Goal: Task Accomplishment & Management: Manage account settings

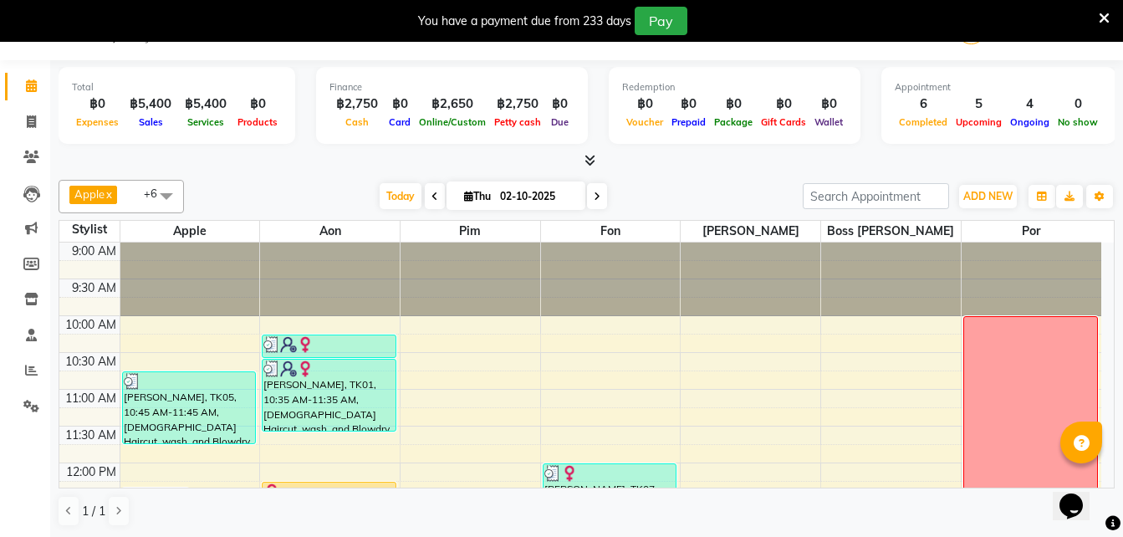
scroll to position [286, 0]
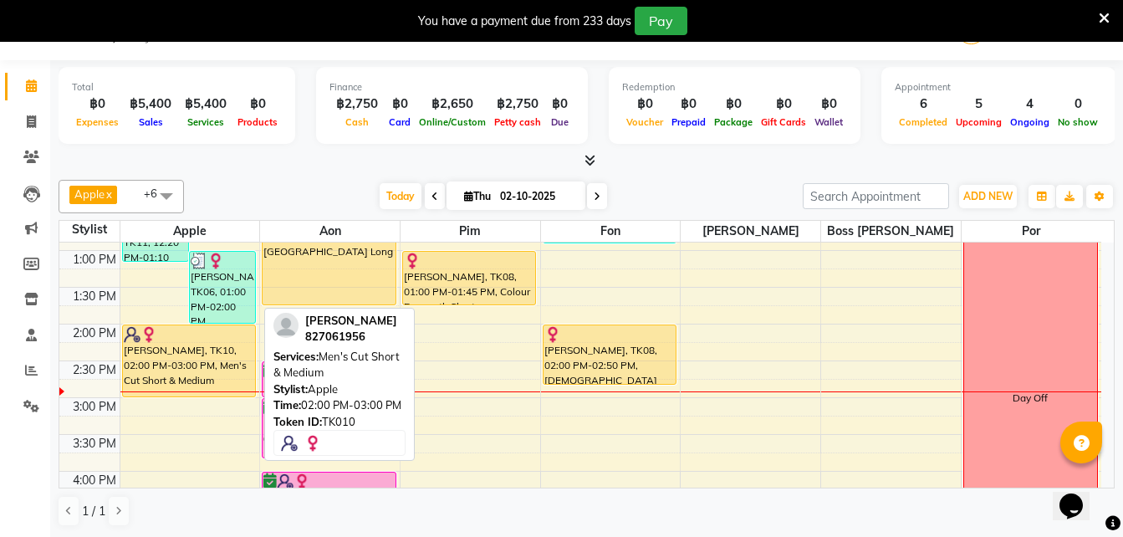
click at [176, 350] on div "[PERSON_NAME], TK10, 02:00 PM-03:00 PM, Men's Cut Short & Medium" at bounding box center [189, 360] width 133 height 71
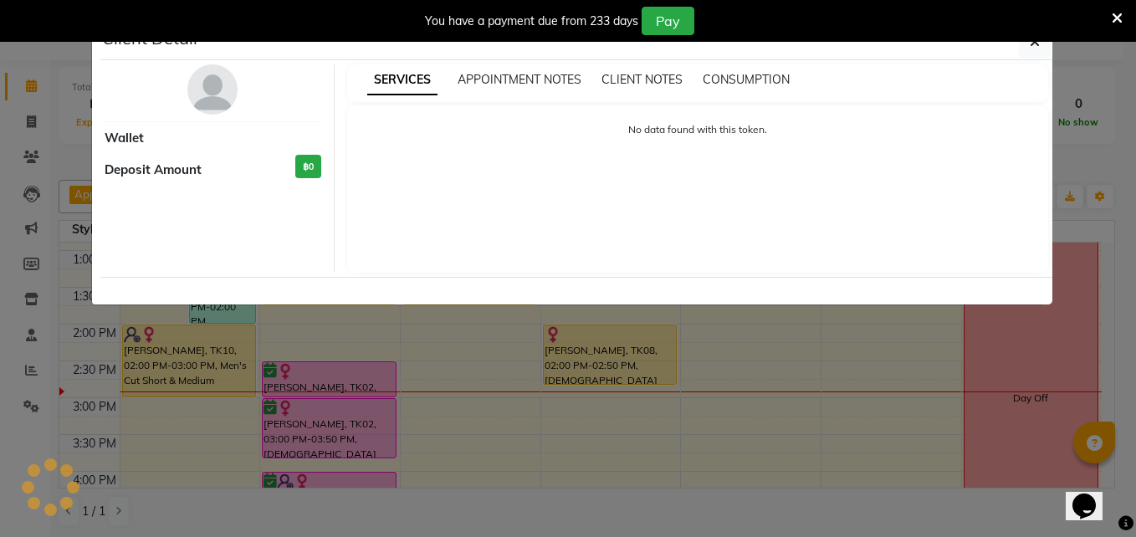
select select "1"
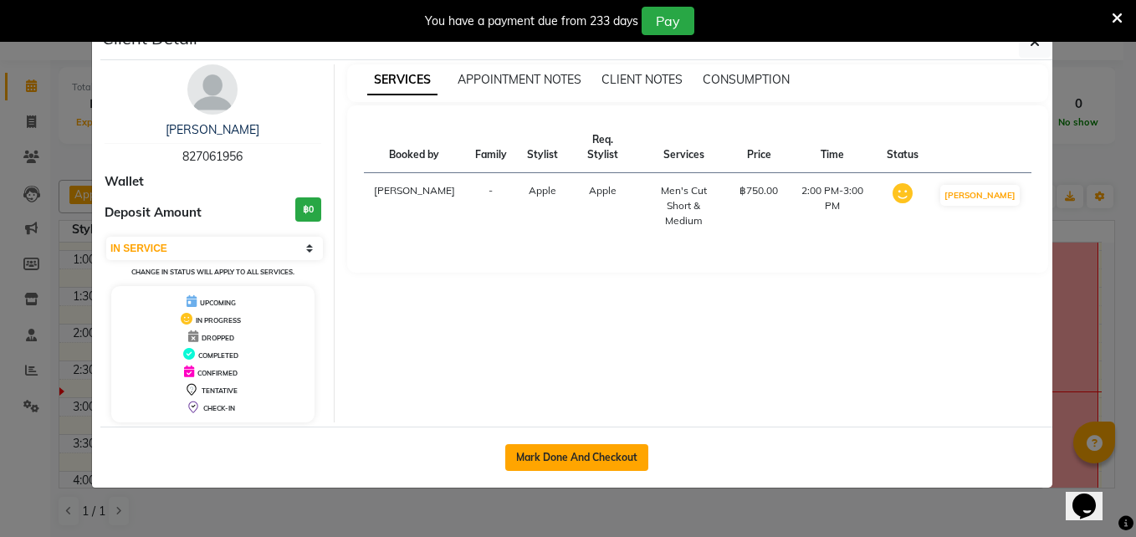
click at [595, 454] on button "Mark Done And Checkout" at bounding box center [576, 457] width 143 height 27
select select "service"
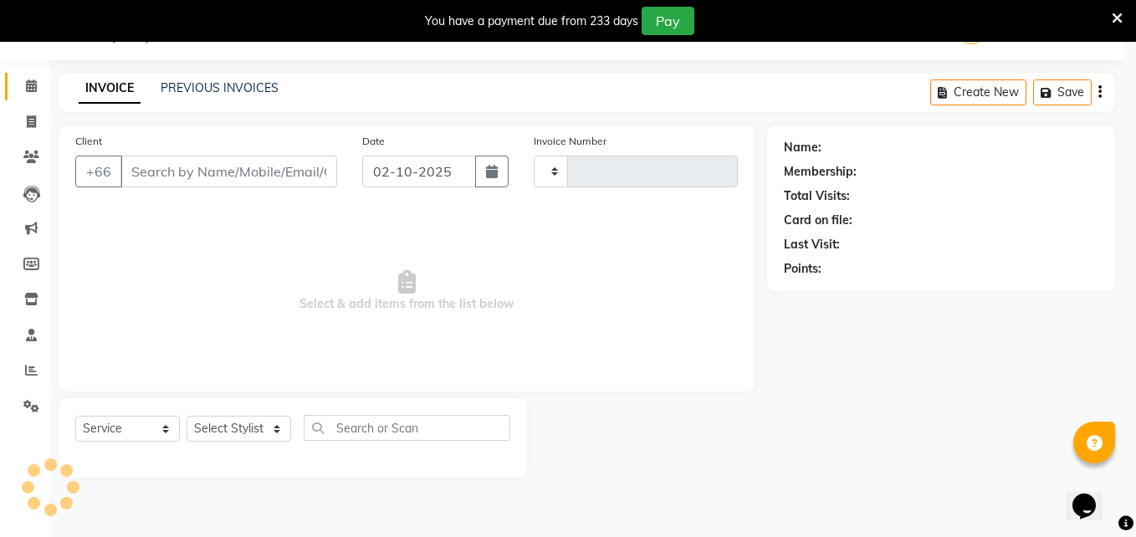
type input "1845"
select select "6977"
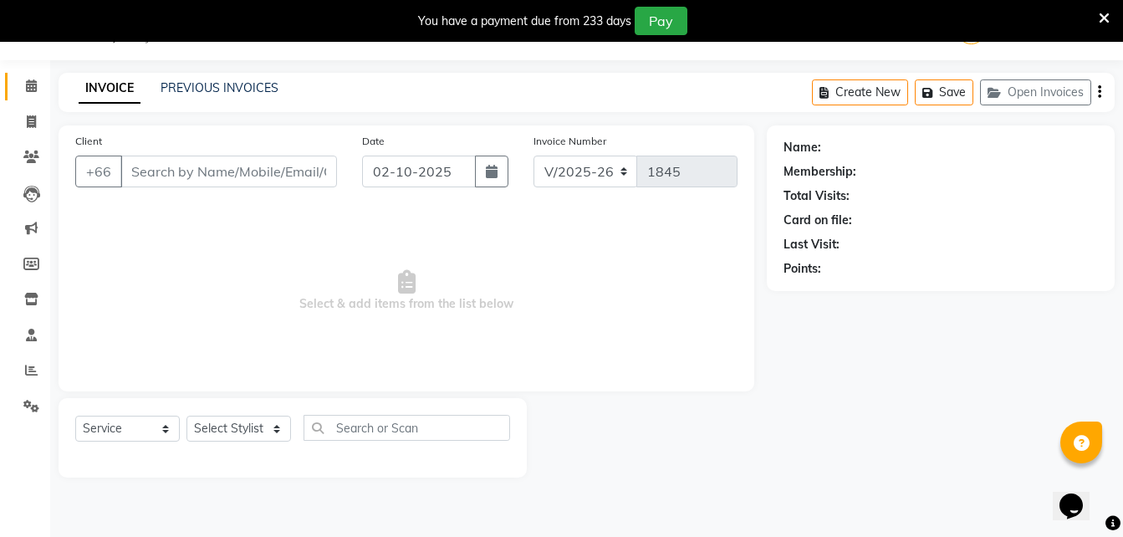
type input "827061956"
select select "56710"
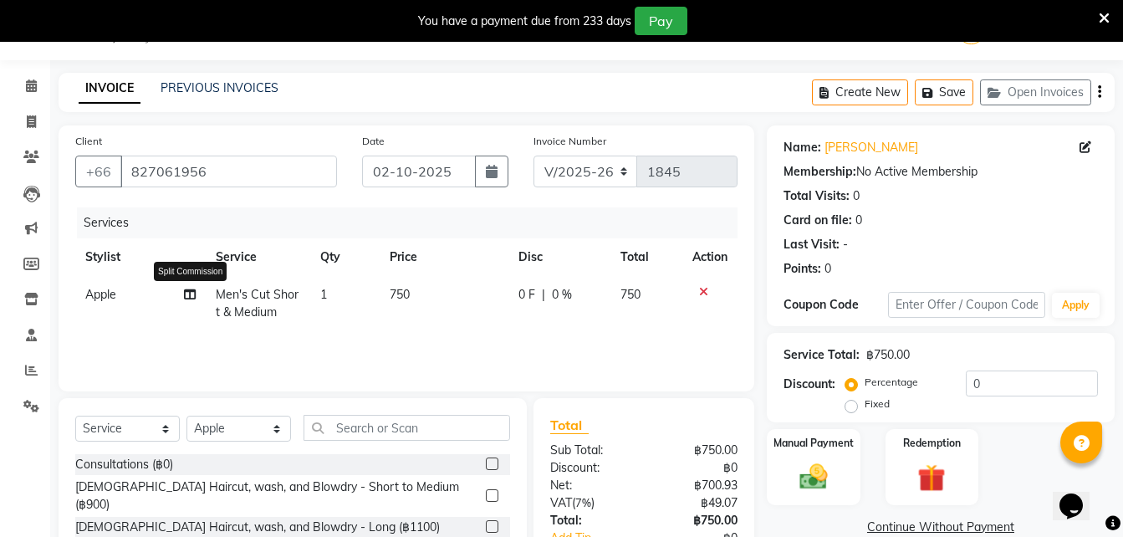
click at [194, 297] on icon at bounding box center [190, 295] width 12 height 12
select select "56710"
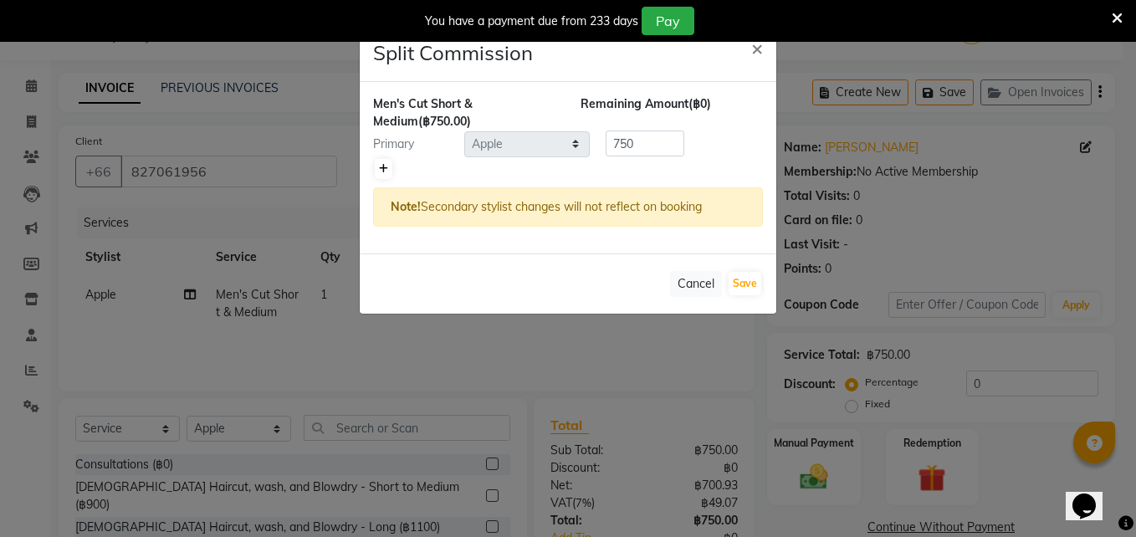
click at [382, 171] on icon at bounding box center [383, 169] width 9 height 10
type input "375"
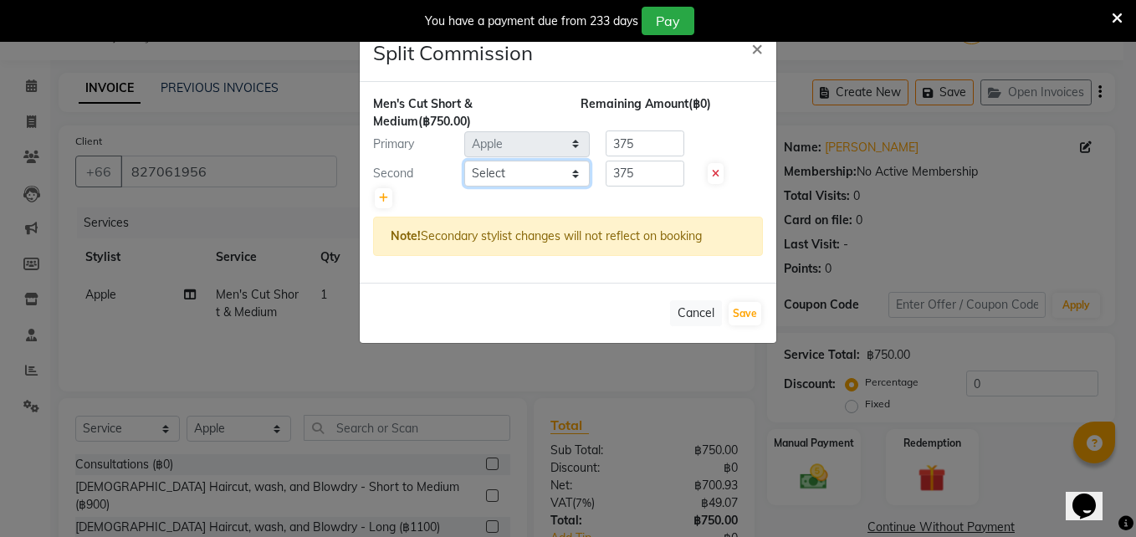
click at [539, 171] on select "Select Aon Apple Boss [PERSON_NAME] [PERSON_NAME] Pim Por" at bounding box center [526, 174] width 125 height 26
select select "65351"
click at [464, 161] on select "Select Aon Apple Boss [PERSON_NAME] [PERSON_NAME] Pim Por" at bounding box center [526, 174] width 125 height 26
click at [647, 172] on input "375" at bounding box center [645, 174] width 79 height 26
type input "3"
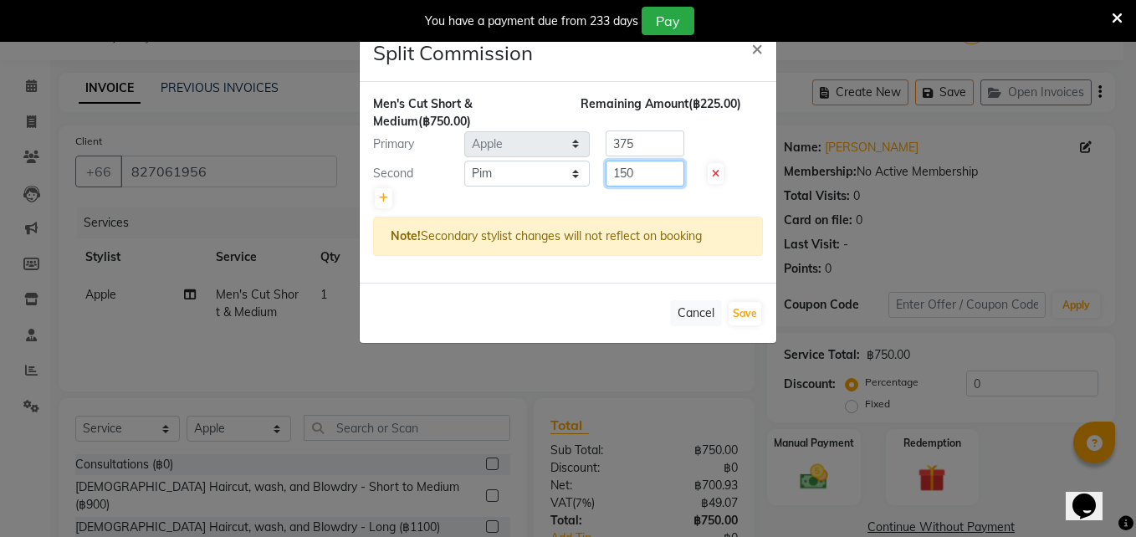
type input "150"
click at [657, 137] on input "375" at bounding box center [645, 143] width 79 height 26
type input "3"
type input "600"
click at [750, 309] on button "Save" at bounding box center [745, 313] width 33 height 23
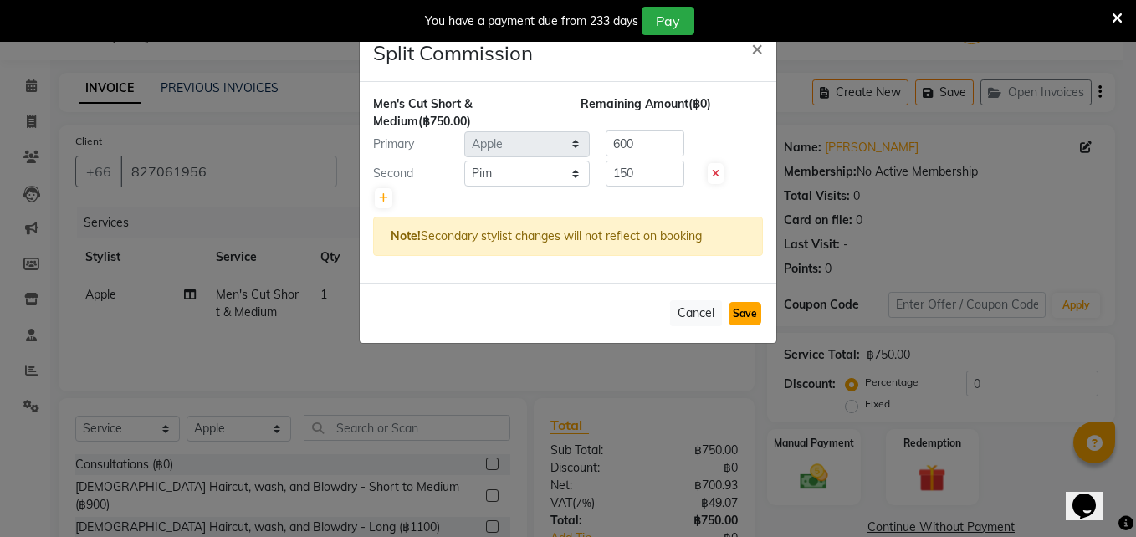
select select "Select"
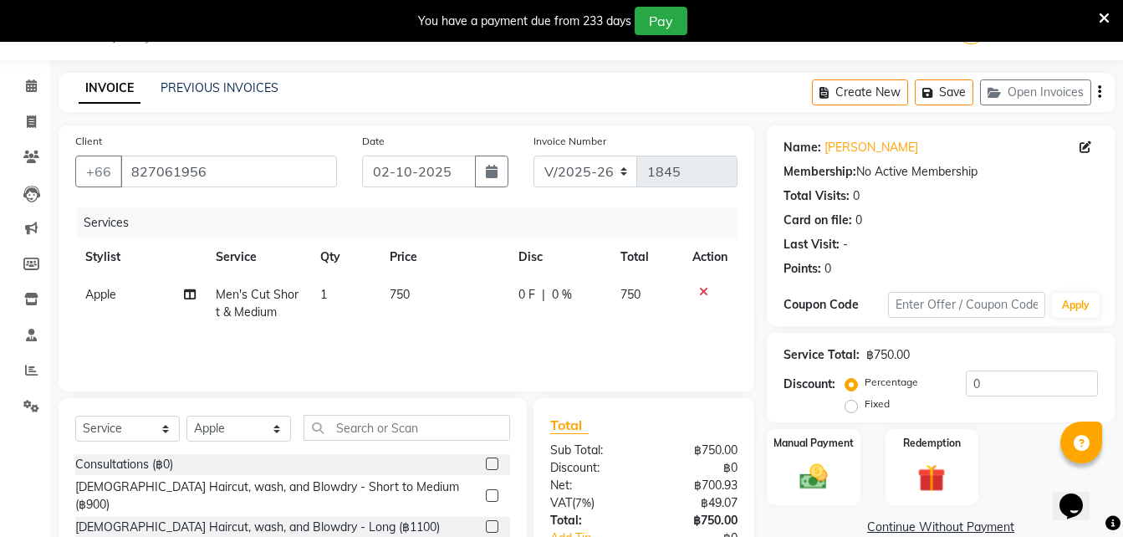
scroll to position [175, 0]
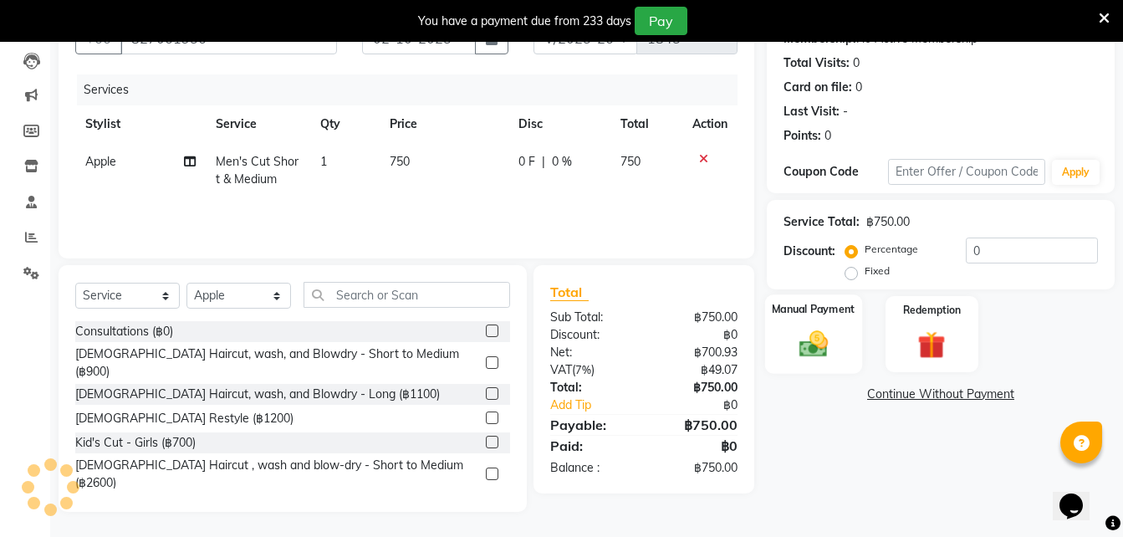
click at [813, 363] on div "Manual Payment" at bounding box center [813, 333] width 97 height 79
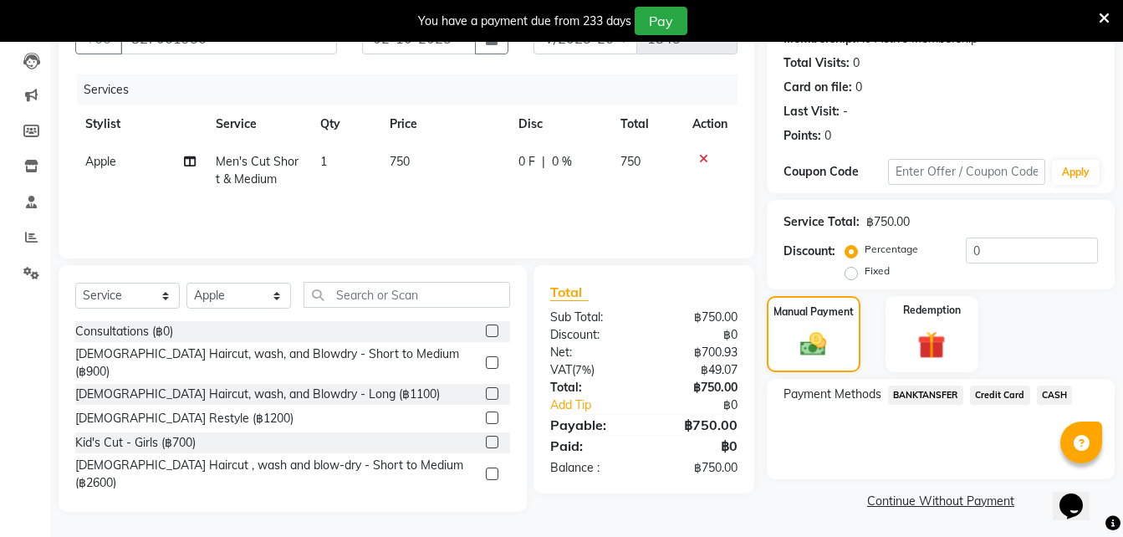
click at [1053, 400] on span "CASH" at bounding box center [1055, 395] width 36 height 19
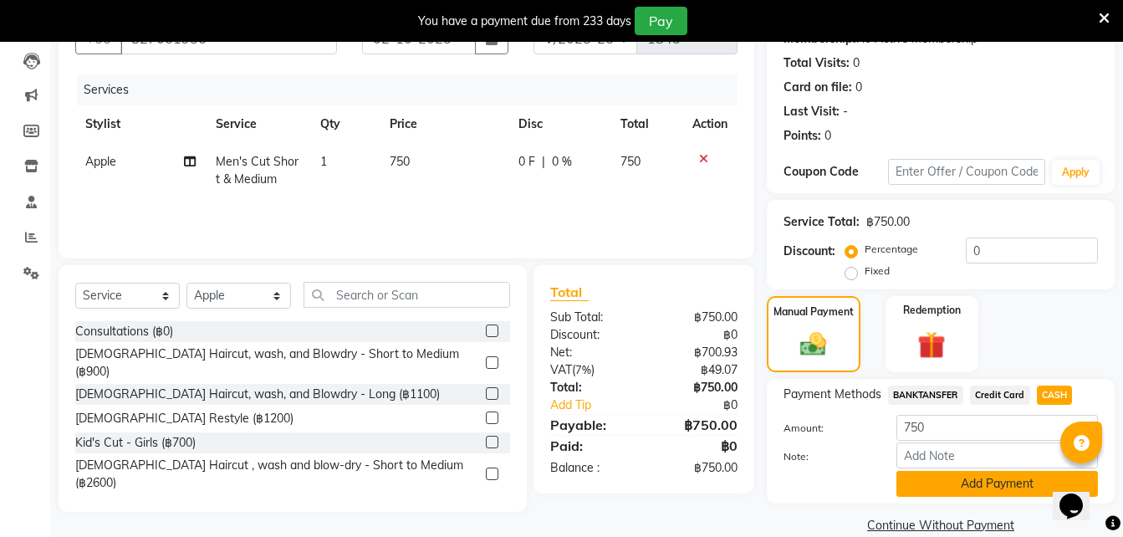
click at [947, 490] on button "Add Payment" at bounding box center [998, 484] width 202 height 26
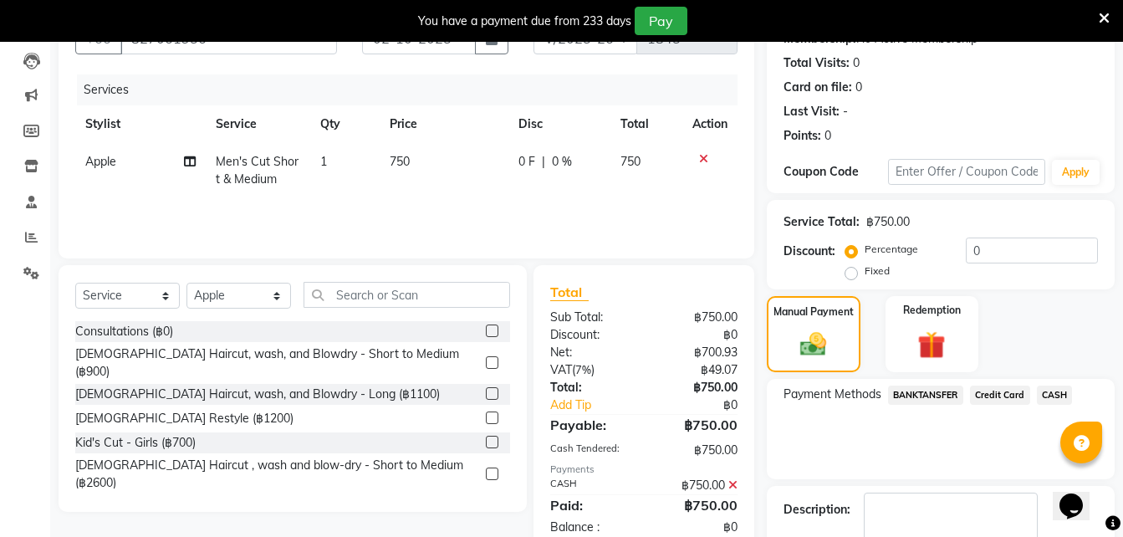
scroll to position [271, 0]
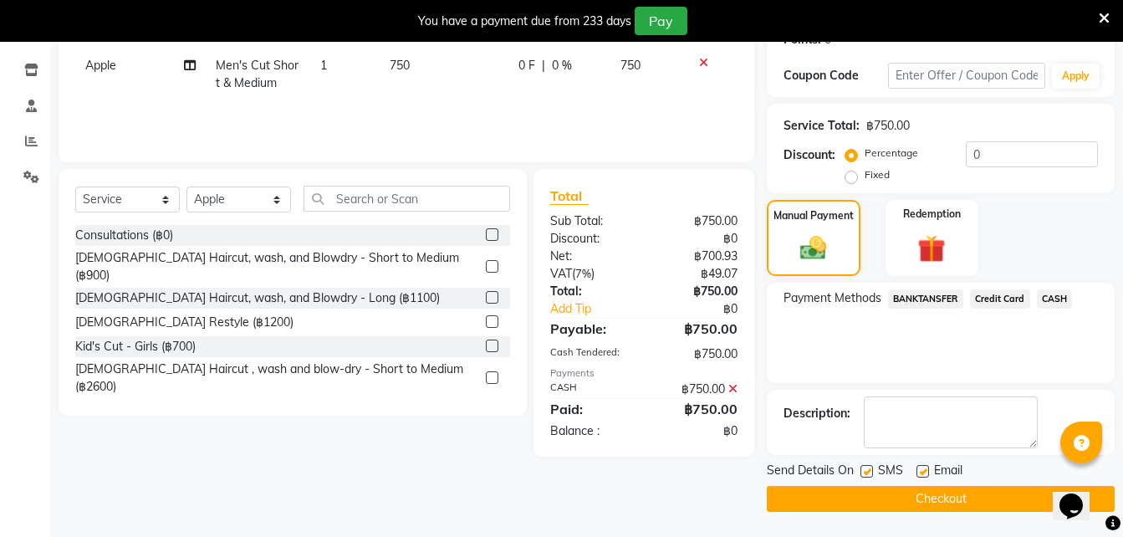
click at [857, 503] on button "Checkout" at bounding box center [941, 499] width 348 height 26
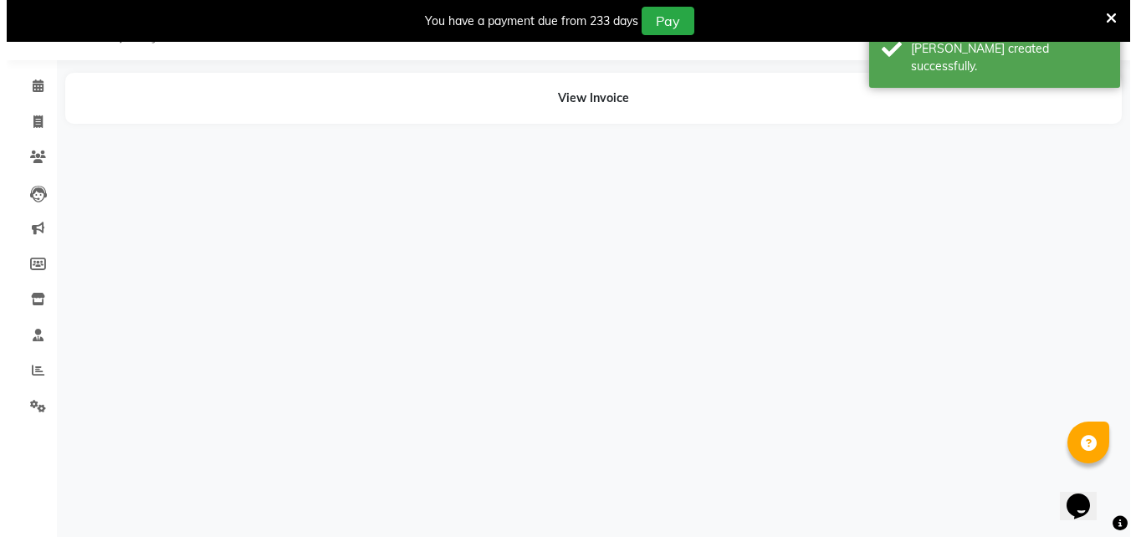
scroll to position [42, 0]
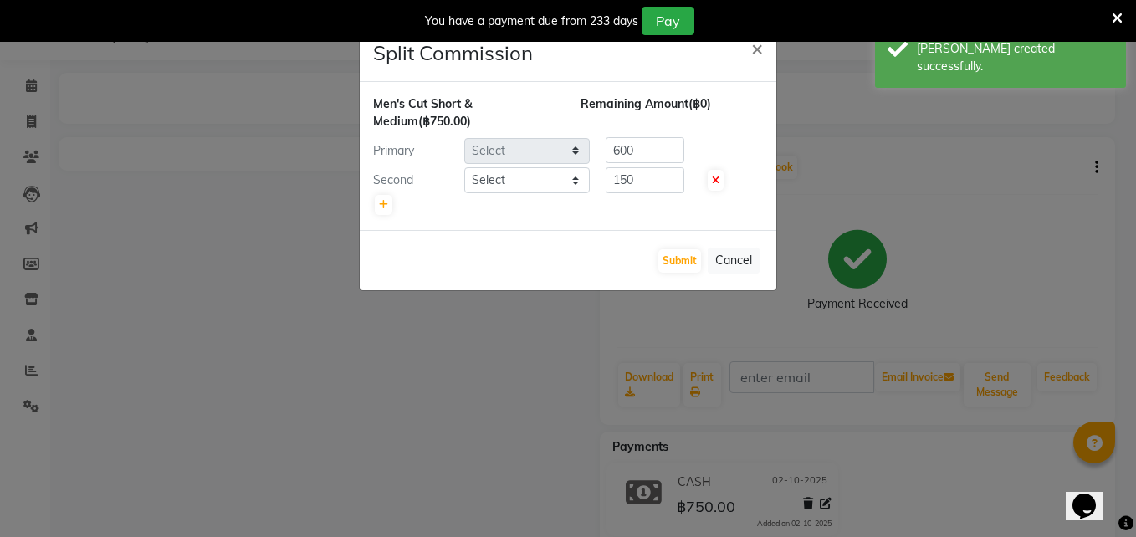
select select "56710"
select select "65351"
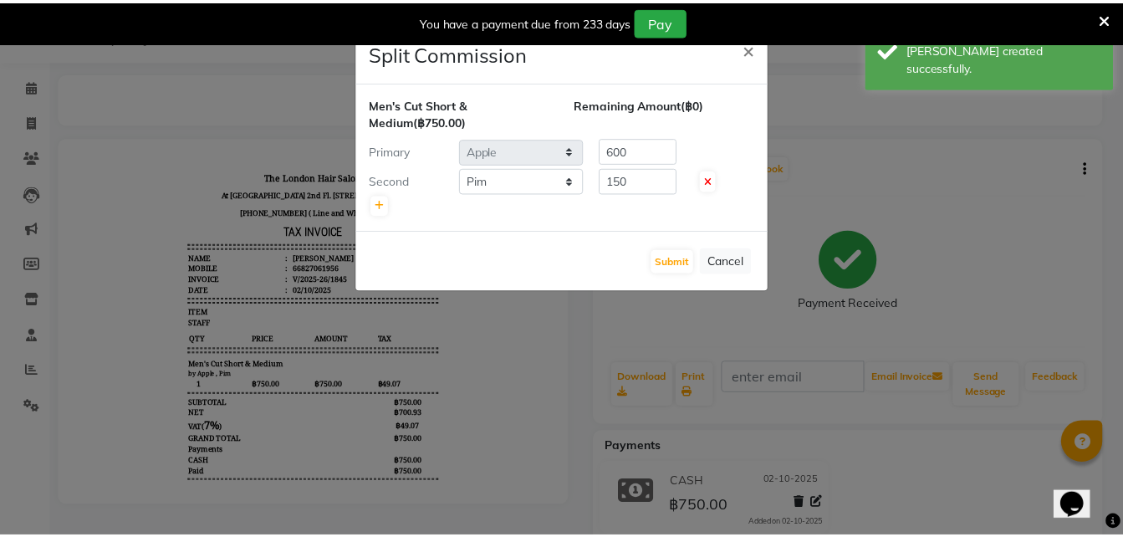
scroll to position [0, 0]
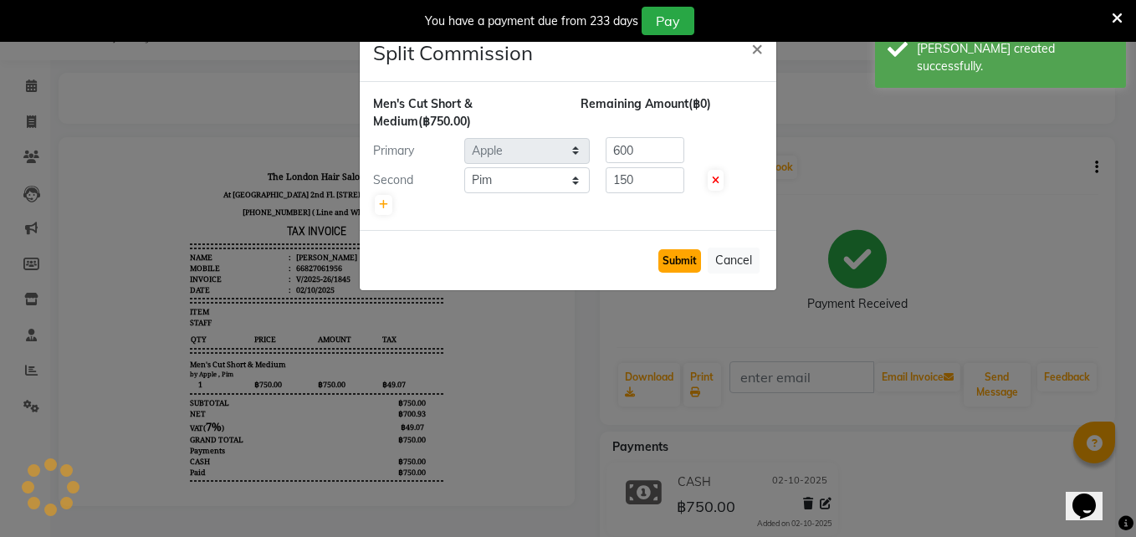
click at [678, 257] on button "Submit" at bounding box center [679, 260] width 43 height 23
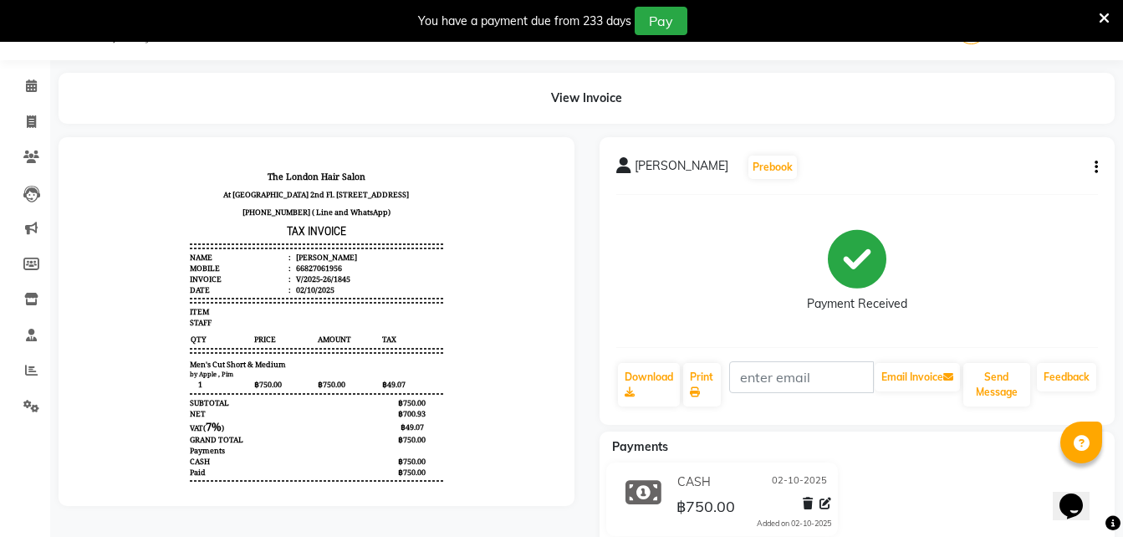
click at [1099, 21] on icon at bounding box center [1104, 18] width 11 height 15
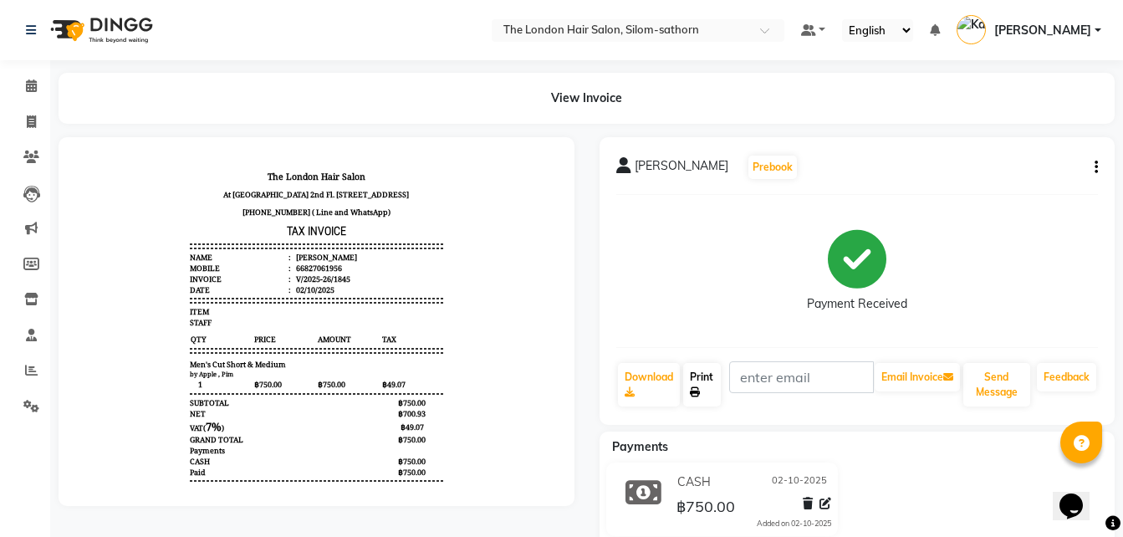
click at [705, 381] on link "Print" at bounding box center [702, 384] width 38 height 43
click at [30, 155] on icon at bounding box center [31, 157] width 16 height 13
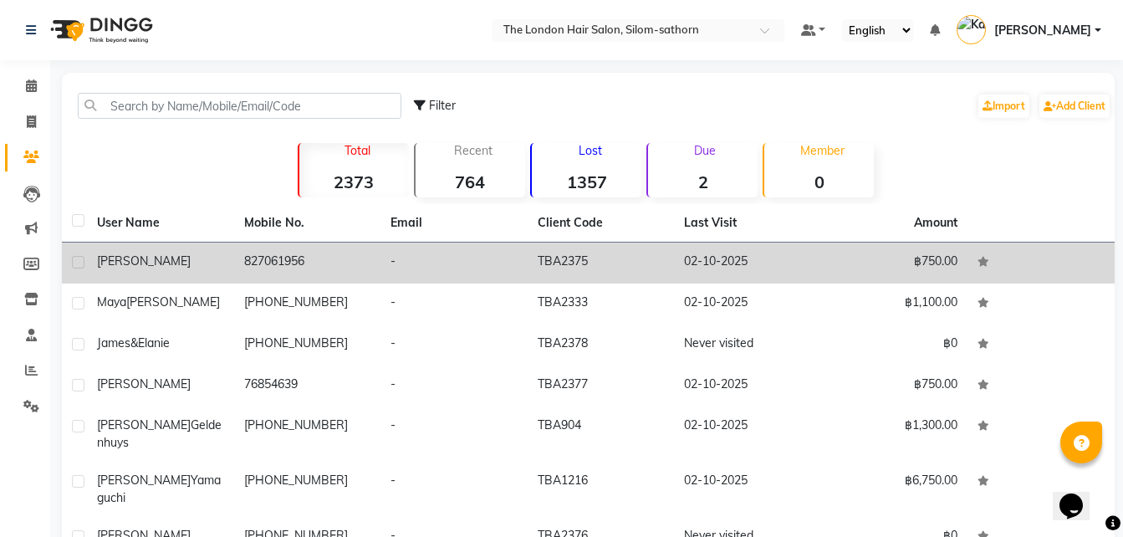
click at [261, 264] on td "827061956" at bounding box center [307, 263] width 147 height 41
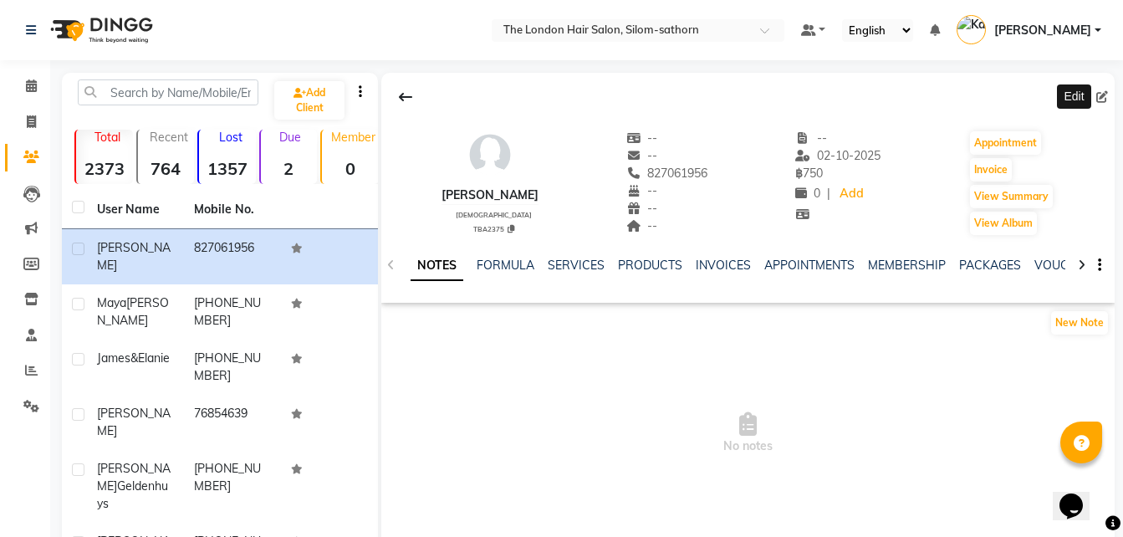
drag, startPoint x: 1101, startPoint y: 99, endPoint x: 943, endPoint y: 88, distance: 158.5
click at [943, 88] on div "Edit" at bounding box center [748, 97] width 734 height 32
click at [1102, 102] on icon at bounding box center [1103, 97] width 12 height 12
select select "[DEMOGRAPHIC_DATA]"
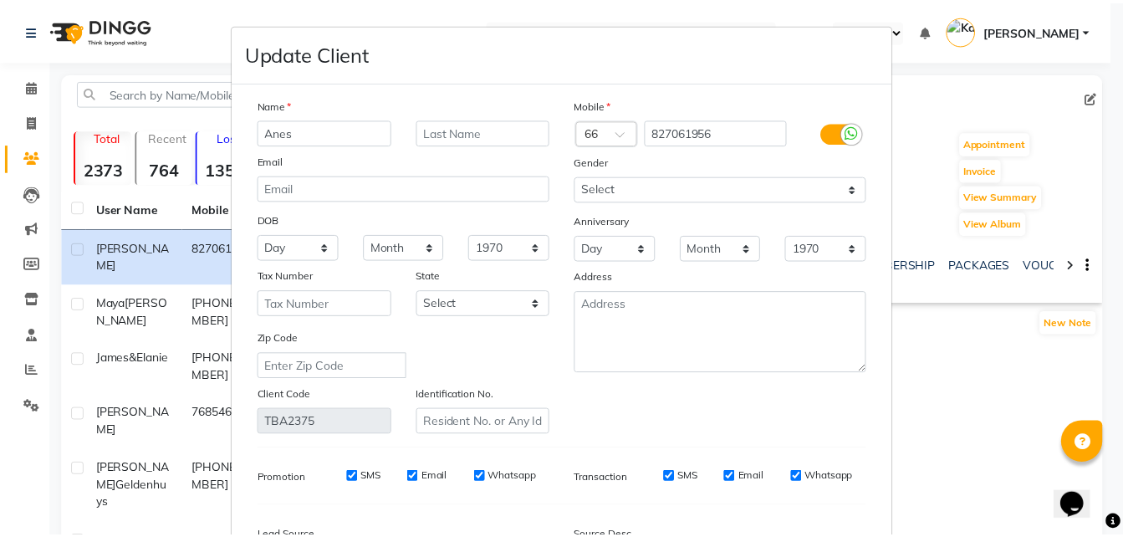
scroll to position [205, 0]
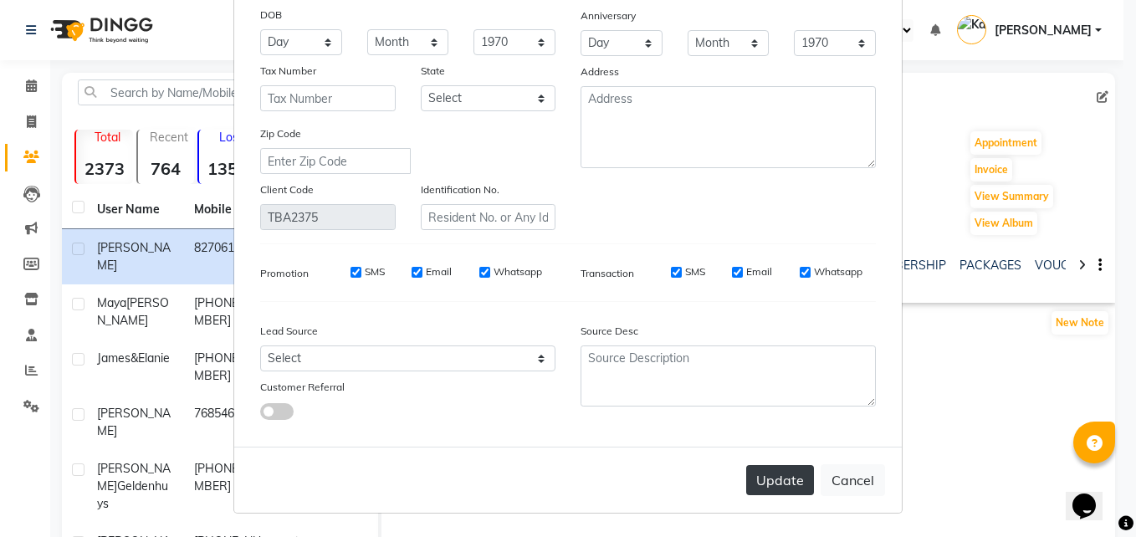
type input "Anes"
click at [771, 479] on button "Update" at bounding box center [780, 480] width 68 height 30
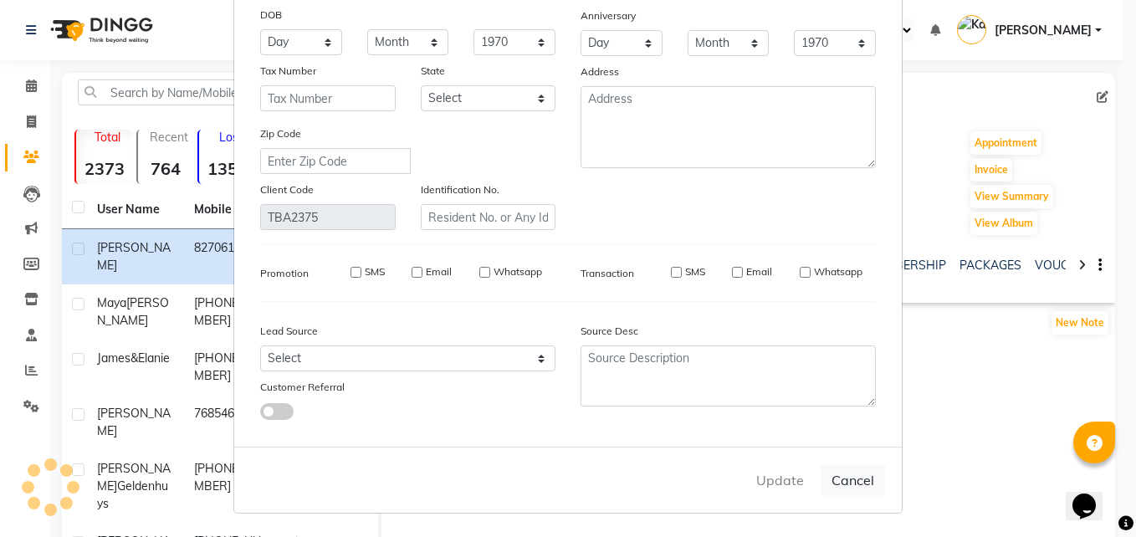
select select
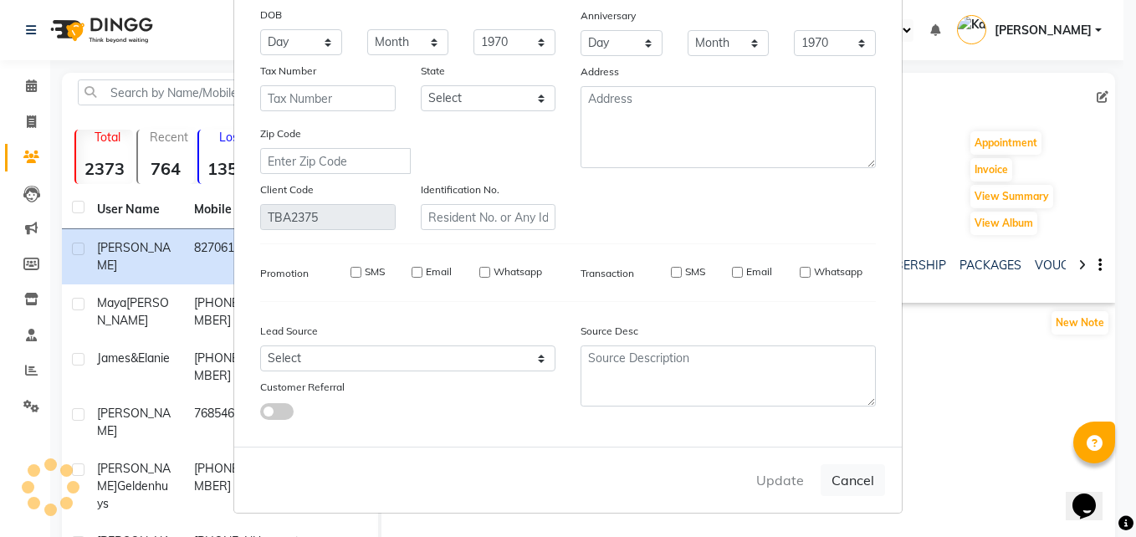
select select
checkbox input "false"
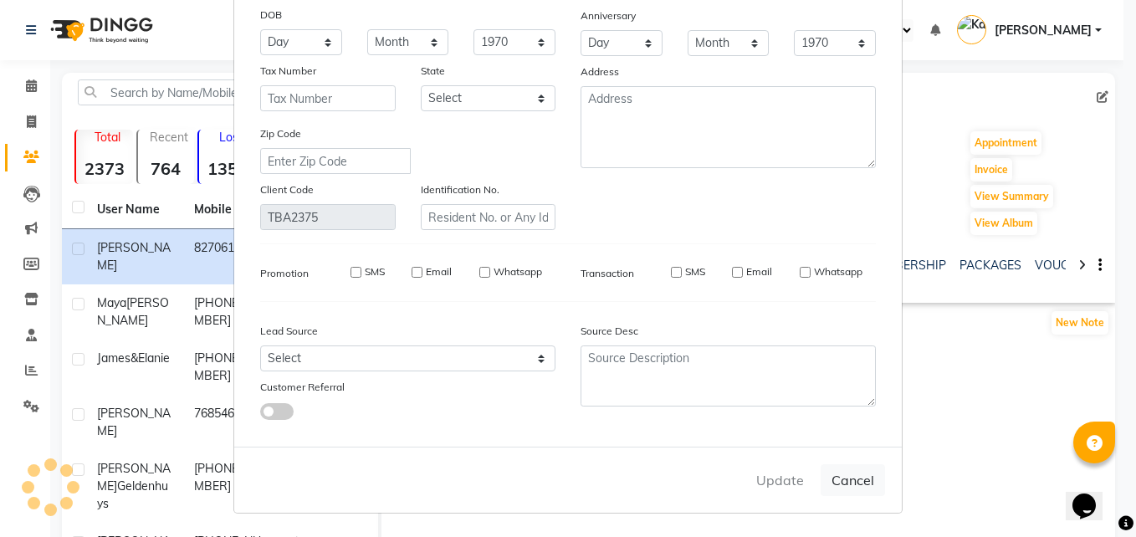
checkbox input "false"
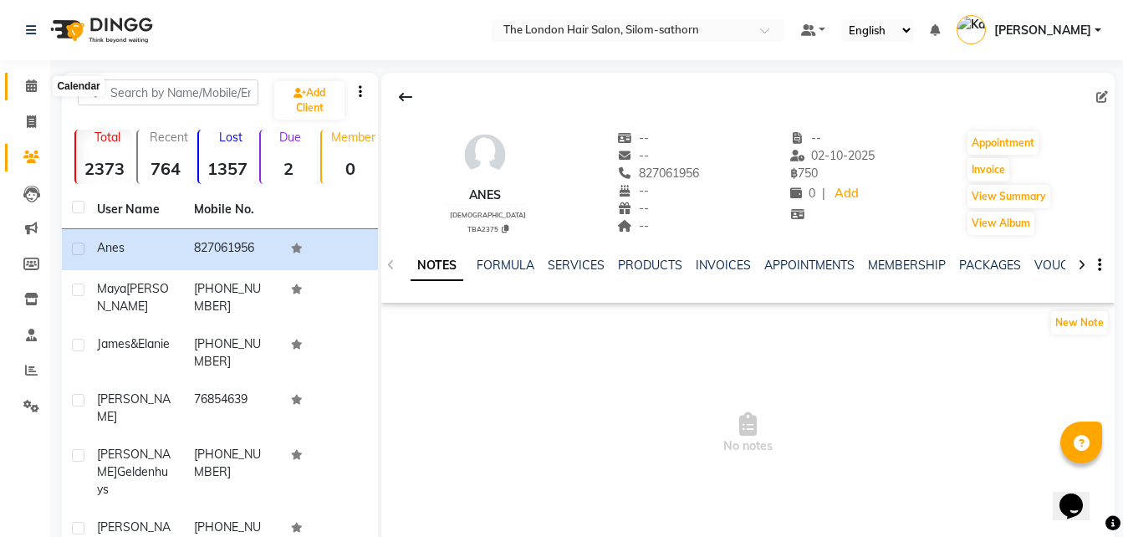
click at [34, 95] on span at bounding box center [31, 86] width 29 height 19
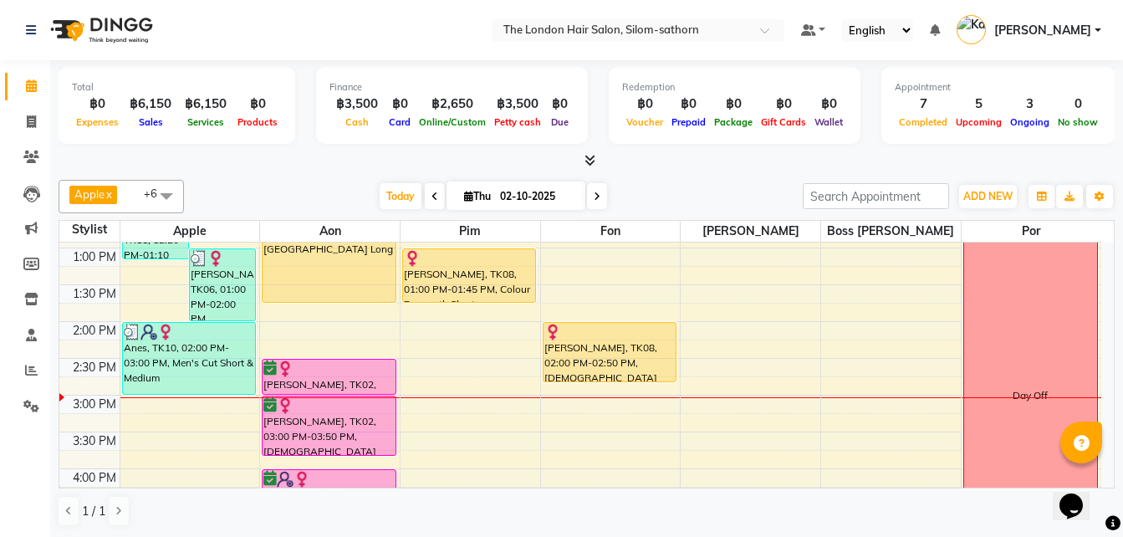
scroll to position [289, 0]
drag, startPoint x: 603, startPoint y: 379, endPoint x: 603, endPoint y: 391, distance: 12.5
click at [603, 391] on div "9:00 AM 9:30 AM 10:00 AM 10:30 AM 11:00 AM 11:30 AM 12:00 PM 12:30 PM 1:00 PM 1…" at bounding box center [580, 394] width 1042 height 882
drag, startPoint x: 606, startPoint y: 382, endPoint x: 608, endPoint y: 394, distance: 11.8
click at [608, 394] on div "9:00 AM 9:30 AM 10:00 AM 10:30 AM 11:00 AM 11:30 AM 12:00 PM 12:30 PM 1:00 PM 1…" at bounding box center [580, 394] width 1042 height 882
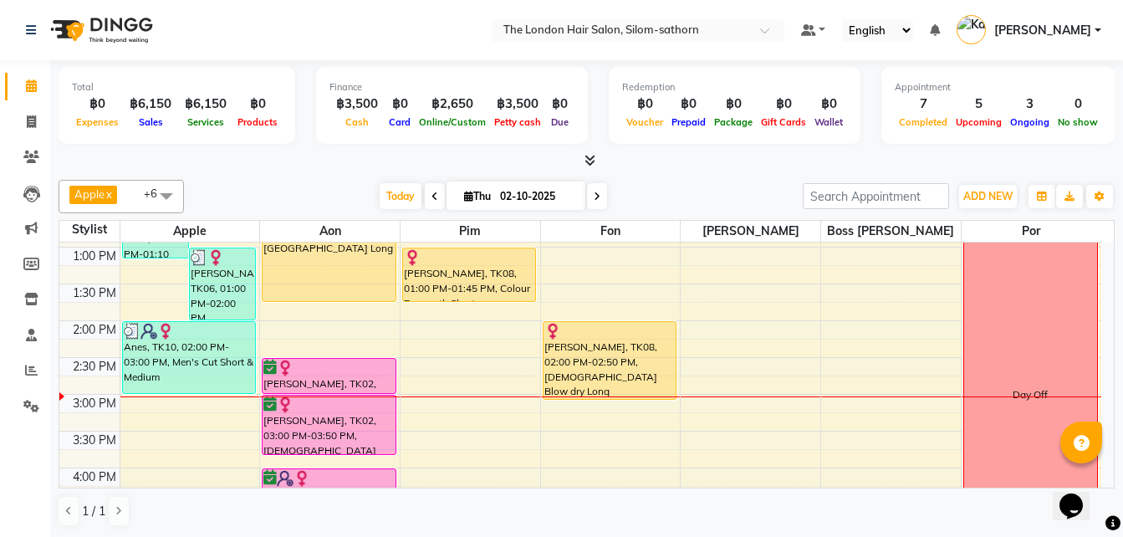
drag, startPoint x: 611, startPoint y: 379, endPoint x: 615, endPoint y: 400, distance: 21.2
click at [615, 400] on div "[PERSON_NAME], TK07, 12:00 PM-12:55 PM, [DEMOGRAPHIC_DATA] Blow dry Medium,Extr…" at bounding box center [611, 394] width 140 height 882
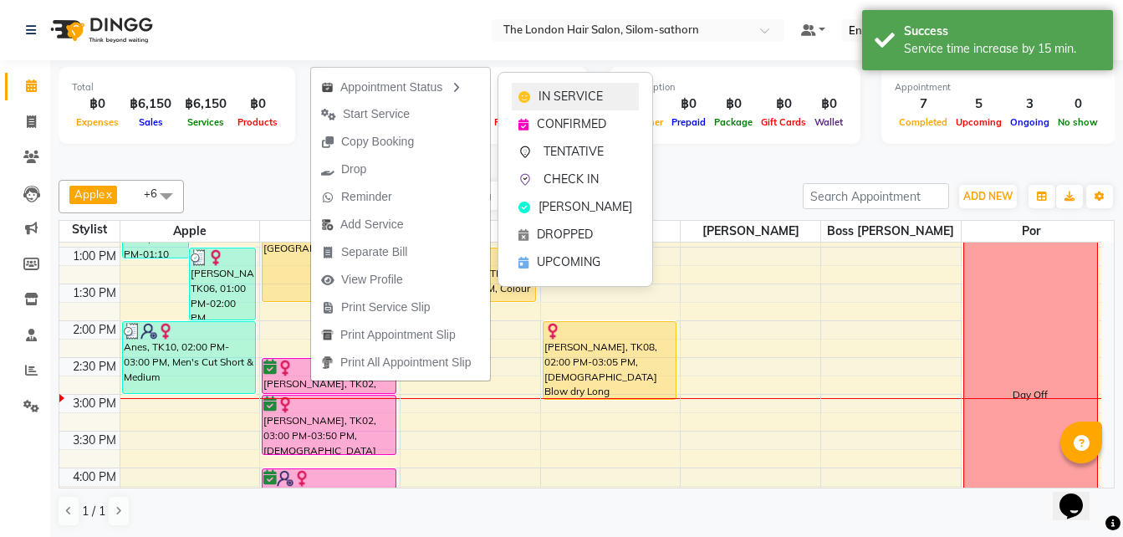
click at [581, 103] on span "IN SERVICE" at bounding box center [571, 97] width 64 height 18
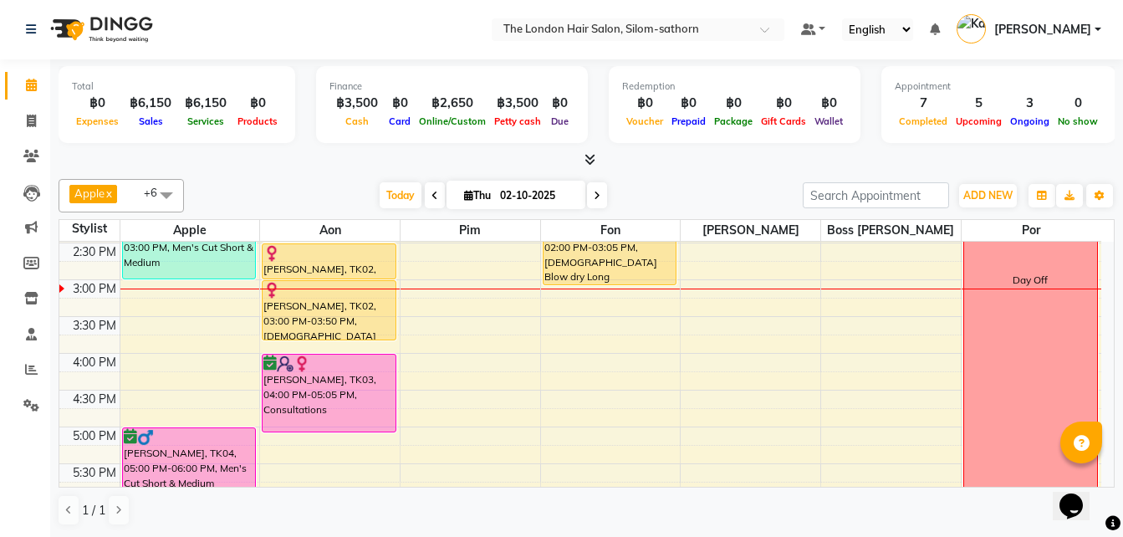
scroll to position [402, 0]
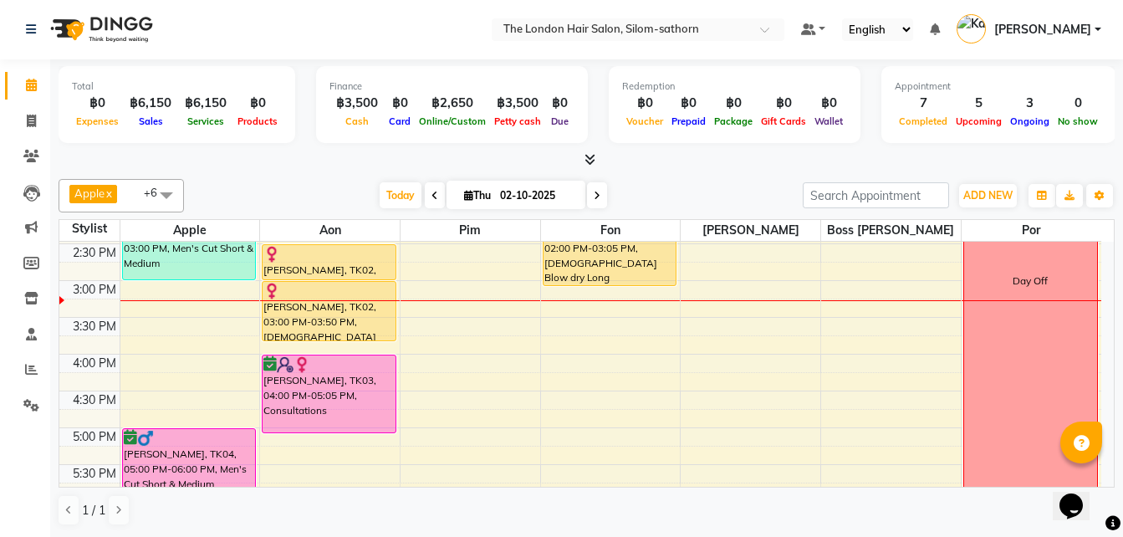
click at [598, 195] on icon at bounding box center [597, 196] width 7 height 10
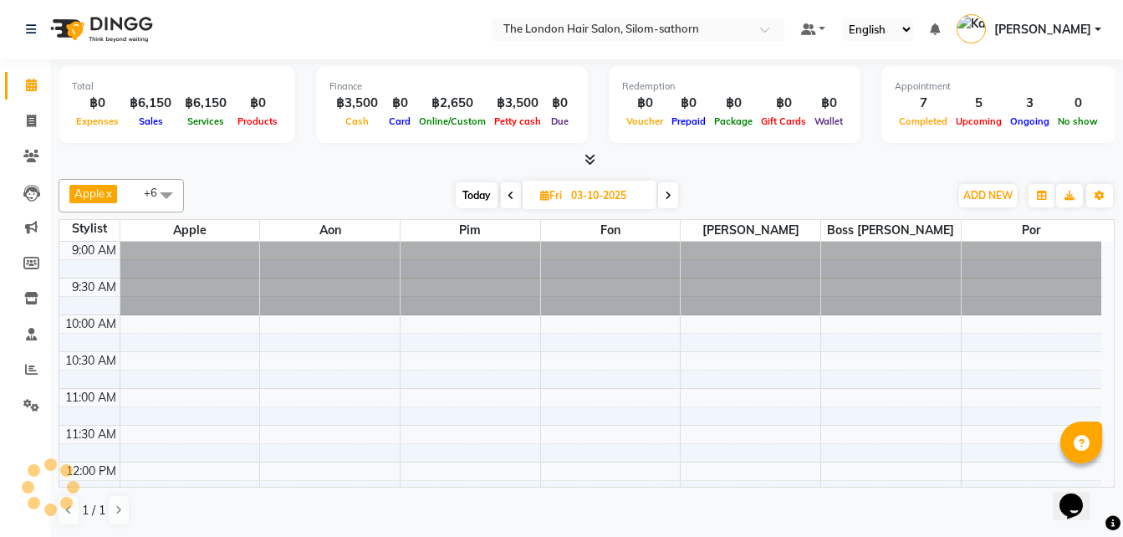
scroll to position [442, 0]
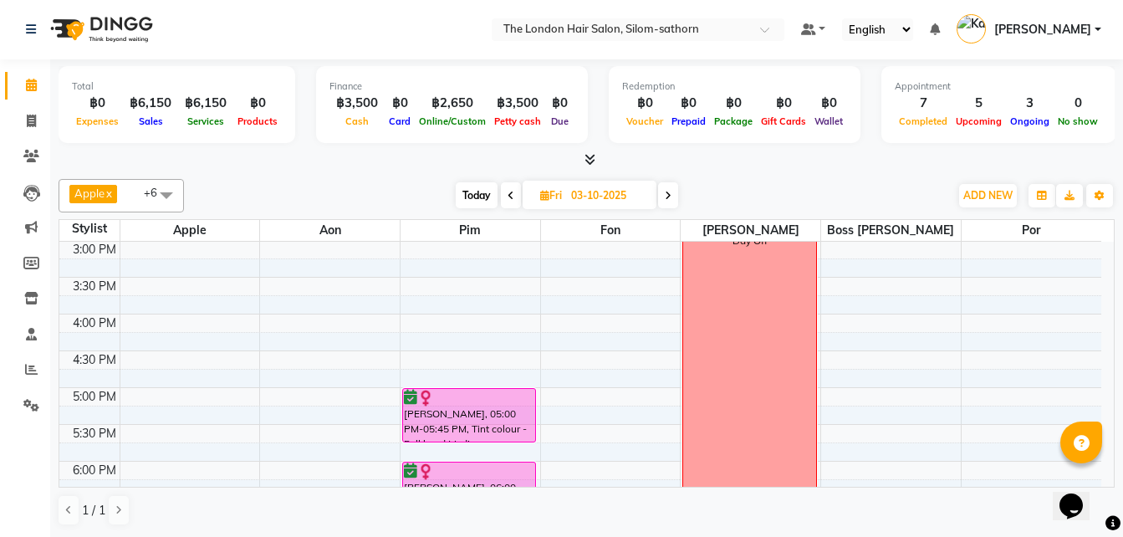
click at [671, 198] on icon at bounding box center [668, 196] width 7 height 10
type input "04-10-2025"
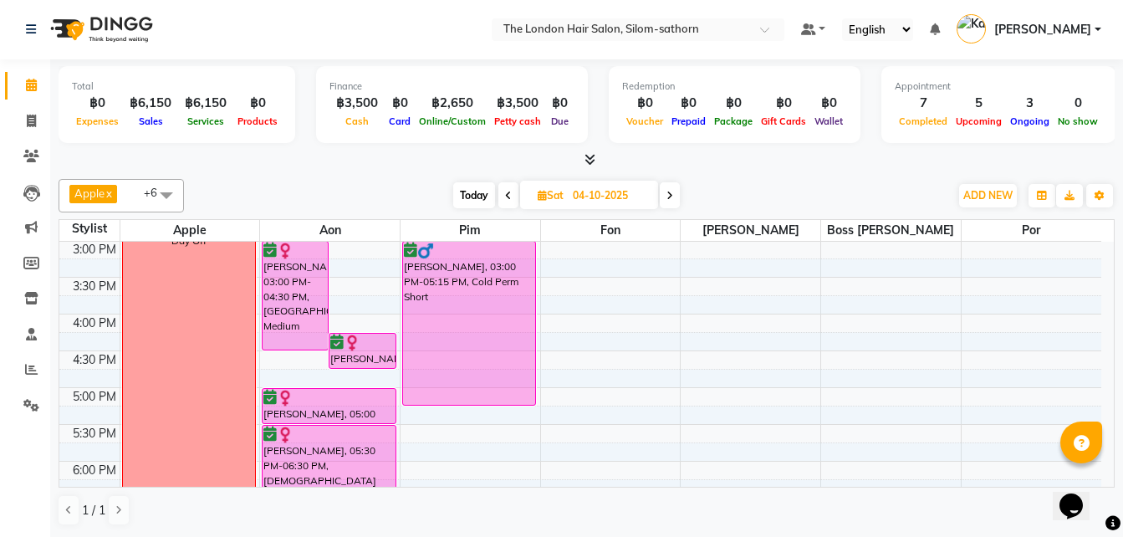
click at [596, 194] on input "04-10-2025" at bounding box center [610, 195] width 84 height 25
select select "10"
select select "2025"
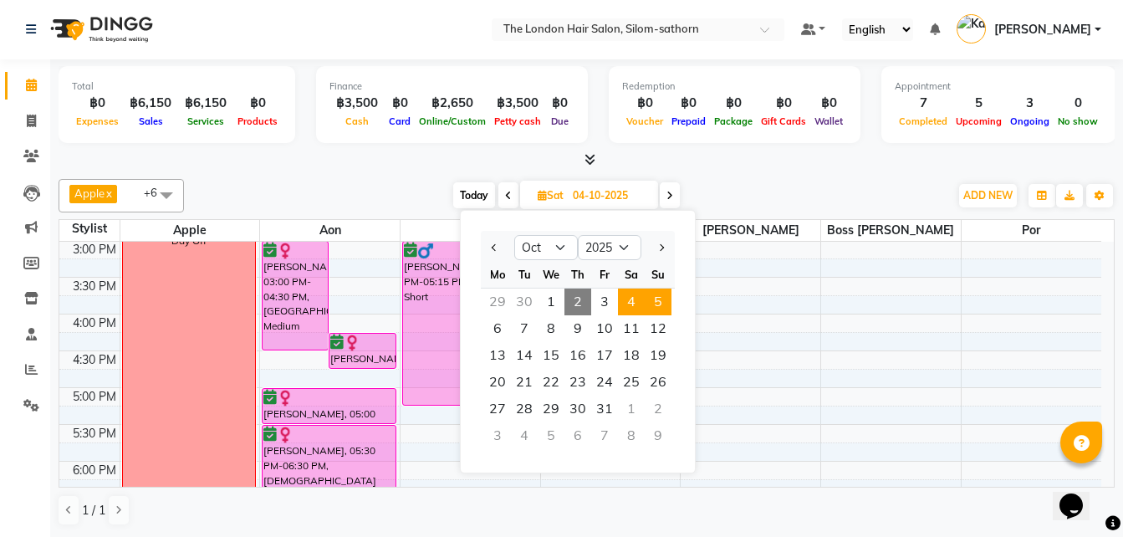
click at [657, 302] on span "5" at bounding box center [658, 302] width 27 height 27
type input "05-10-2025"
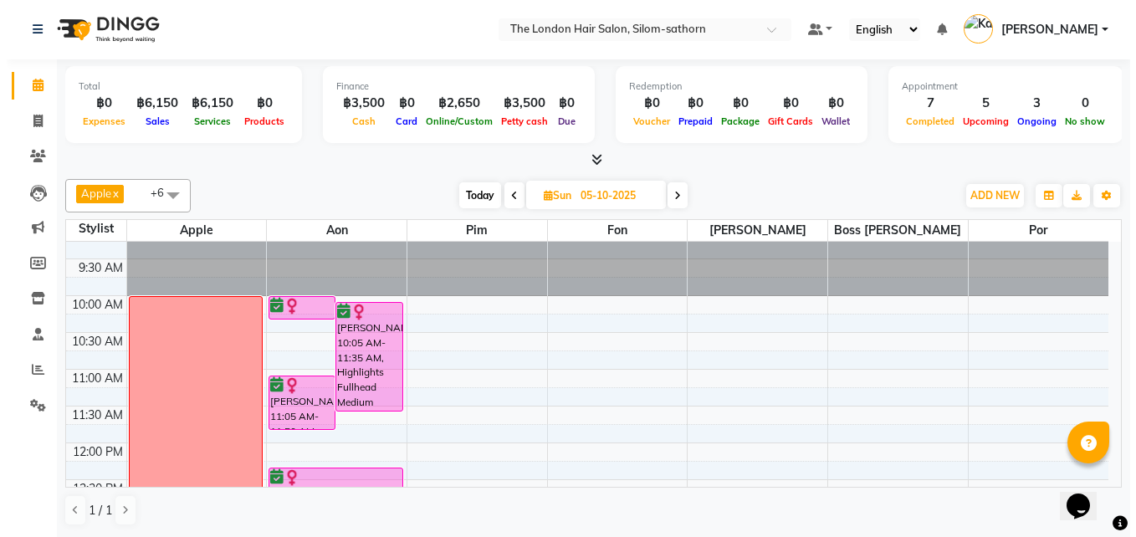
scroll to position [0, 0]
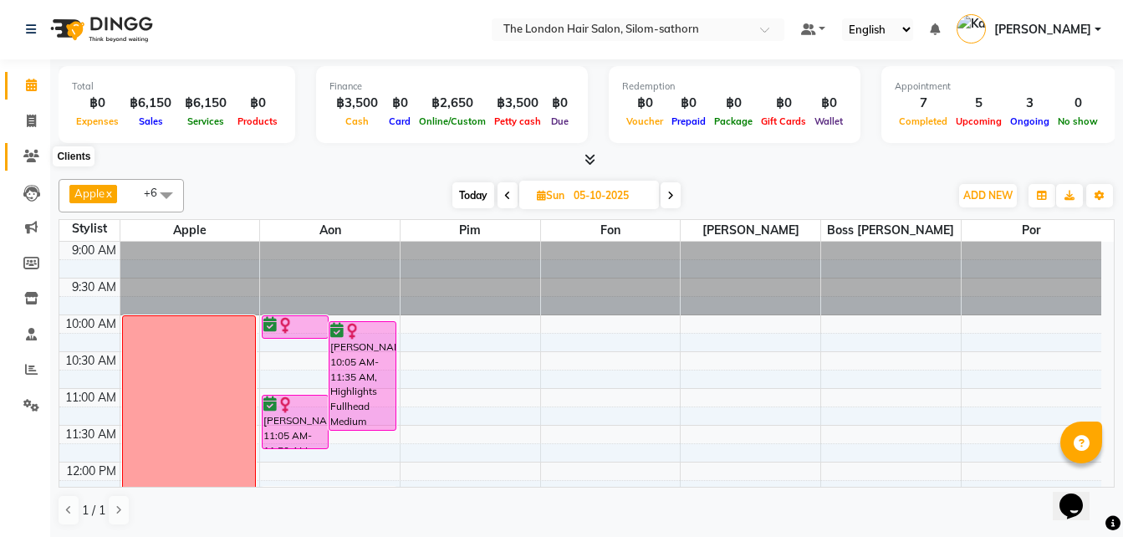
click at [33, 158] on icon at bounding box center [31, 156] width 16 height 13
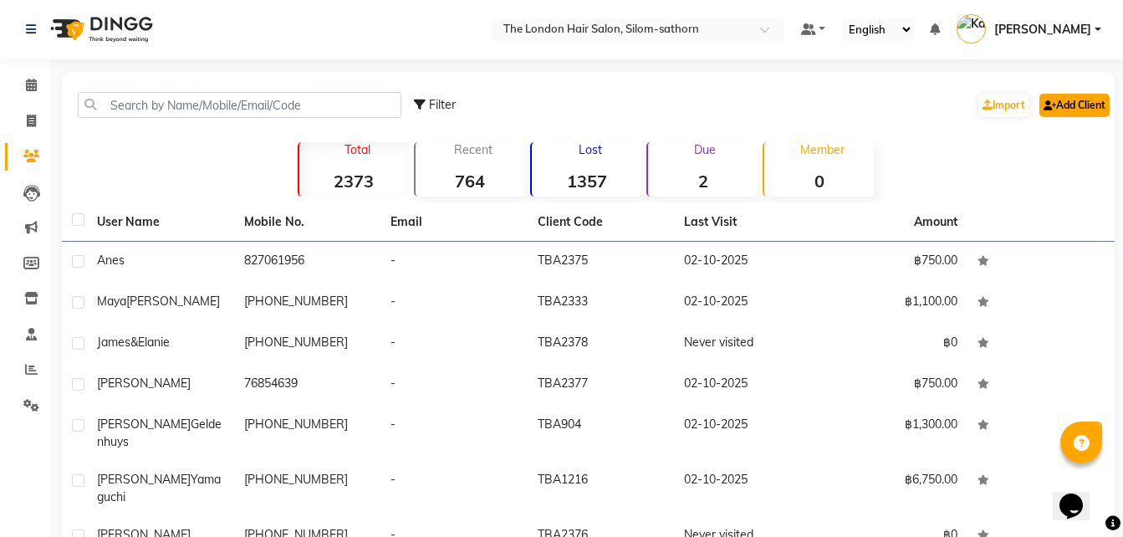
click at [1053, 115] on link "Add Client" at bounding box center [1075, 105] width 70 height 23
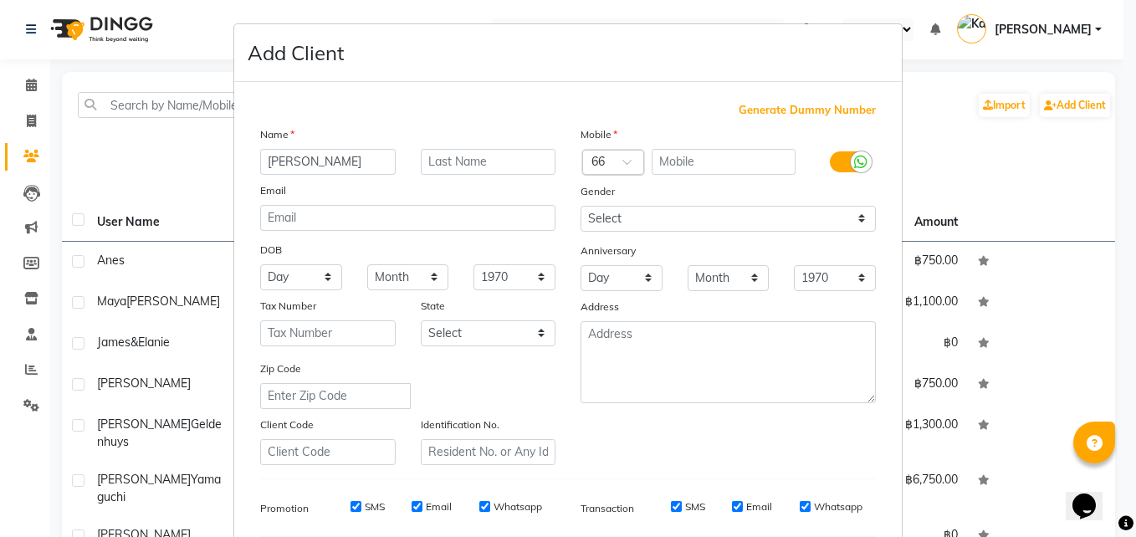
type input "[PERSON_NAME]"
click at [615, 163] on div at bounding box center [613, 164] width 60 height 18
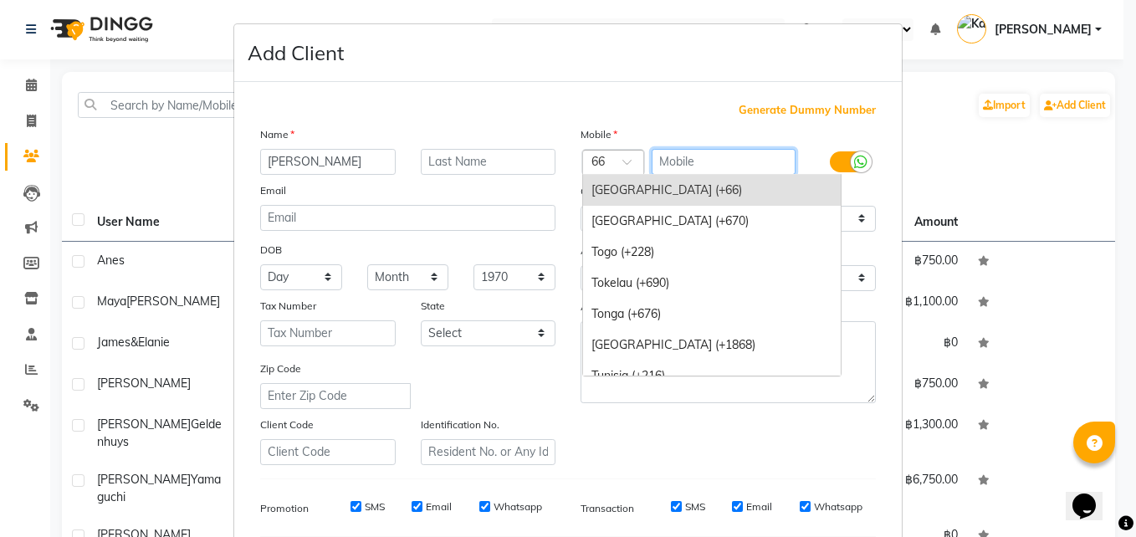
click at [707, 171] on input "text" at bounding box center [724, 162] width 145 height 26
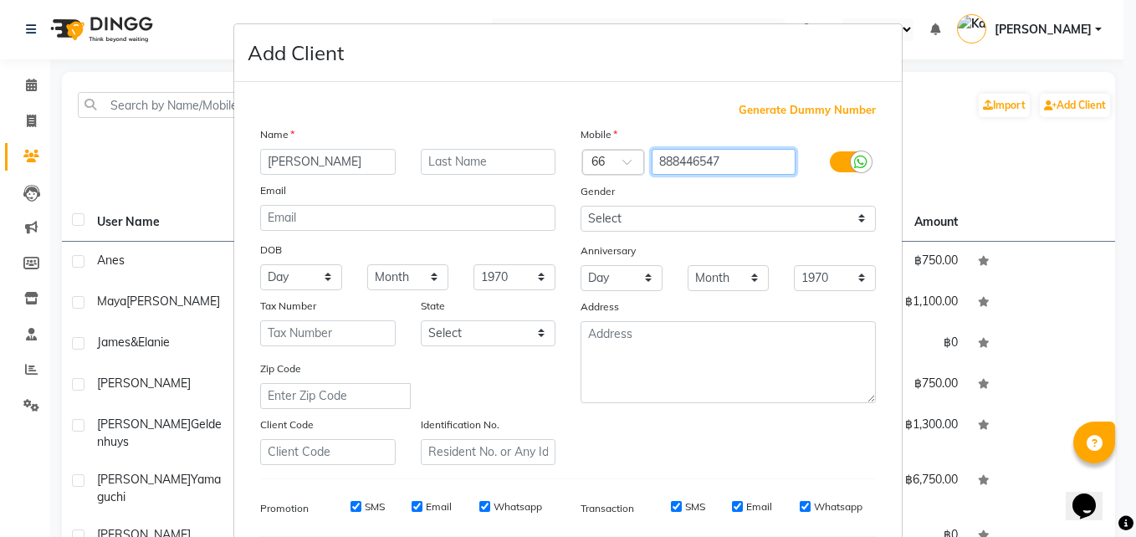
type input "888446547"
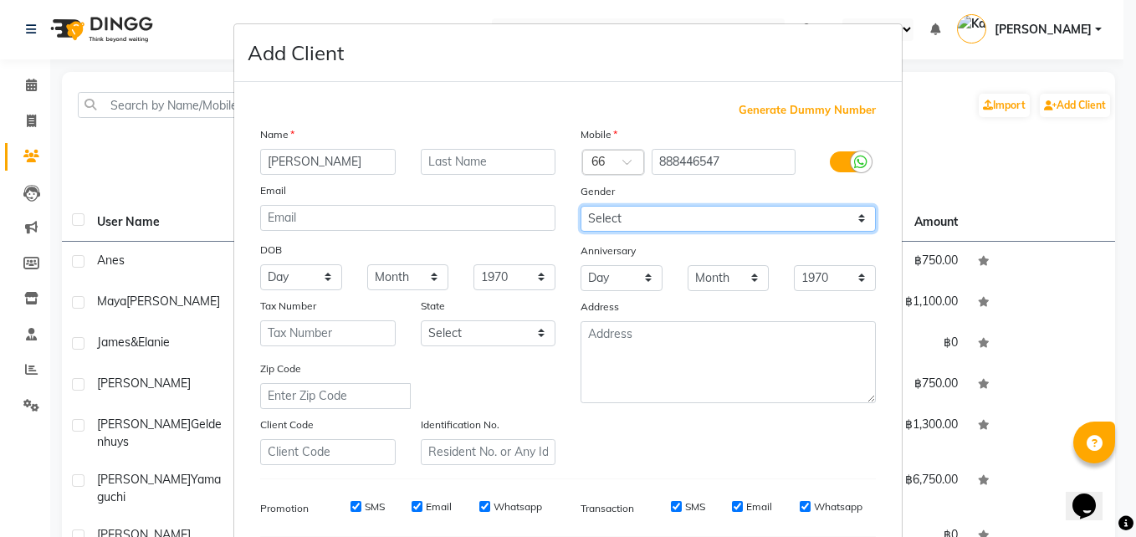
click at [606, 211] on select "Select [DEMOGRAPHIC_DATA] [DEMOGRAPHIC_DATA] Other Prefer Not To Say" at bounding box center [727, 219] width 295 height 26
select select "[DEMOGRAPHIC_DATA]"
click at [580, 206] on select "Select [DEMOGRAPHIC_DATA] [DEMOGRAPHIC_DATA] Other Prefer Not To Say" at bounding box center [727, 219] width 295 height 26
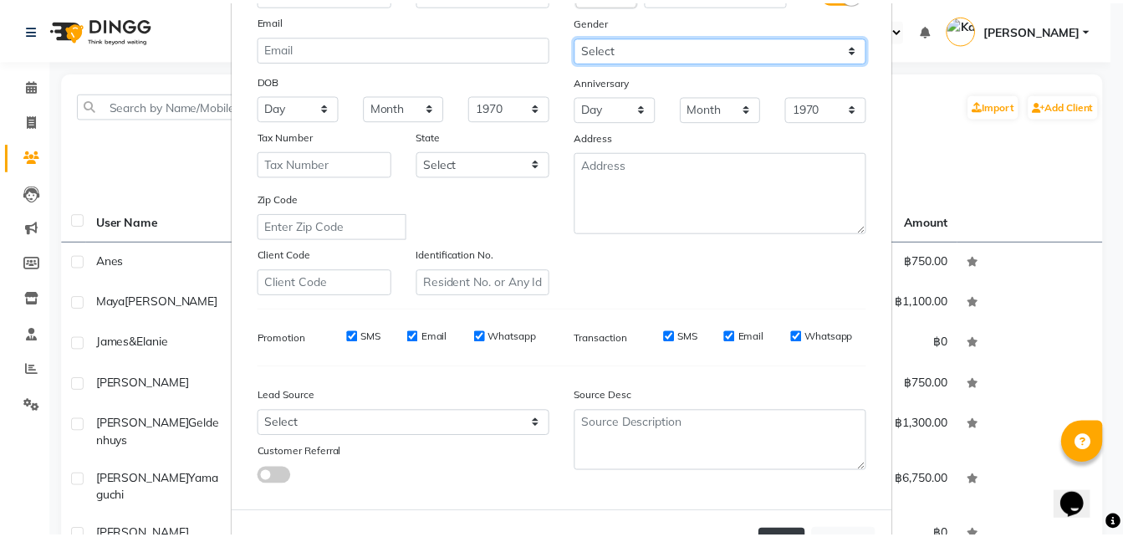
scroll to position [190, 0]
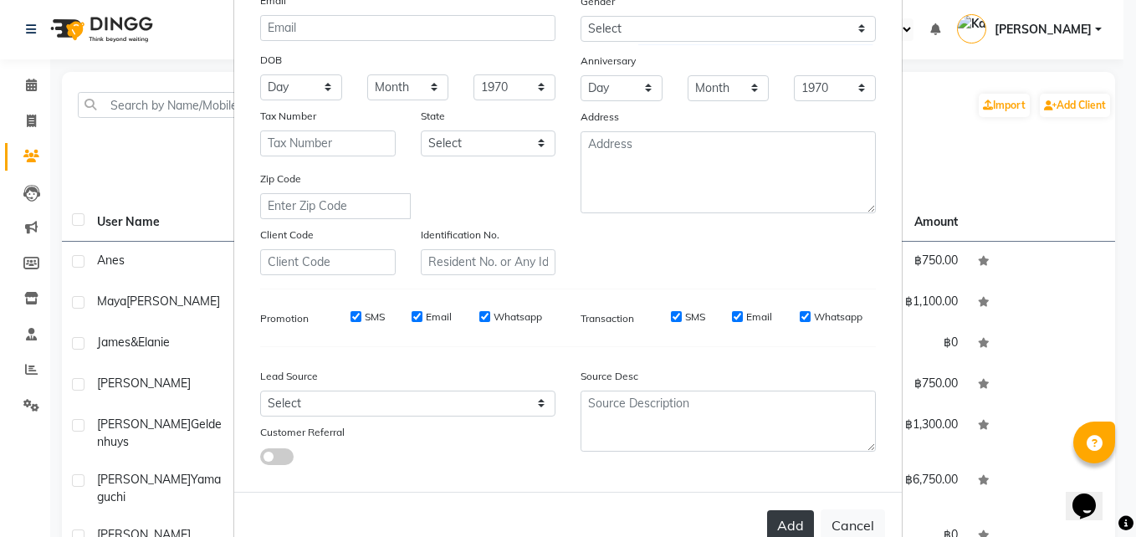
click at [791, 524] on button "Add" at bounding box center [790, 525] width 47 height 30
select select
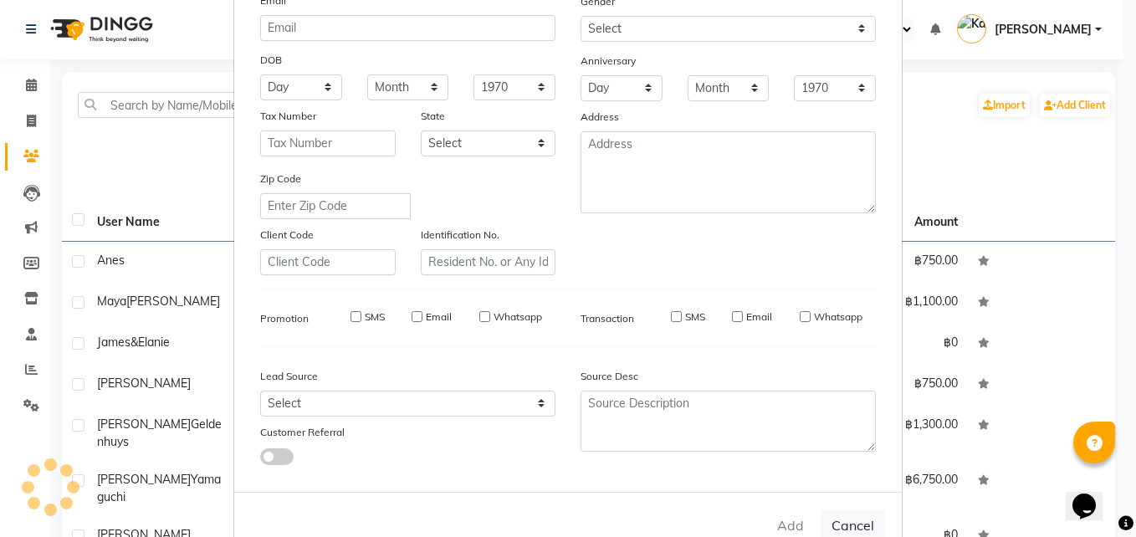
select select
checkbox input "false"
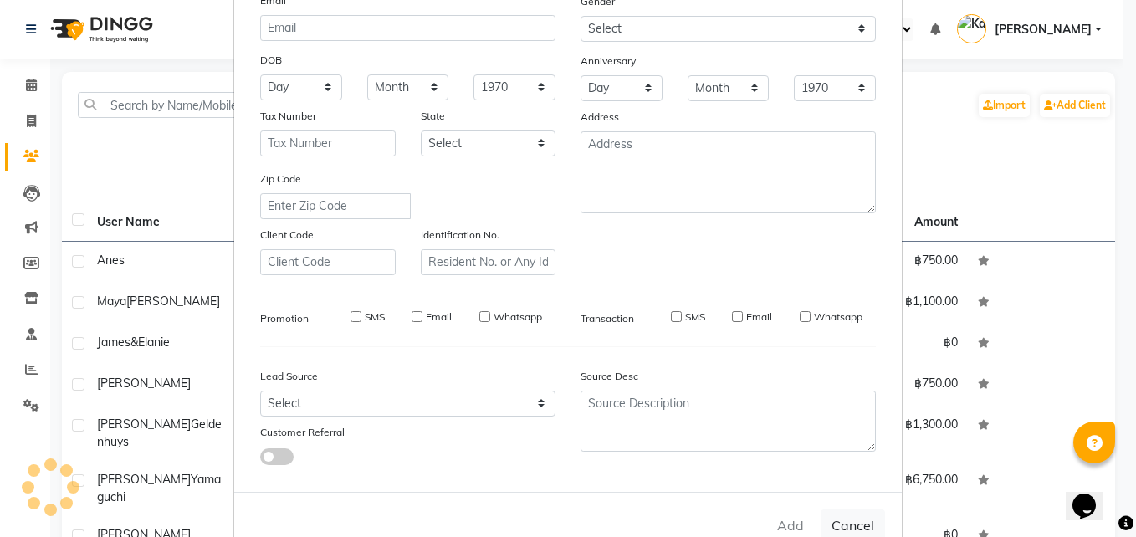
checkbox input "false"
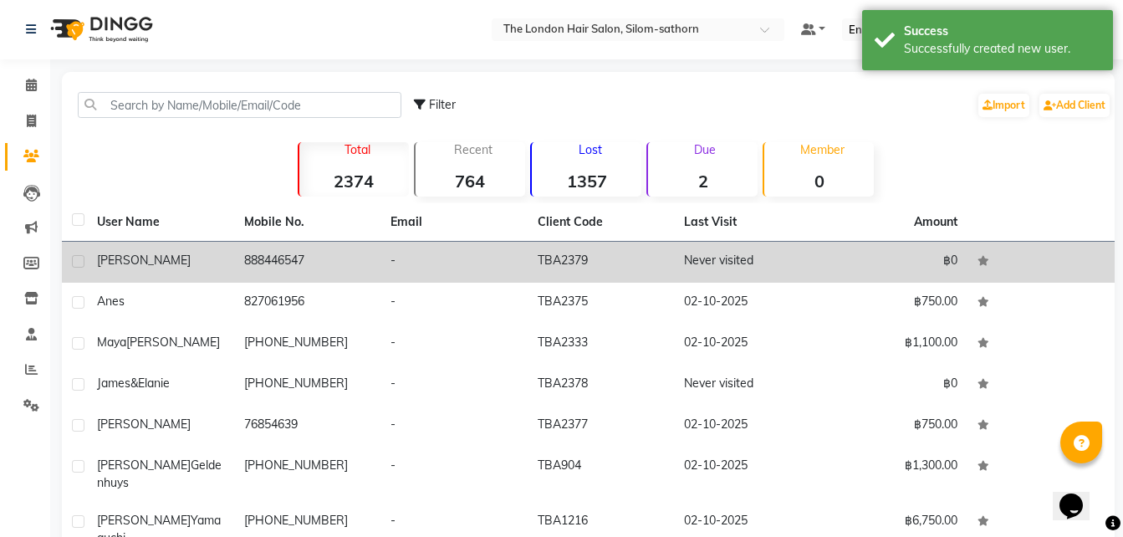
click at [734, 257] on td "Never visited" at bounding box center [747, 262] width 147 height 41
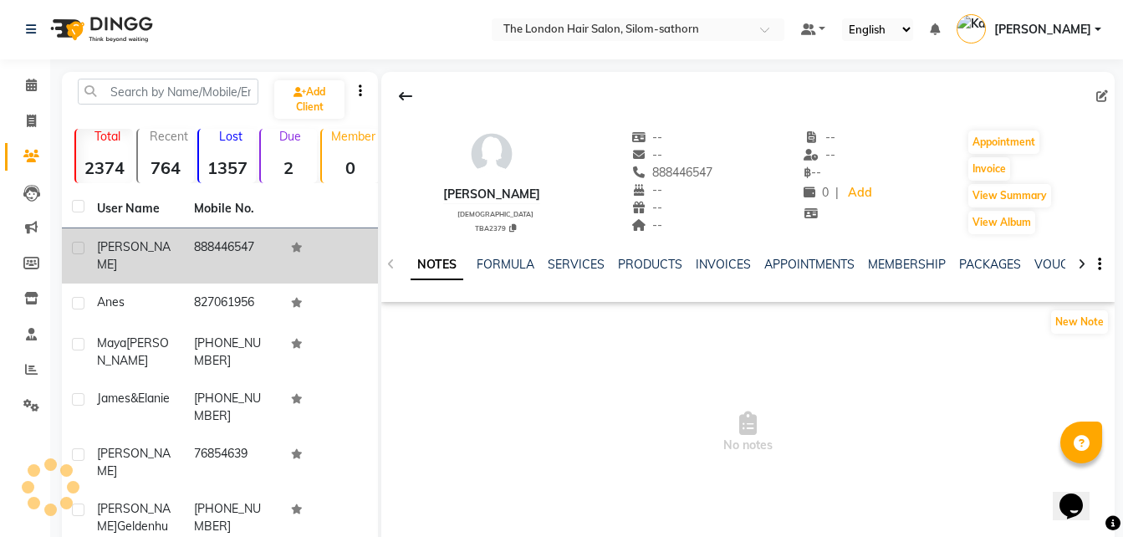
drag, startPoint x: 1005, startPoint y: 143, endPoint x: 959, endPoint y: 73, distance: 84.0
click at [959, 73] on div "Kaitlin [DEMOGRAPHIC_DATA] TBA2379 -- -- 888446547 -- -- -- -- -- ฿ -- 0 | Add …" at bounding box center [748, 187] width 734 height 230
click at [999, 140] on button "Appointment" at bounding box center [1004, 141] width 71 height 23
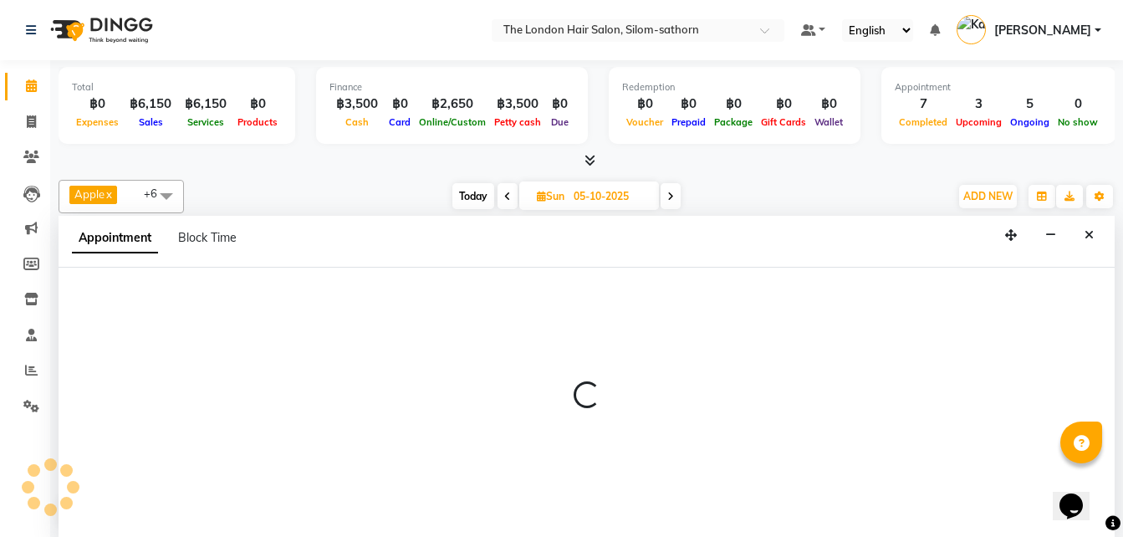
scroll to position [1, 0]
select select "tentative"
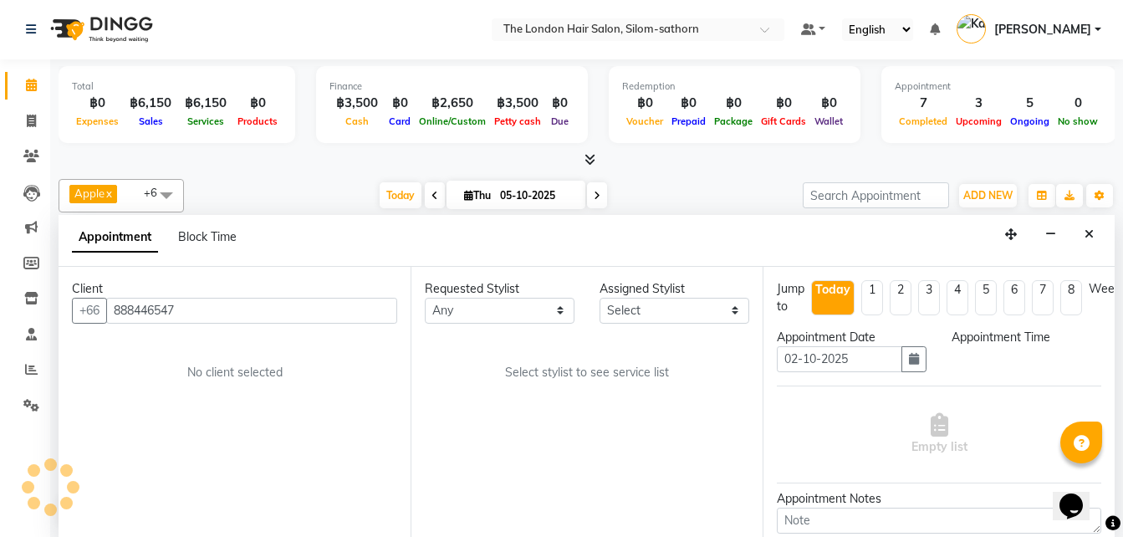
type input "02-10-2025"
select select "600"
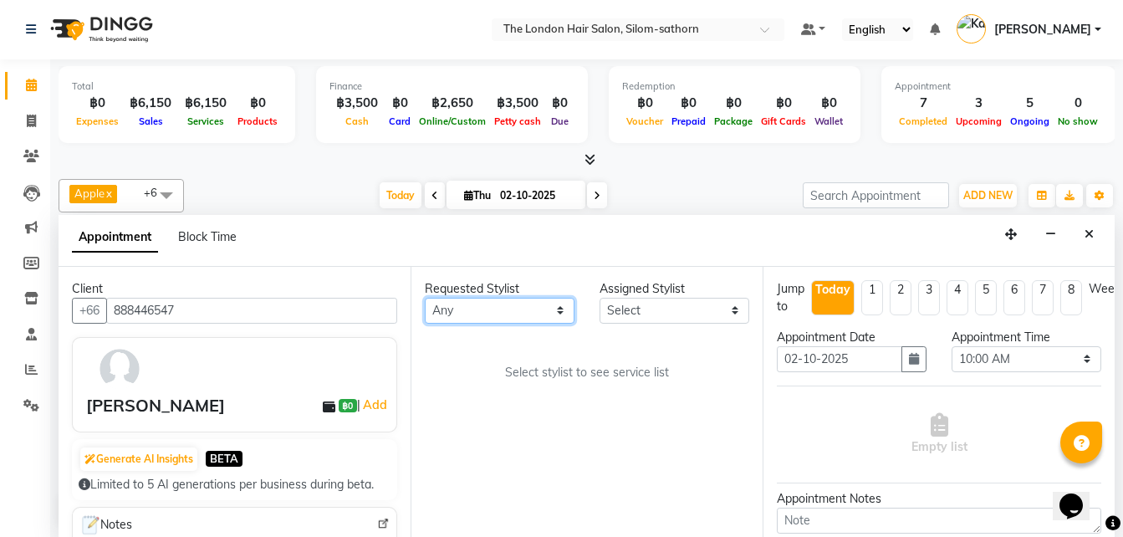
click at [490, 315] on select "Any Aon Apple Boss [PERSON_NAME] [PERSON_NAME] Pim Por" at bounding box center [500, 311] width 150 height 26
select select "56711"
click at [425, 298] on select "Any Aon Apple Boss [PERSON_NAME] [PERSON_NAME] Pim Por" at bounding box center [500, 311] width 150 height 26
select select "56711"
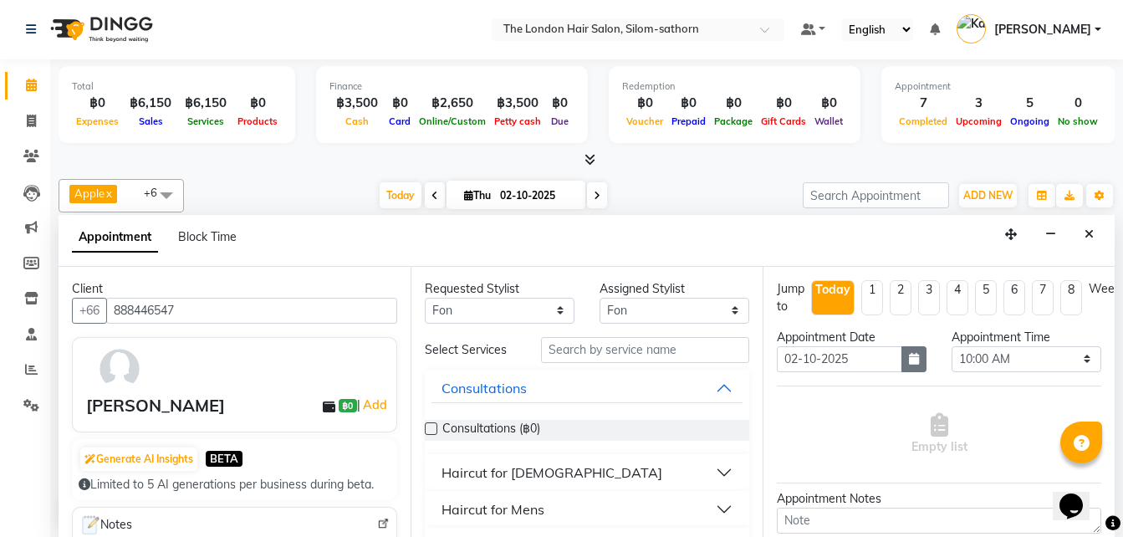
click at [909, 358] on icon "button" at bounding box center [914, 359] width 10 height 12
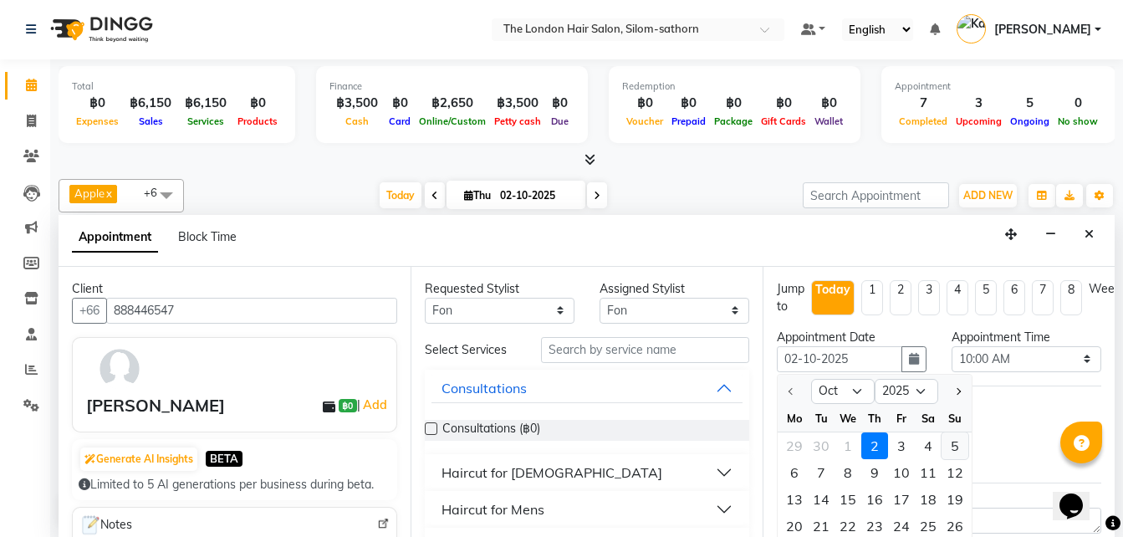
click at [953, 443] on div "5" at bounding box center [955, 445] width 27 height 27
type input "05-10-2025"
select select "600"
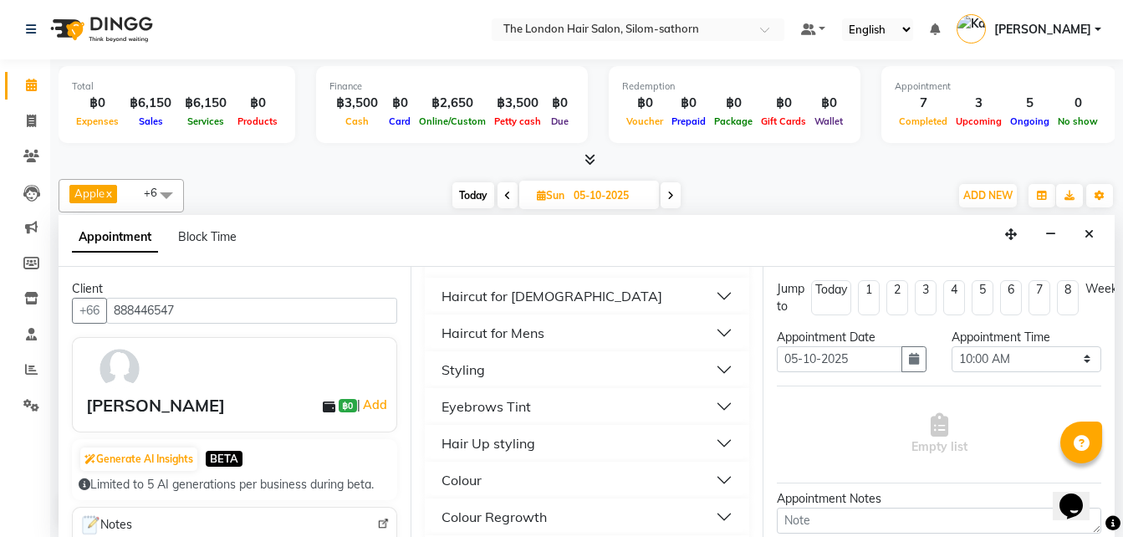
scroll to position [177, 0]
click at [463, 372] on div "Styling" at bounding box center [463, 369] width 43 height 20
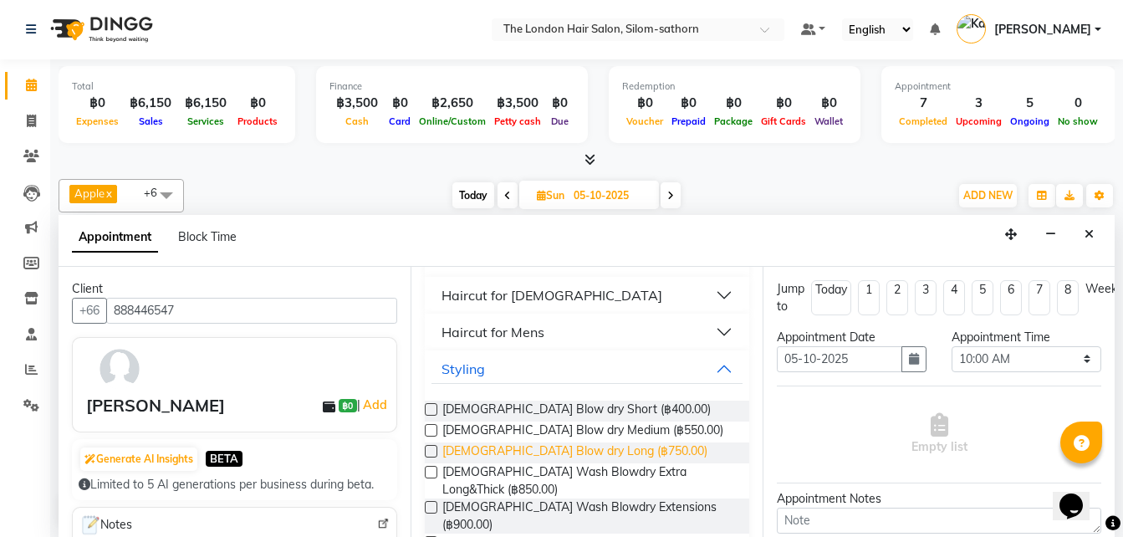
click at [606, 447] on span "[DEMOGRAPHIC_DATA] Blow dry Long (฿750.00)" at bounding box center [574, 452] width 265 height 21
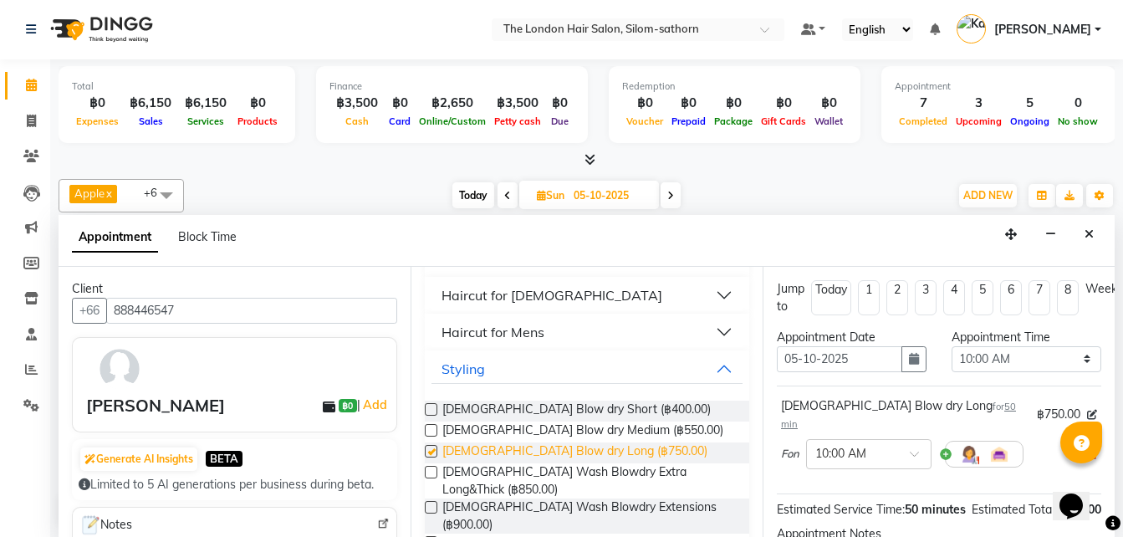
checkbox input "false"
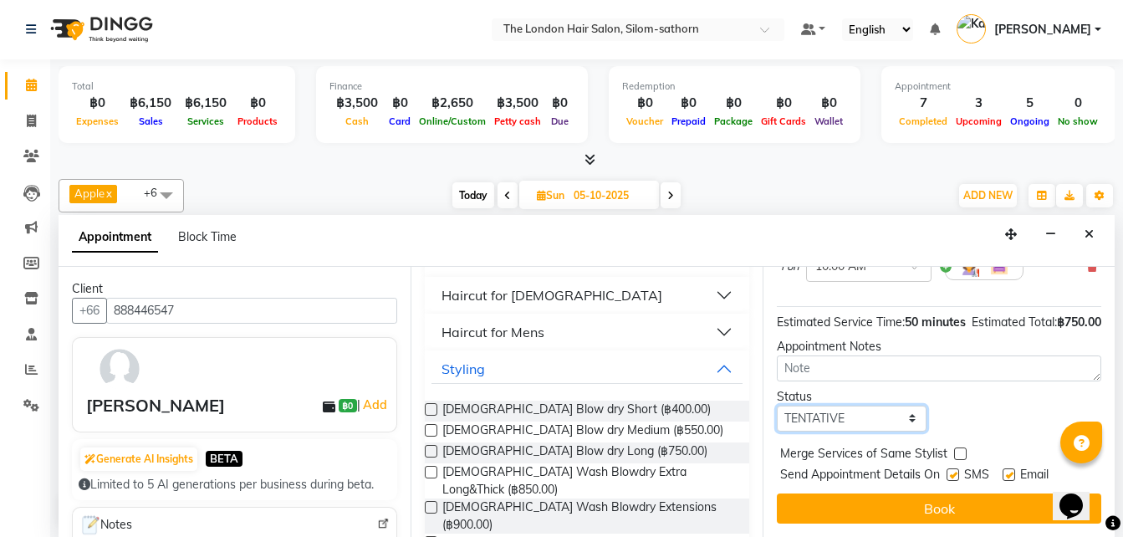
click at [866, 406] on select "Select TENTATIVE CONFIRM UPCOMING" at bounding box center [852, 419] width 150 height 26
select select "confirm booking"
click at [777, 406] on select "Select TENTATIVE CONFIRM UPCOMING" at bounding box center [852, 419] width 150 height 26
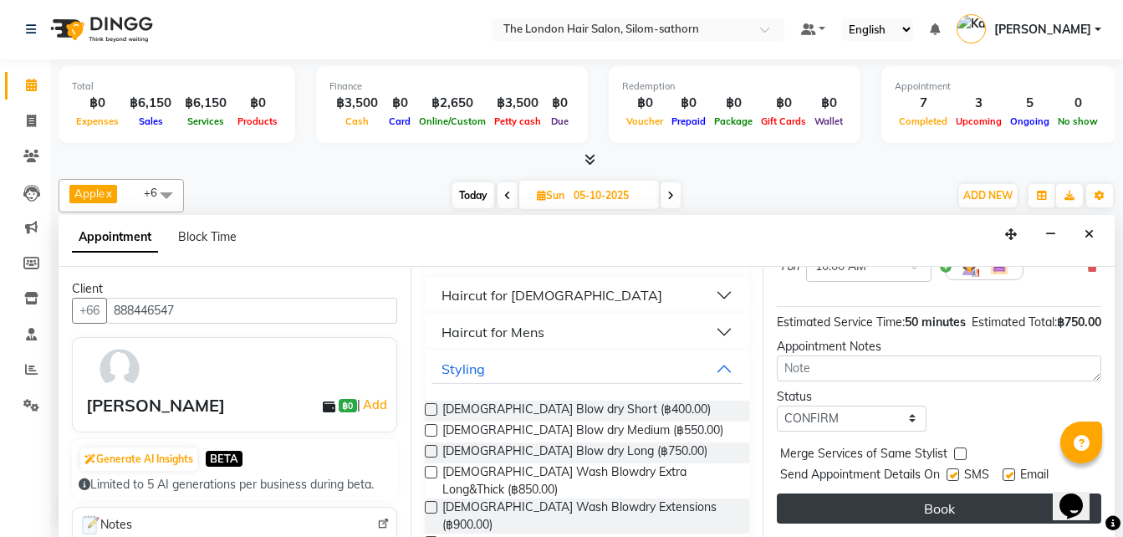
click at [913, 496] on button "Book" at bounding box center [939, 509] width 325 height 30
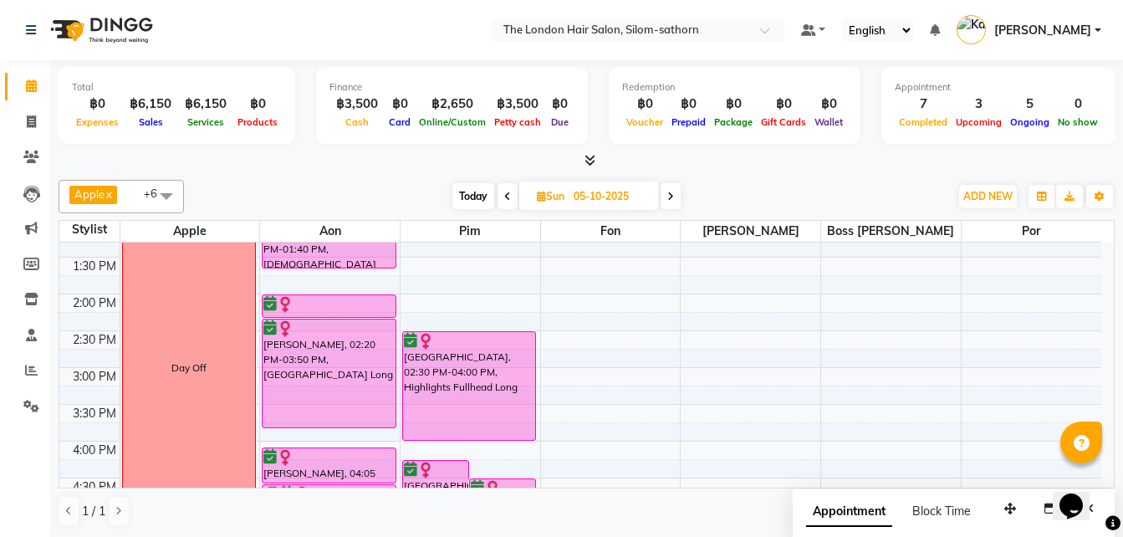
scroll to position [0, 0]
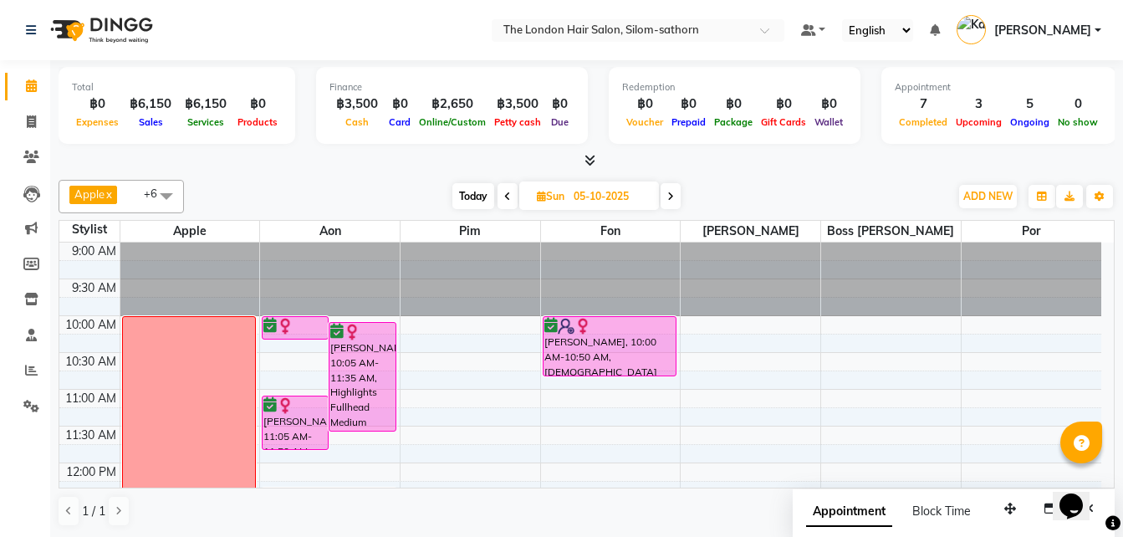
click at [478, 197] on span "Today" at bounding box center [474, 196] width 42 height 26
type input "02-10-2025"
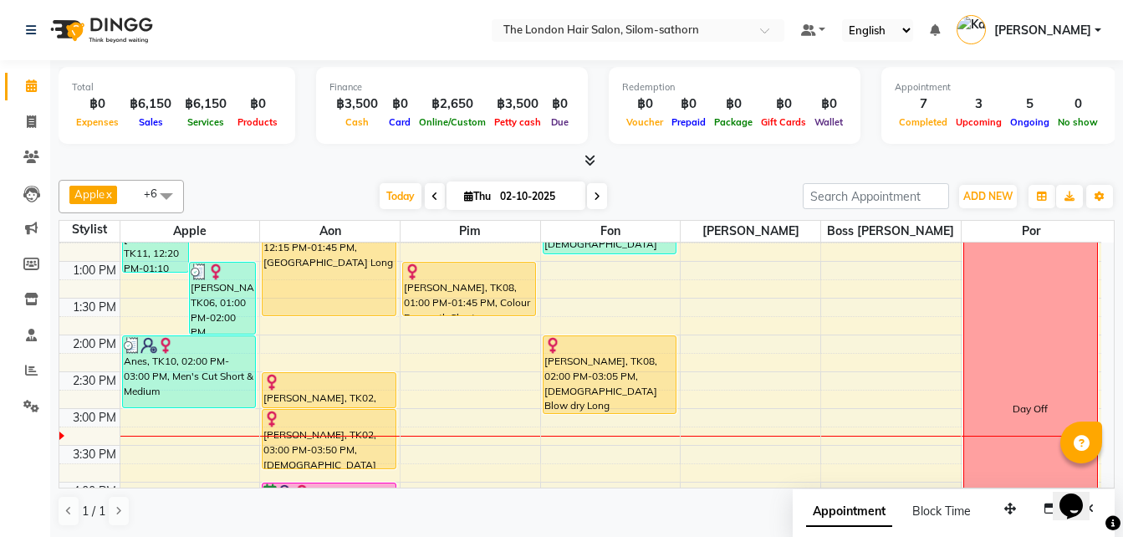
scroll to position [273, 0]
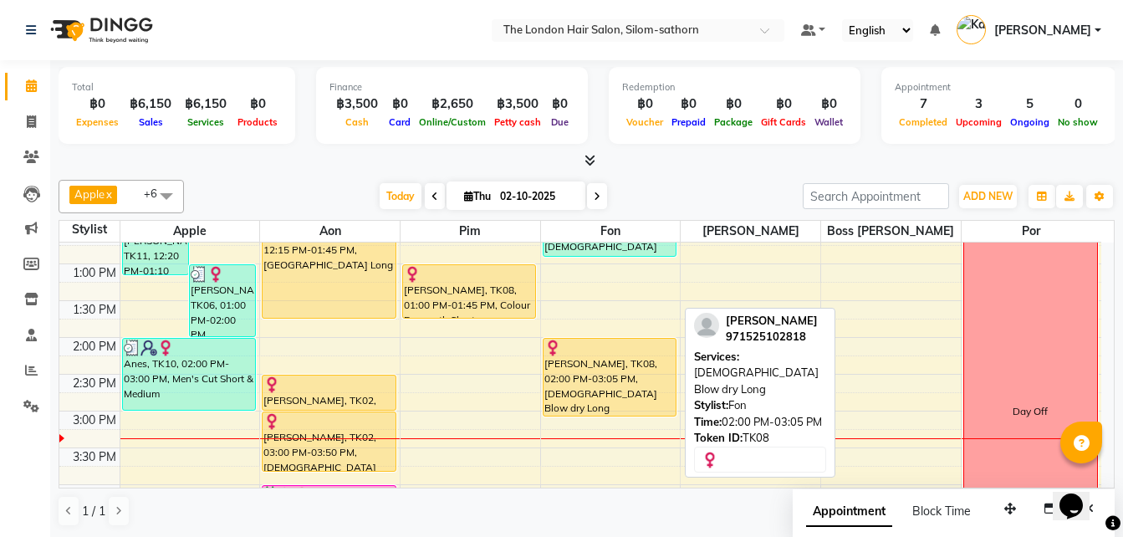
click at [575, 384] on div "[PERSON_NAME], TK08, 02:00 PM-03:05 PM, [DEMOGRAPHIC_DATA] Blow dry Long" at bounding box center [610, 377] width 133 height 77
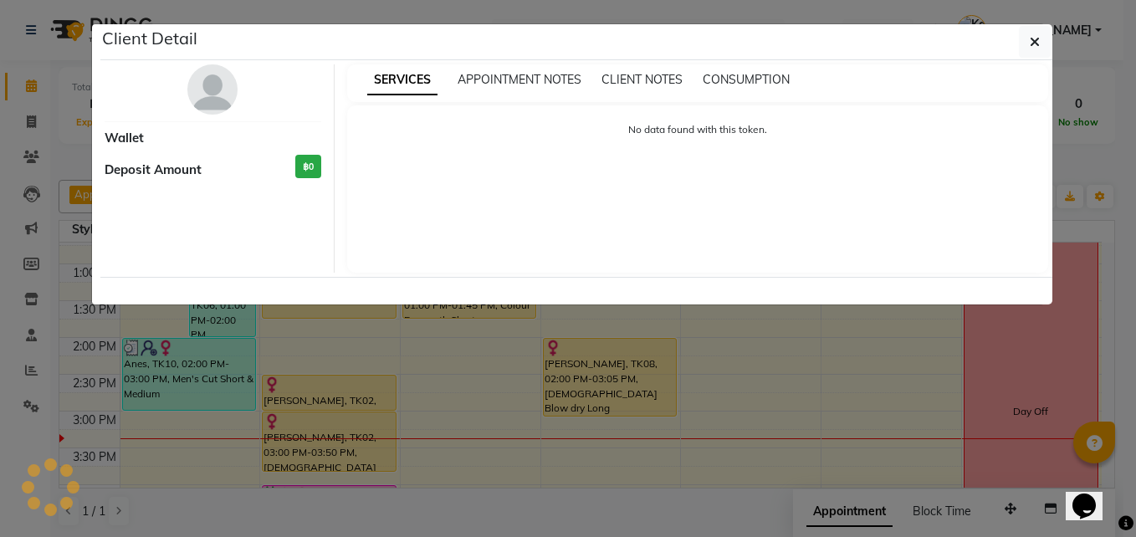
select select "1"
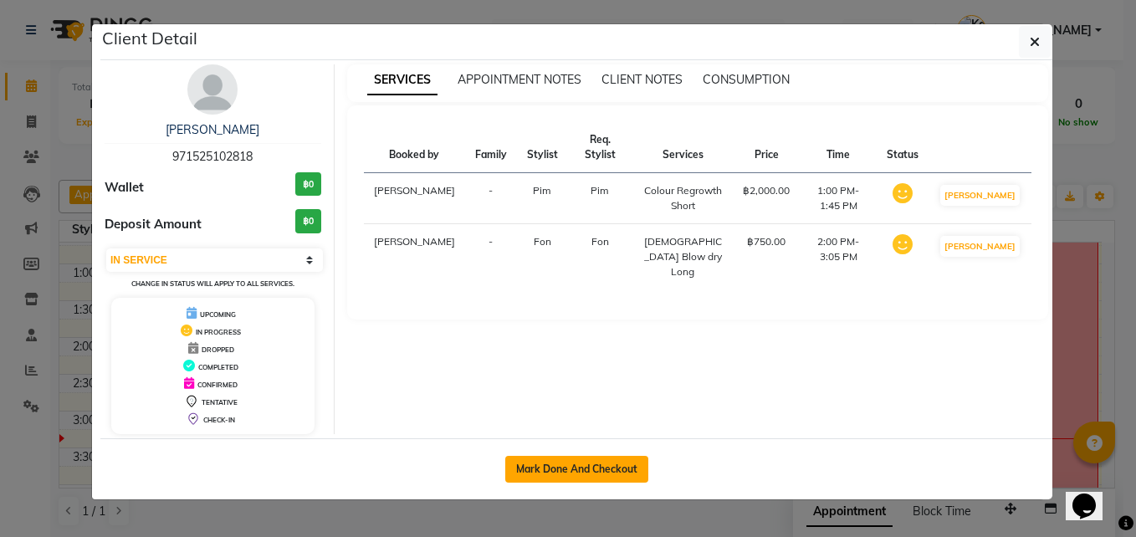
click at [565, 473] on button "Mark Done And Checkout" at bounding box center [576, 469] width 143 height 27
select select "service"
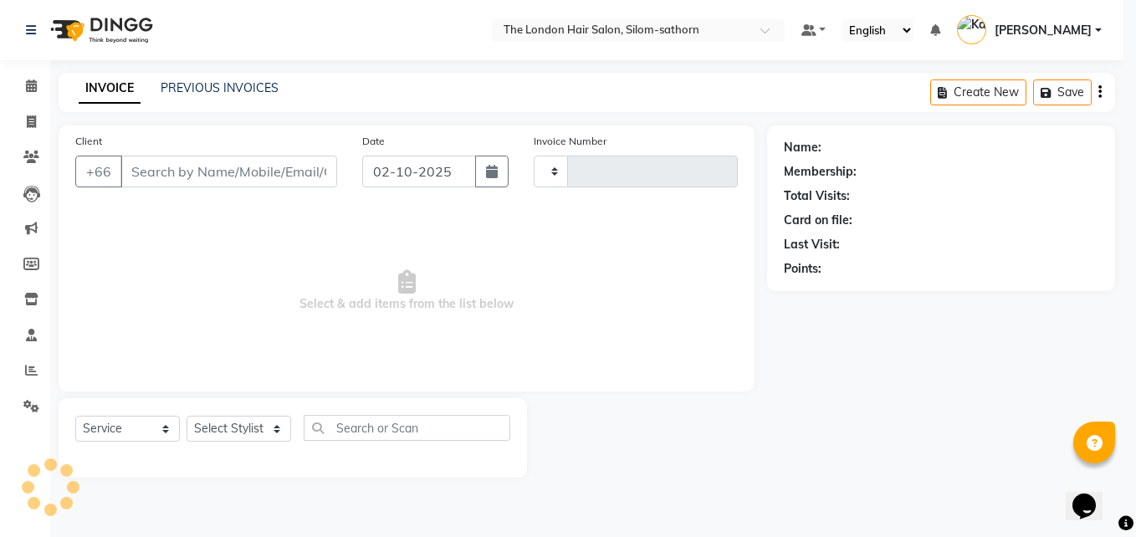
type input "1846"
select select "6977"
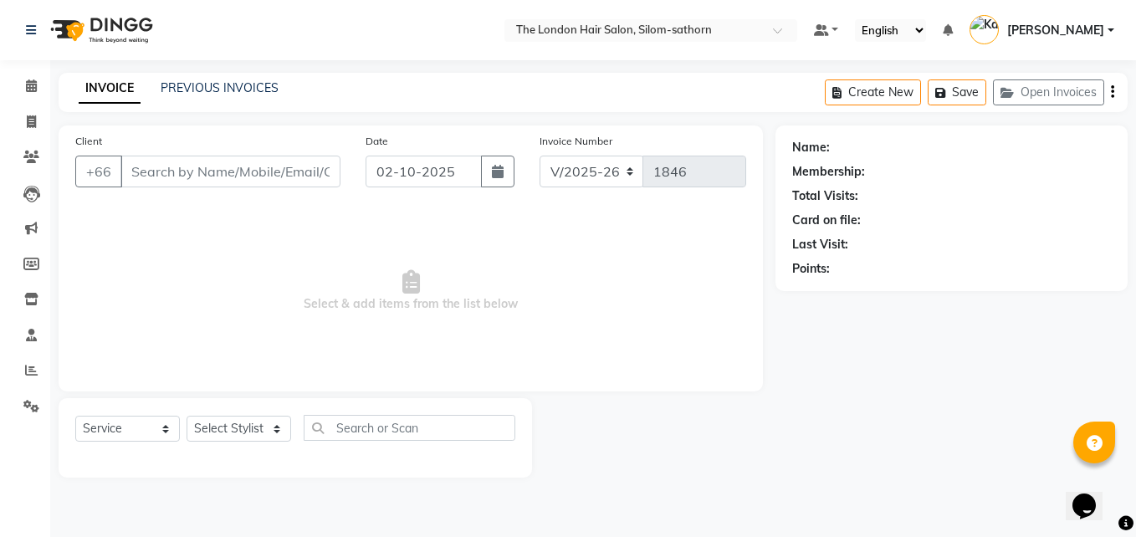
type input "971525102818"
select select "65351"
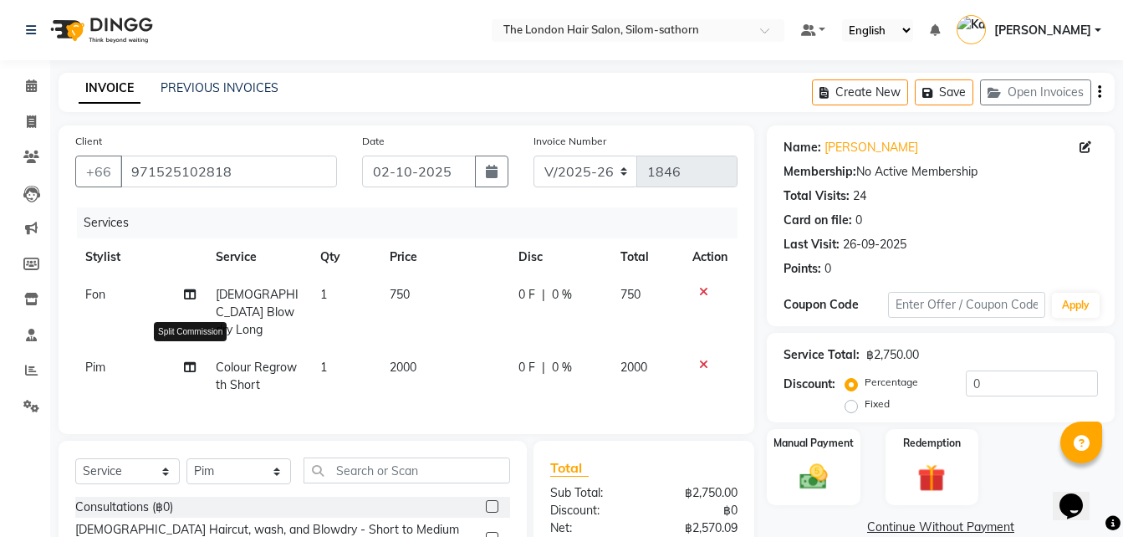
click at [192, 359] on span at bounding box center [190, 368] width 12 height 18
select select "65351"
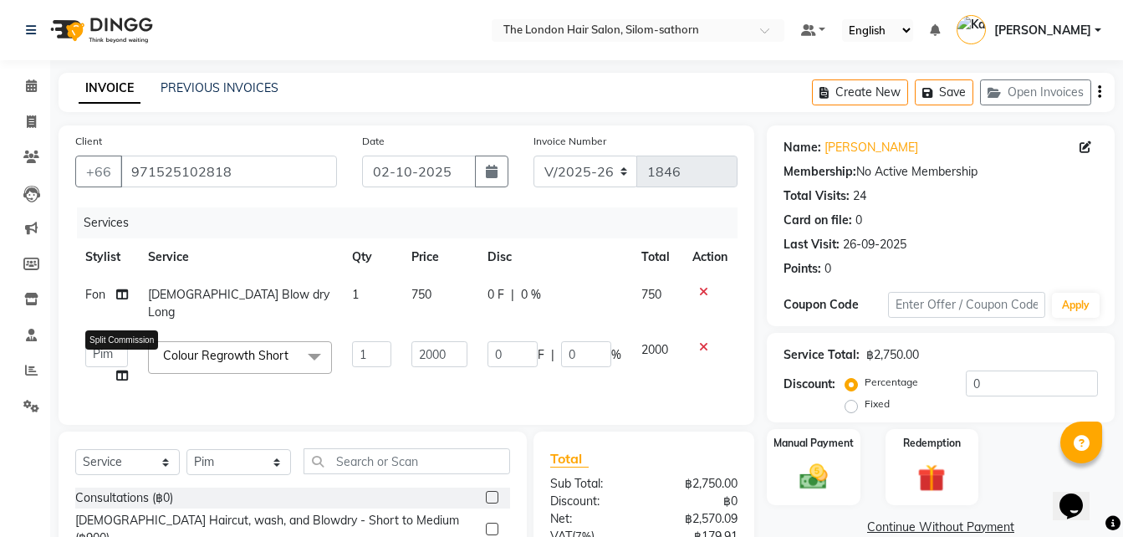
click at [119, 370] on icon at bounding box center [122, 376] width 12 height 12
select select "65351"
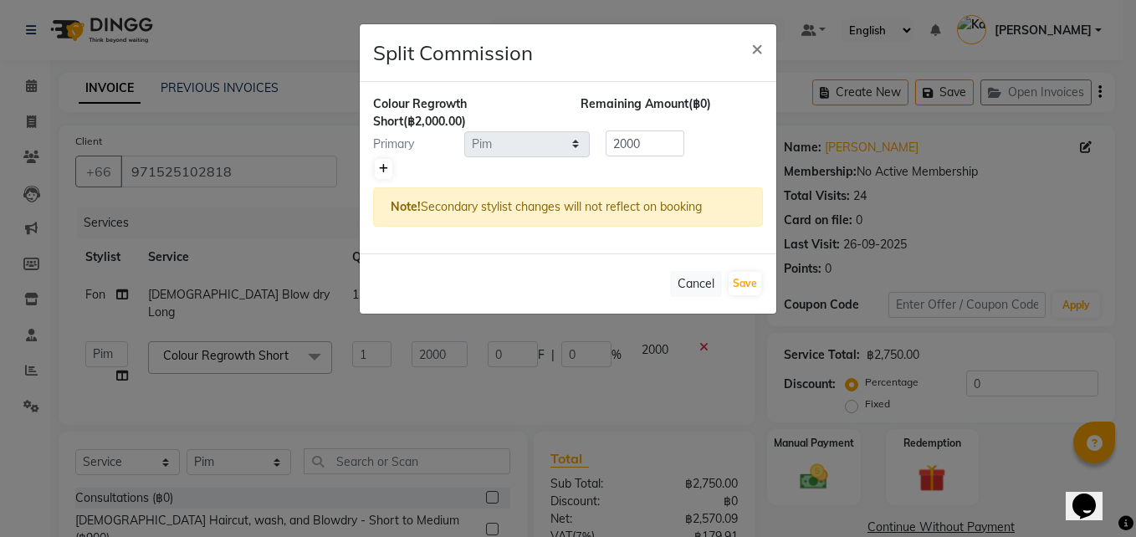
click at [378, 176] on link at bounding box center [384, 169] width 18 height 20
type input "1000"
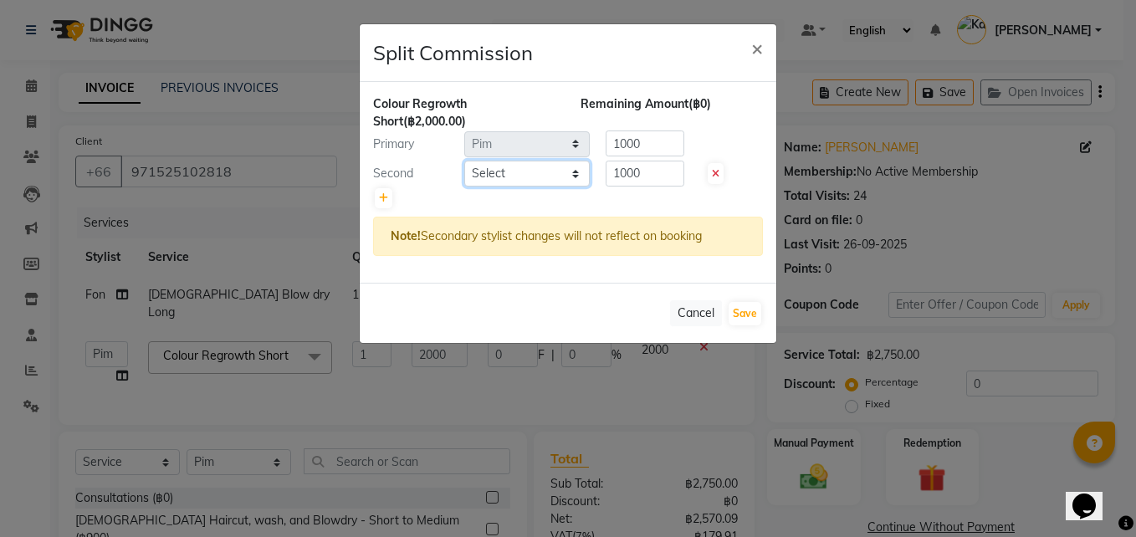
click at [541, 173] on select "Select Aon Apple Boss [PERSON_NAME] [PERSON_NAME] Pim Por" at bounding box center [526, 174] width 125 height 26
select select "56711"
click at [464, 161] on select "Select Aon Apple Boss [PERSON_NAME] [PERSON_NAME] Pim Por" at bounding box center [526, 174] width 125 height 26
click at [646, 185] on input "1000" at bounding box center [645, 174] width 79 height 26
type input "1"
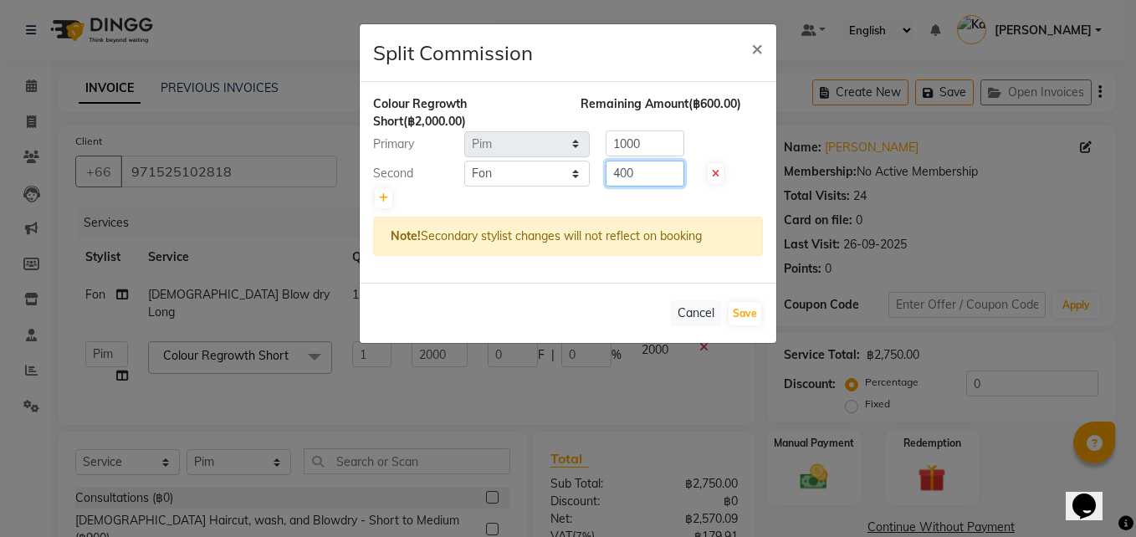
type input "400"
click at [648, 146] on input "1000" at bounding box center [645, 143] width 79 height 26
type input "1600"
click at [750, 314] on button "Save" at bounding box center [745, 313] width 33 height 23
select select "Select"
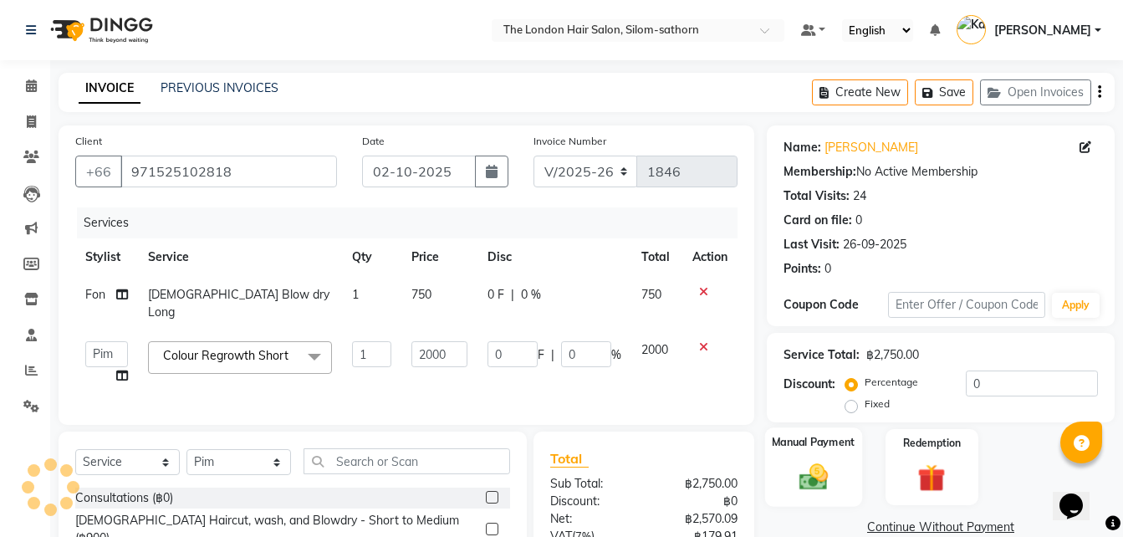
scroll to position [94, 0]
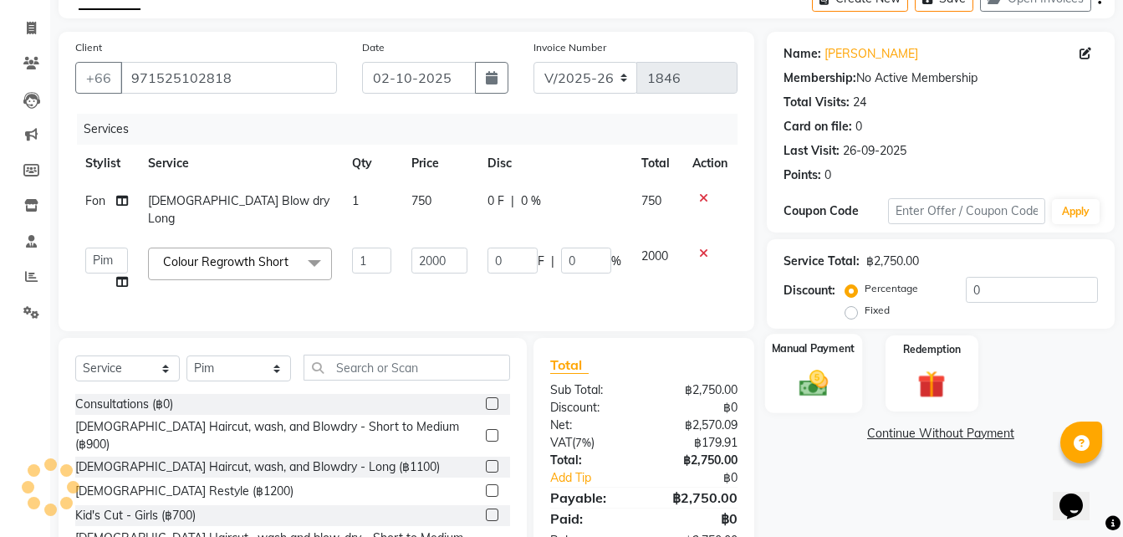
click at [811, 391] on img at bounding box center [813, 382] width 47 height 33
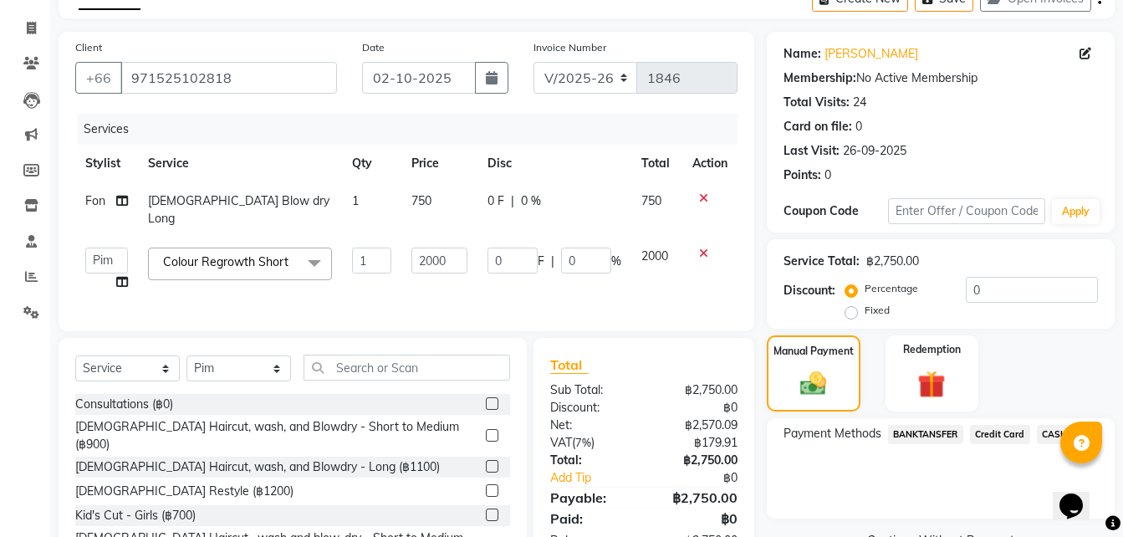
click at [1050, 434] on span "CASH" at bounding box center [1055, 434] width 36 height 19
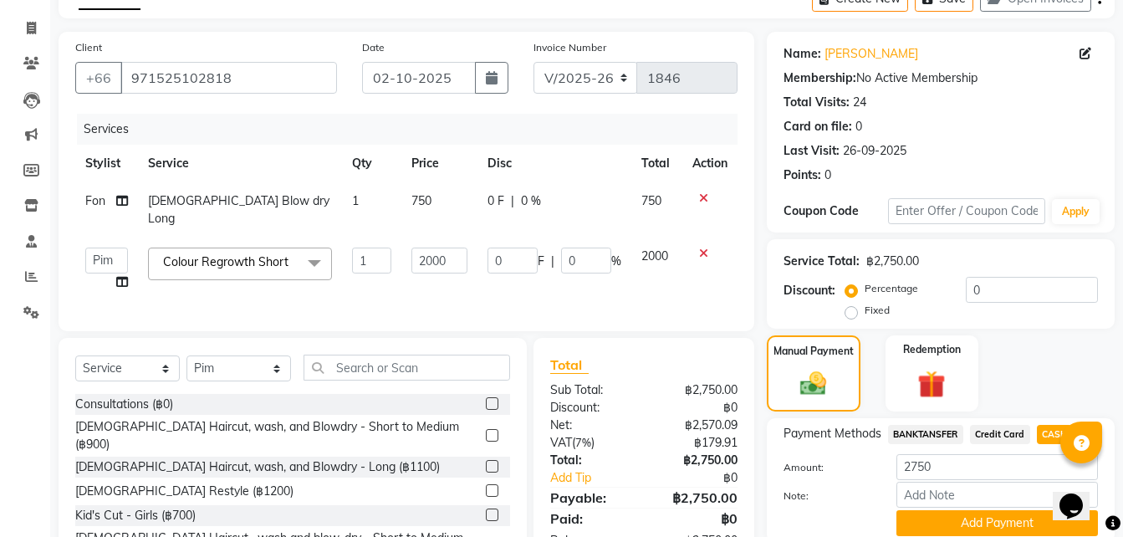
scroll to position [161, 0]
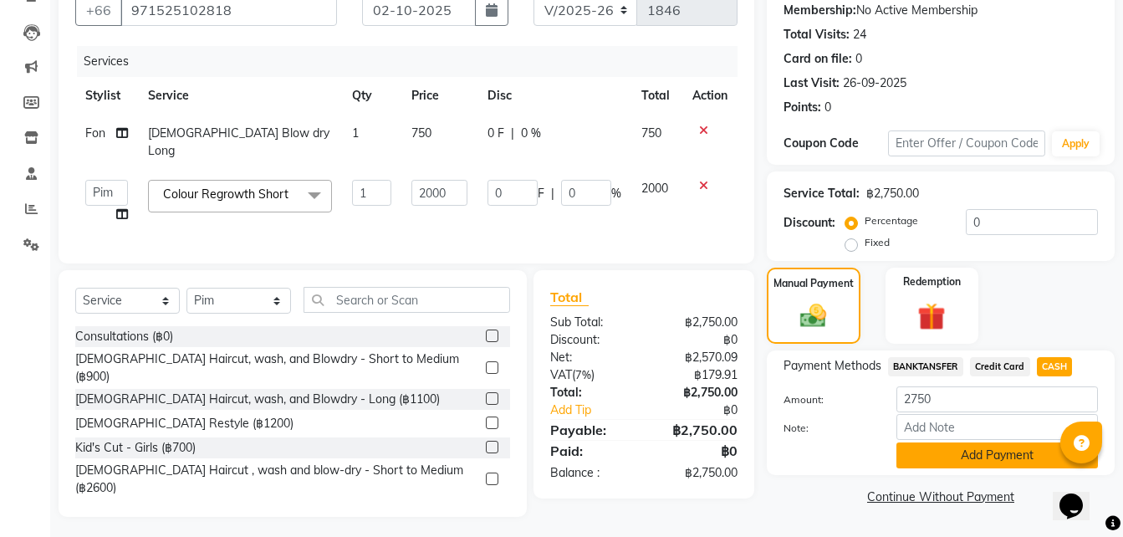
click at [953, 454] on button "Add Payment" at bounding box center [998, 455] width 202 height 26
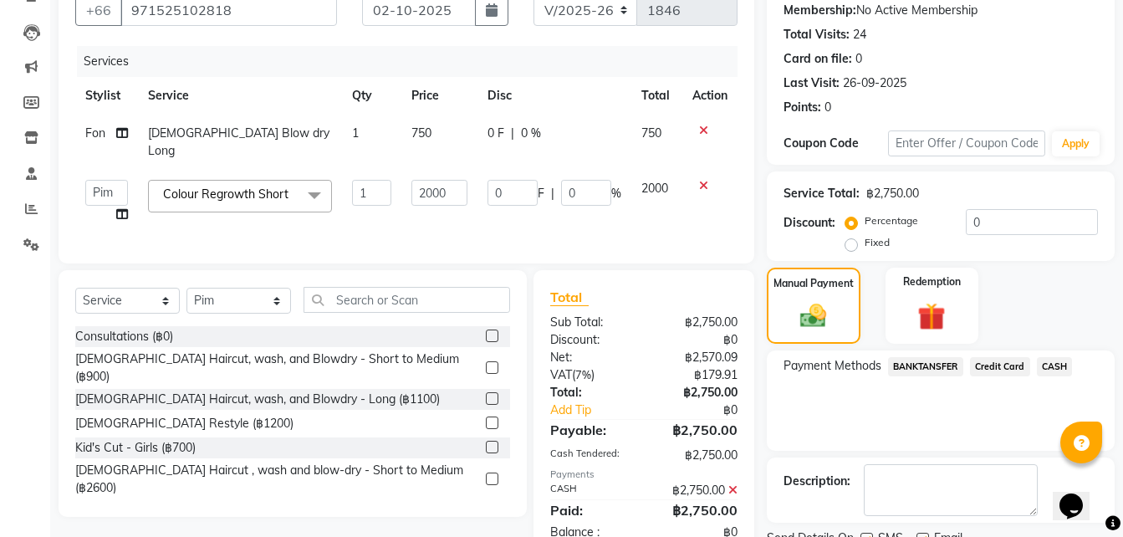
scroll to position [229, 0]
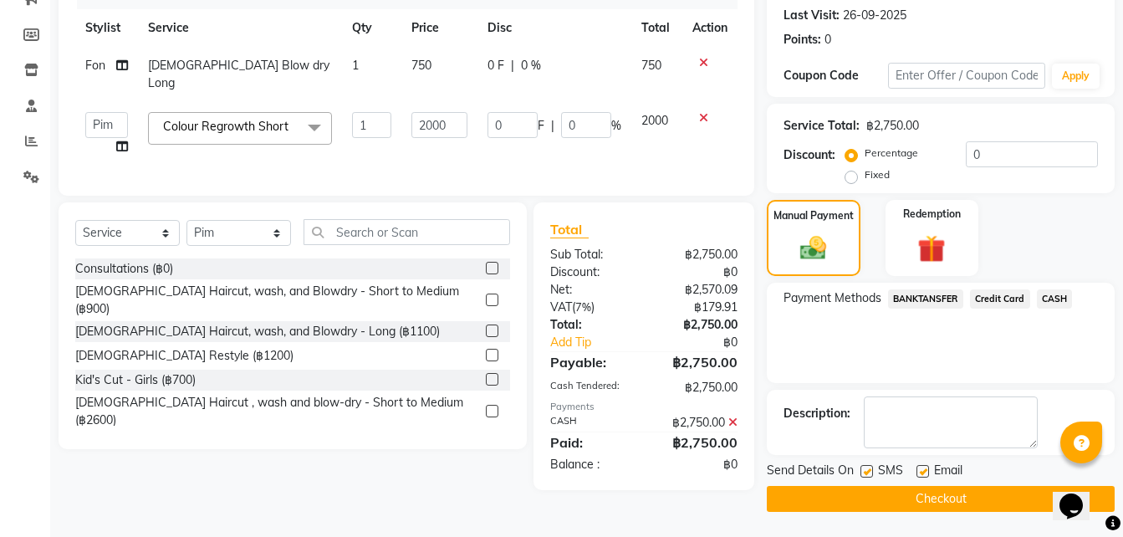
click at [892, 498] on button "Checkout" at bounding box center [941, 499] width 348 height 26
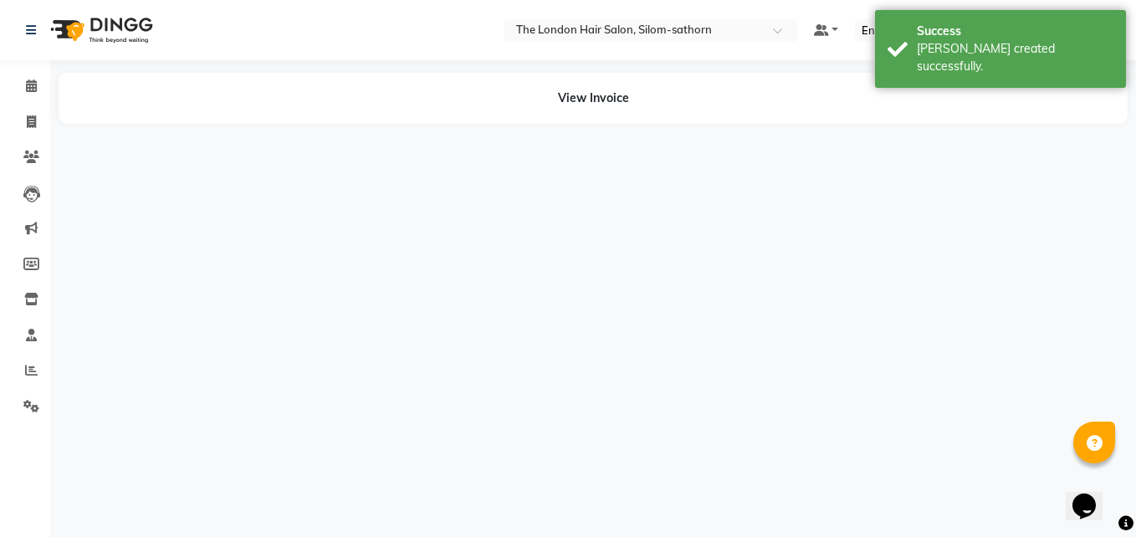
select select "56711"
select select "65351"
select select "56711"
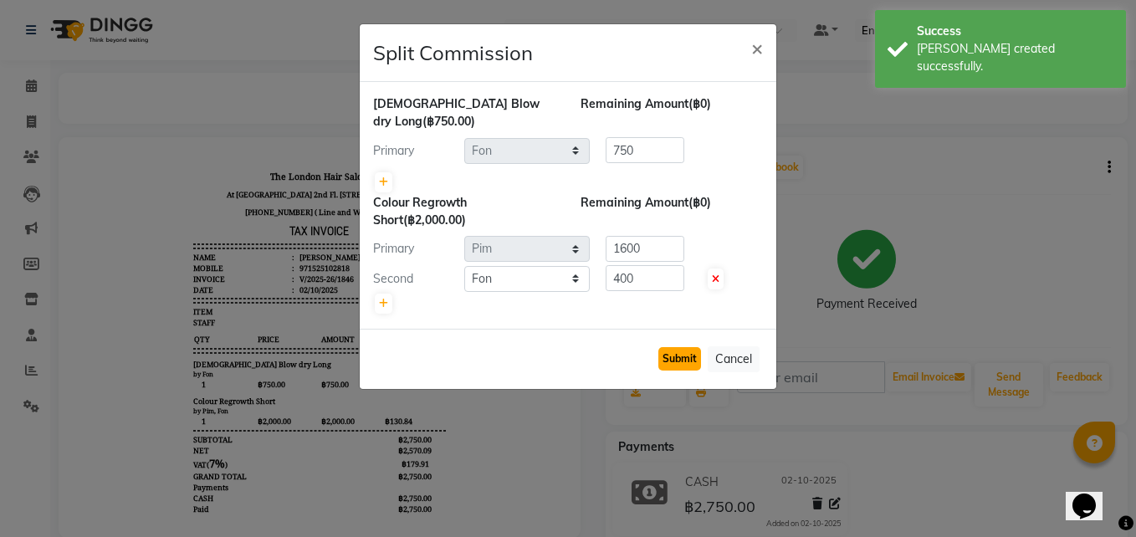
click at [675, 347] on button "Submit" at bounding box center [679, 358] width 43 height 23
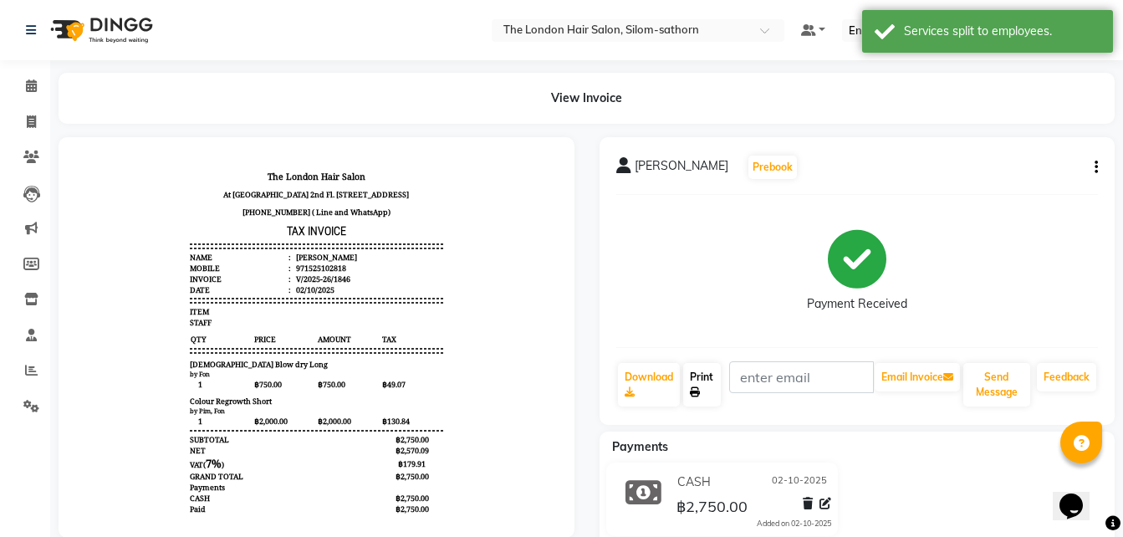
drag, startPoint x: 708, startPoint y: 380, endPoint x: 691, endPoint y: 384, distance: 17.2
click at [691, 384] on link "Print" at bounding box center [702, 384] width 38 height 43
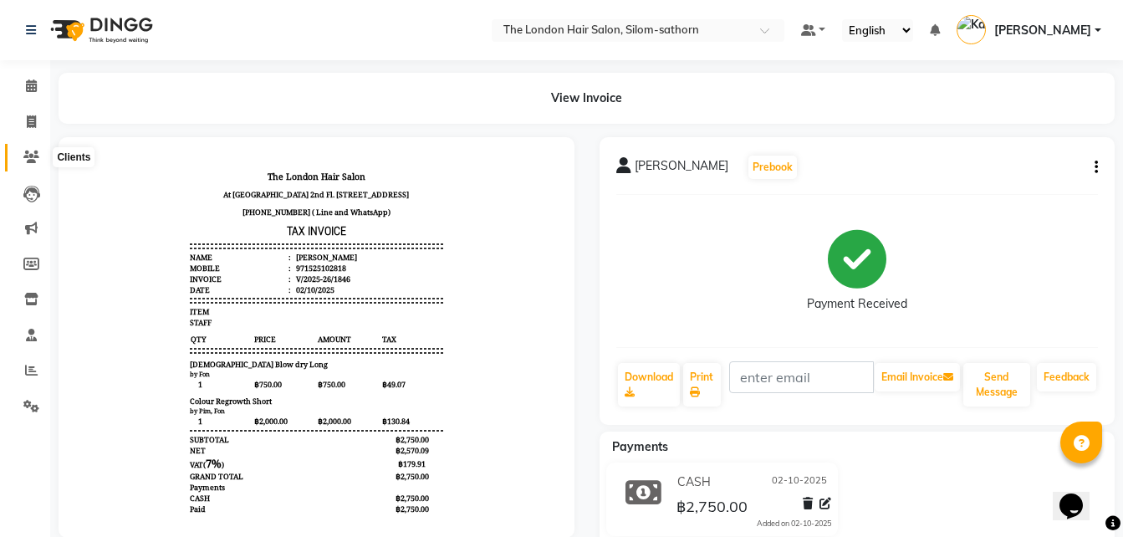
click at [37, 157] on icon at bounding box center [31, 157] width 16 height 13
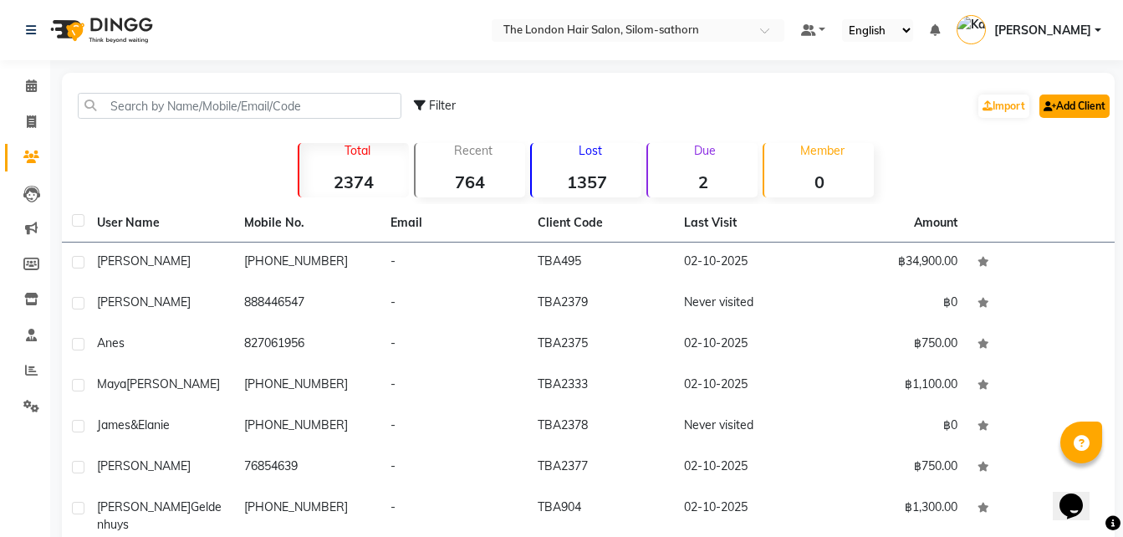
click at [1068, 111] on link "Add Client" at bounding box center [1075, 106] width 70 height 23
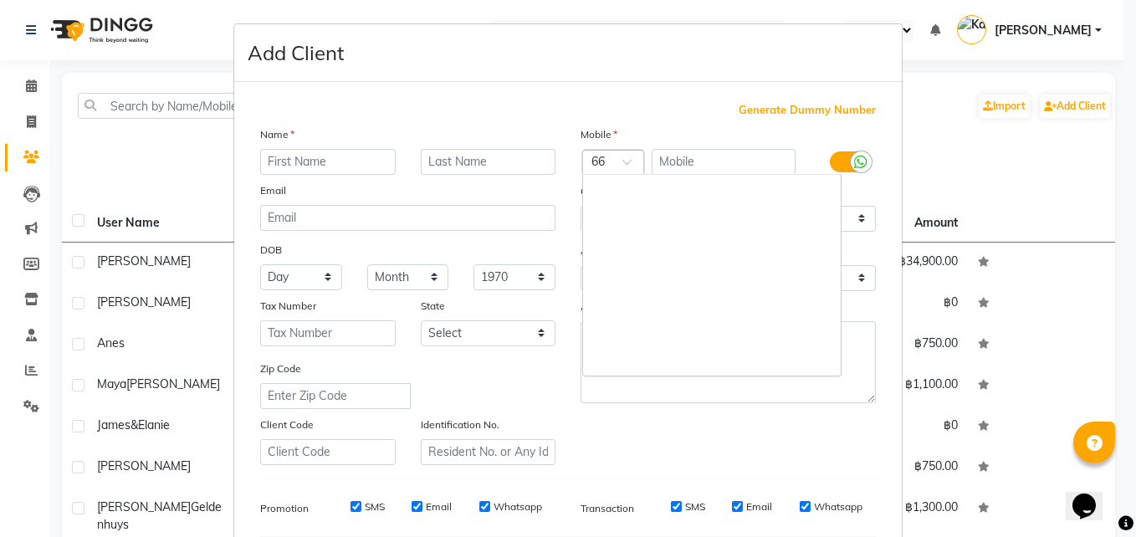
click at [598, 160] on div at bounding box center [613, 164] width 60 height 18
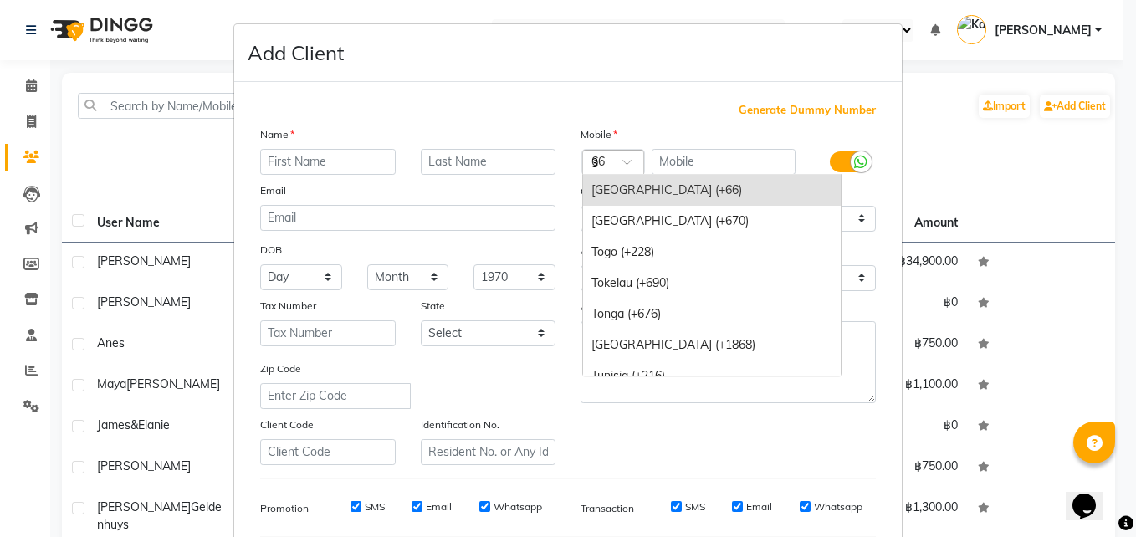
scroll to position [1780, 0]
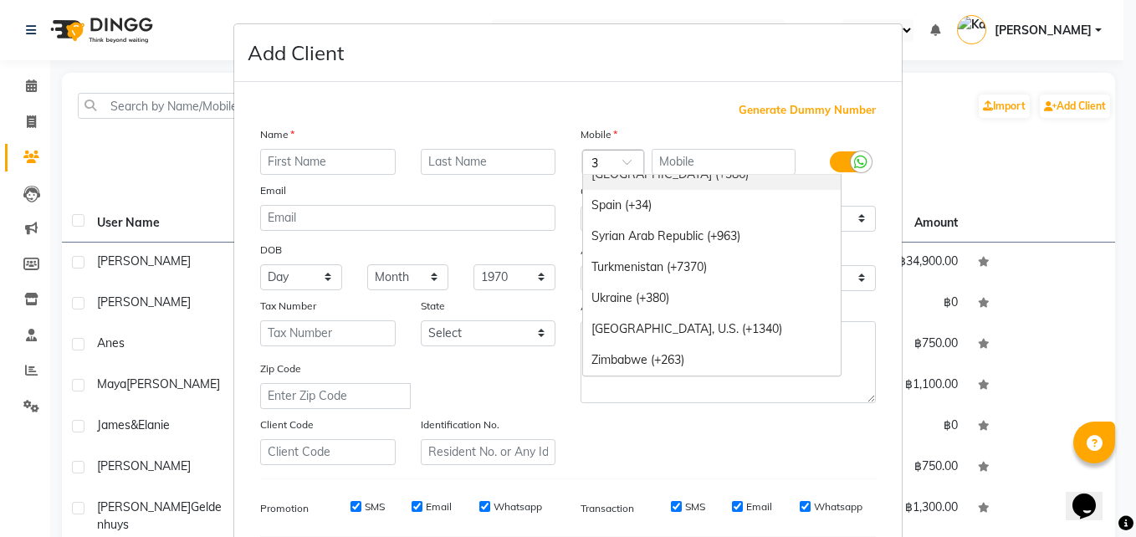
type input "34"
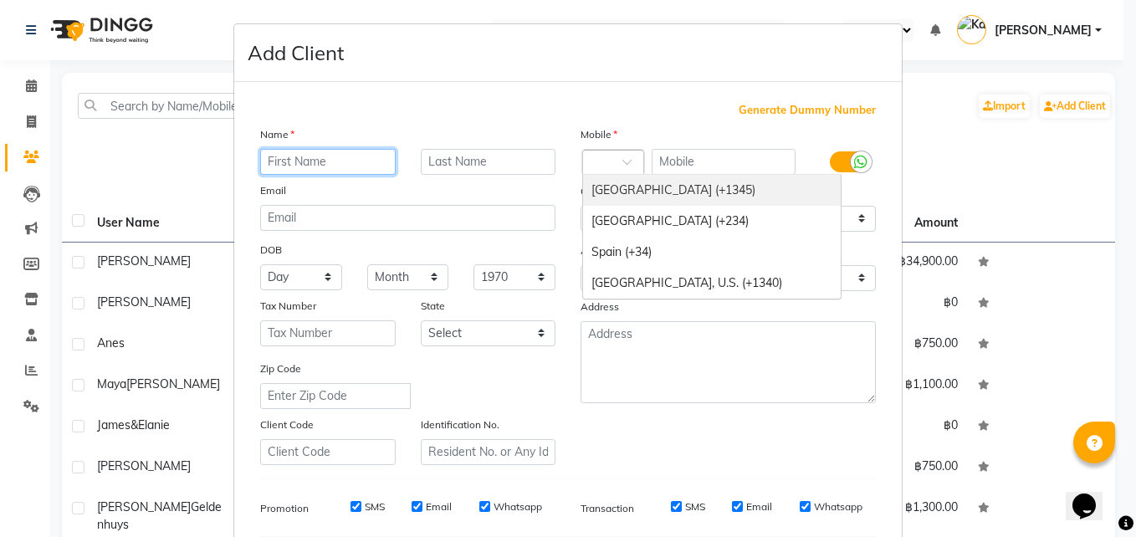
scroll to position [0, 0]
click at [308, 161] on input "text" at bounding box center [328, 162] width 136 height 26
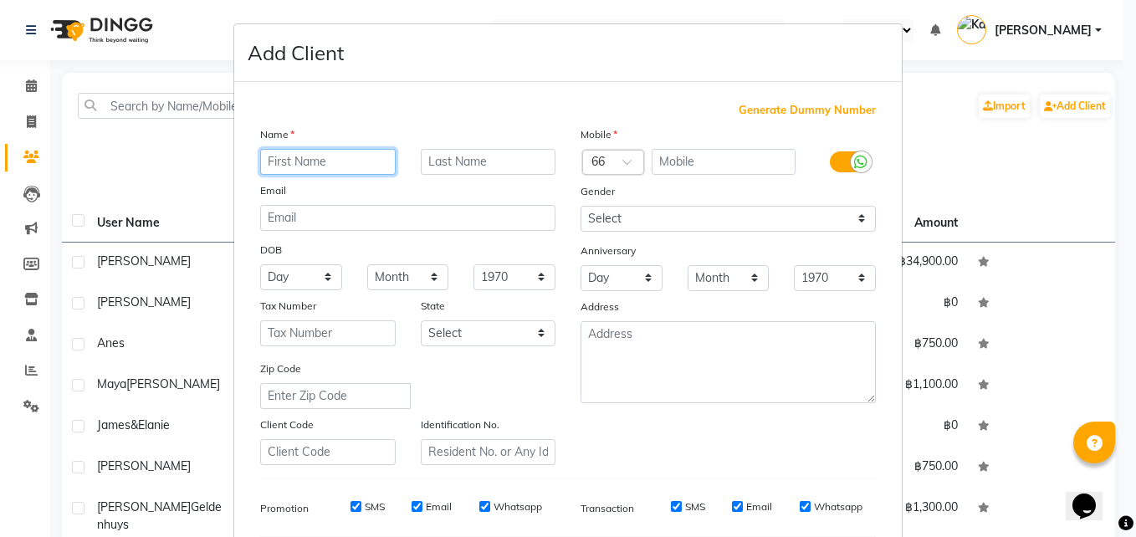
type input "M"
type input "[PERSON_NAME]"
click at [473, 158] on input "text" at bounding box center [489, 162] width 136 height 26
type input "Molokhova"
click at [612, 161] on div at bounding box center [613, 164] width 60 height 18
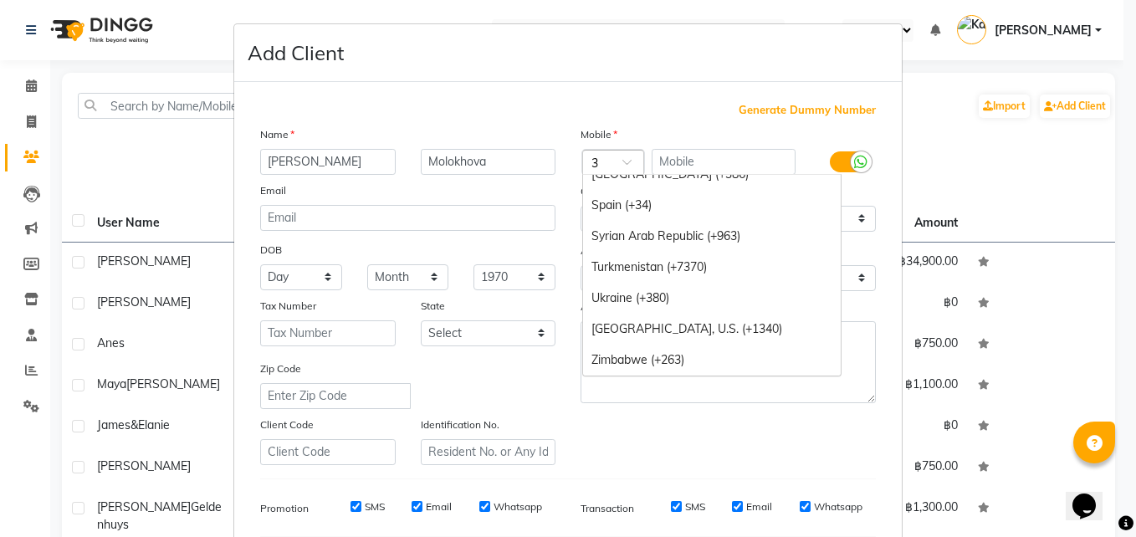
scroll to position [1780, 0]
type input "34"
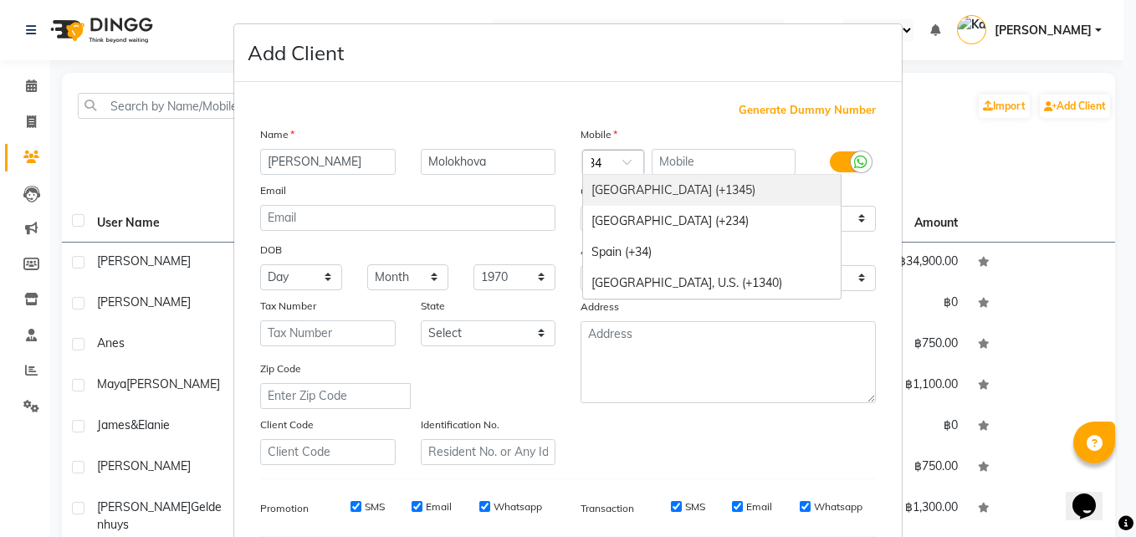
scroll to position [0, 0]
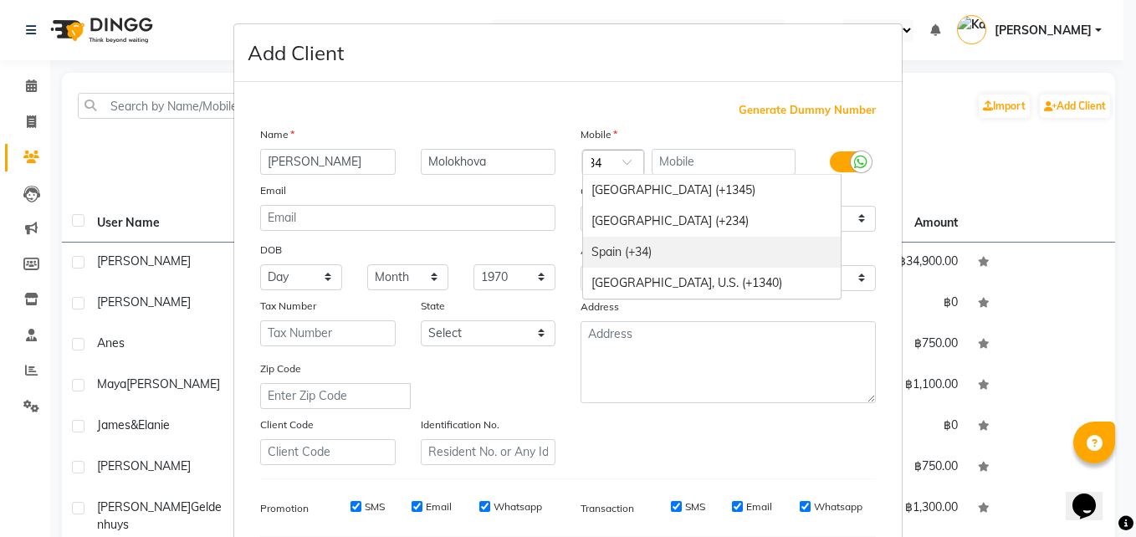
click at [612, 254] on div "Spain (+34)" at bounding box center [712, 252] width 258 height 31
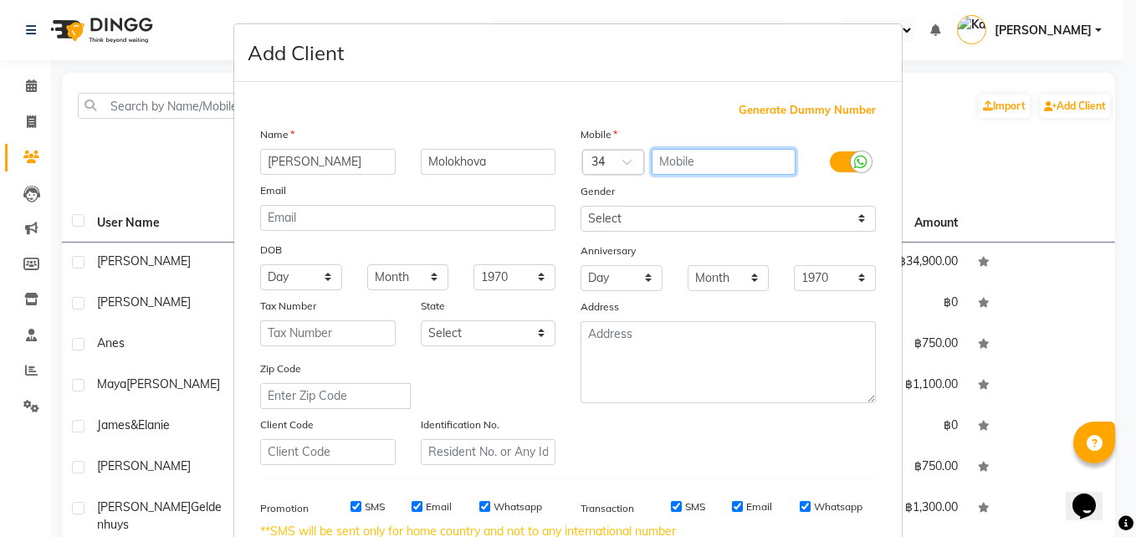
click at [678, 159] on input "text" at bounding box center [724, 162] width 145 height 26
click at [692, 156] on input "text" at bounding box center [724, 162] width 145 height 26
type input "684203987"
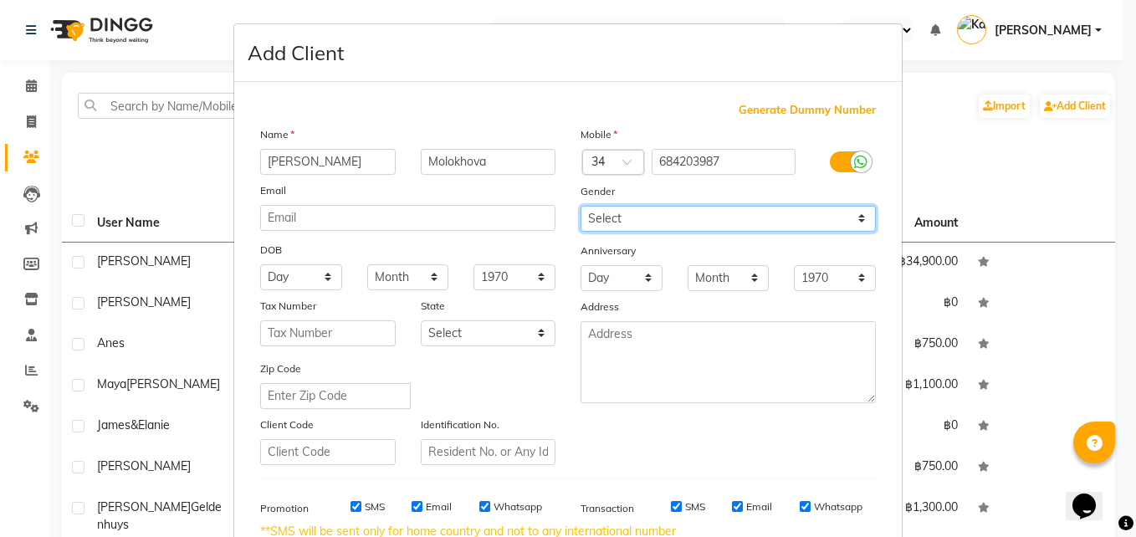
click at [621, 219] on select "Select [DEMOGRAPHIC_DATA] [DEMOGRAPHIC_DATA] Other Prefer Not To Say" at bounding box center [727, 219] width 295 height 26
select select "[DEMOGRAPHIC_DATA]"
click at [580, 206] on select "Select [DEMOGRAPHIC_DATA] [DEMOGRAPHIC_DATA] Other Prefer Not To Say" at bounding box center [727, 219] width 295 height 26
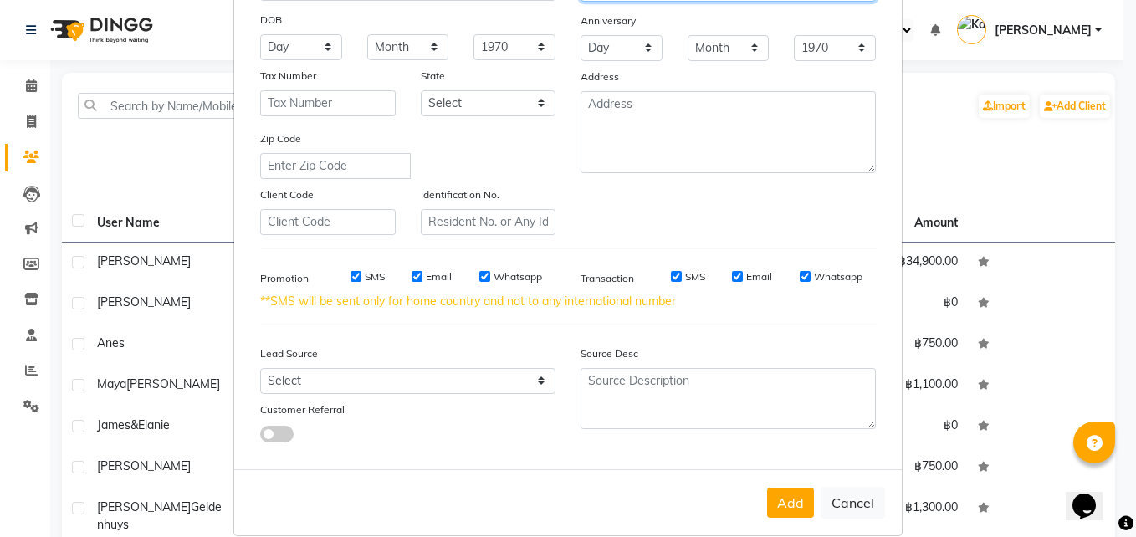
scroll to position [253, 0]
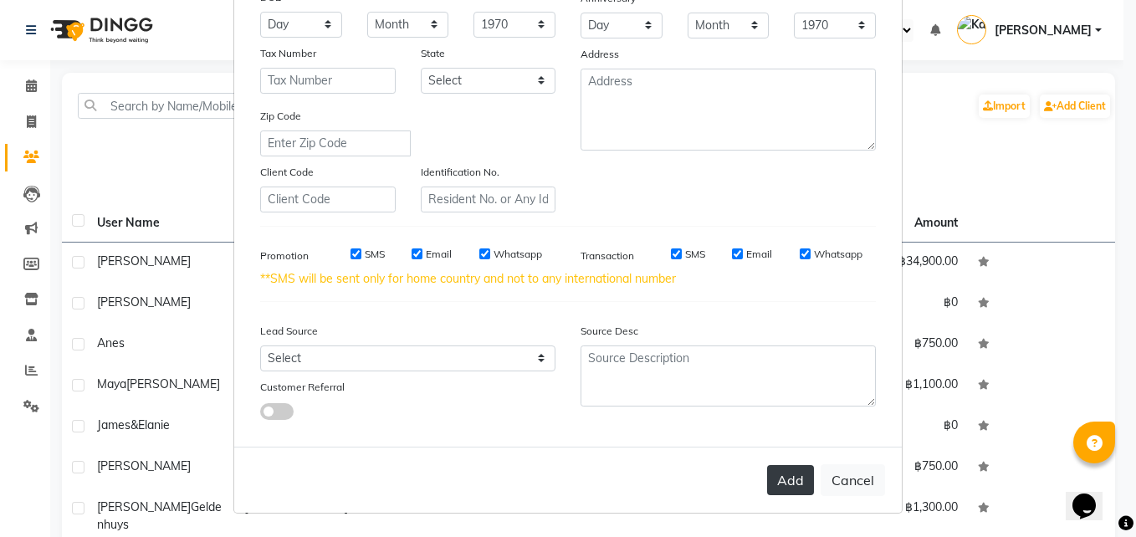
click at [789, 482] on button "Add" at bounding box center [790, 480] width 47 height 30
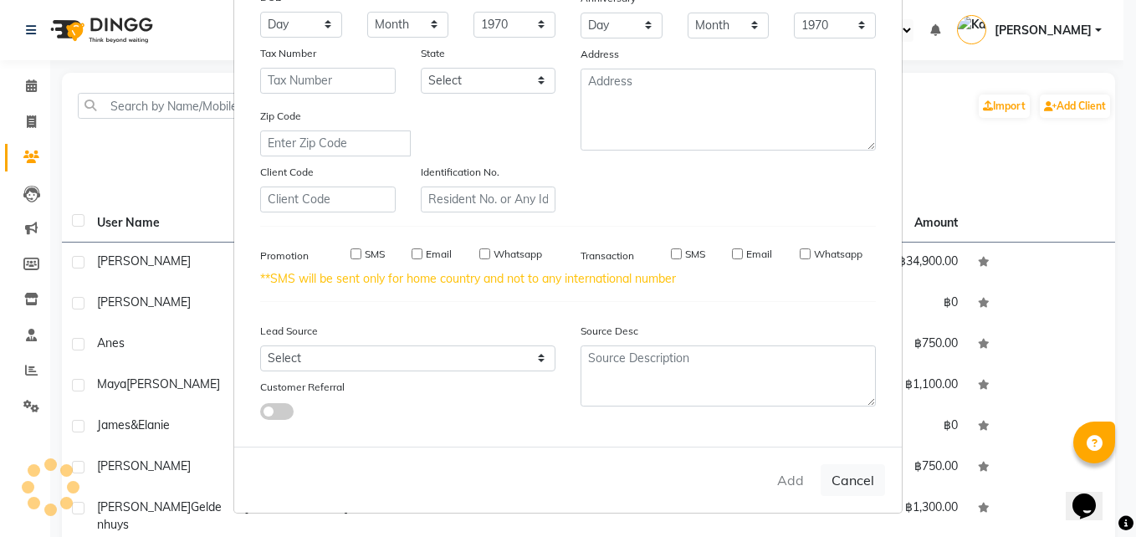
select select
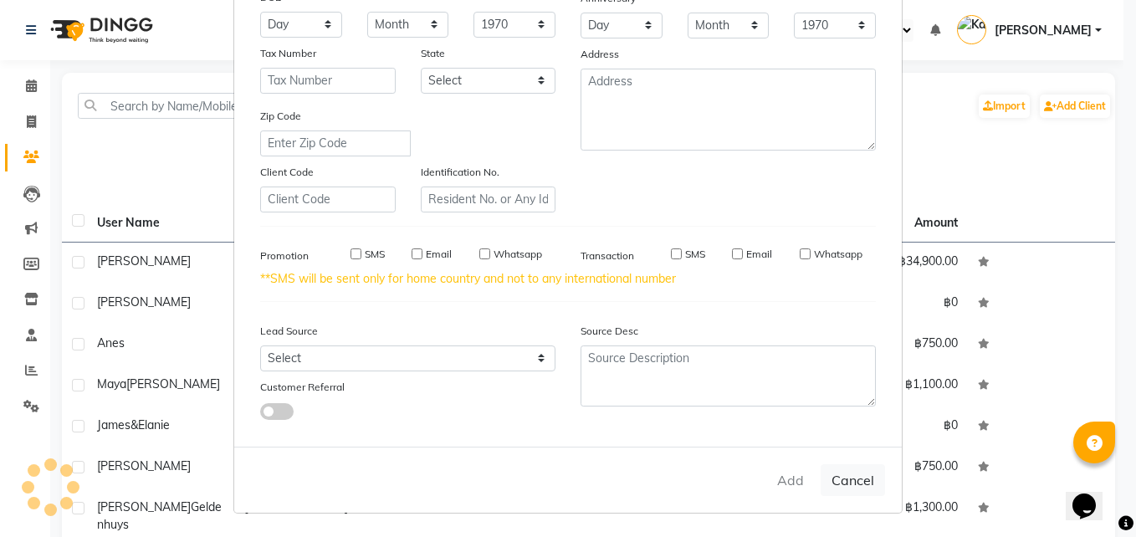
select select
checkbox input "false"
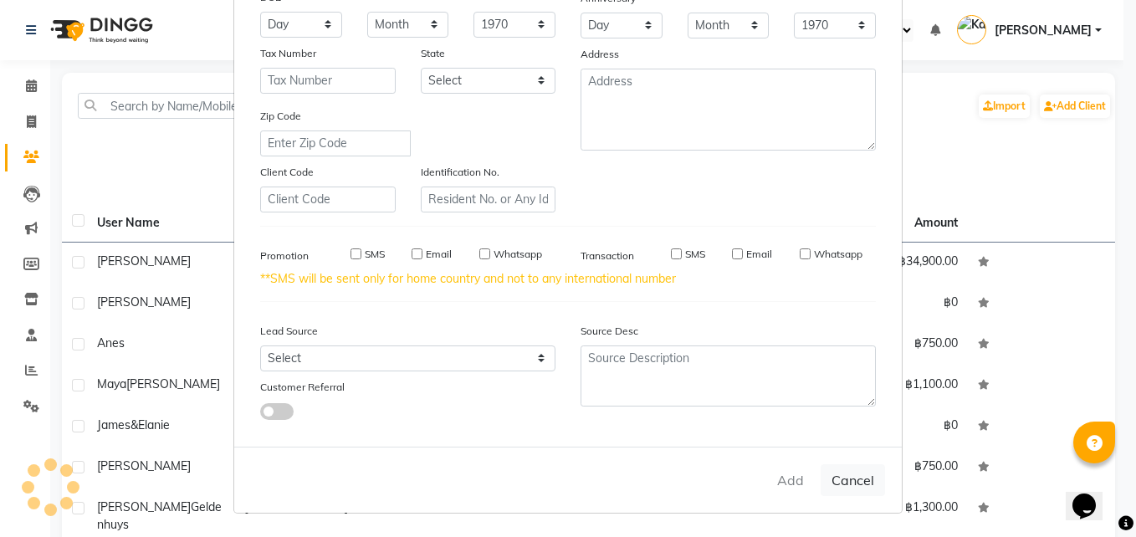
checkbox input "false"
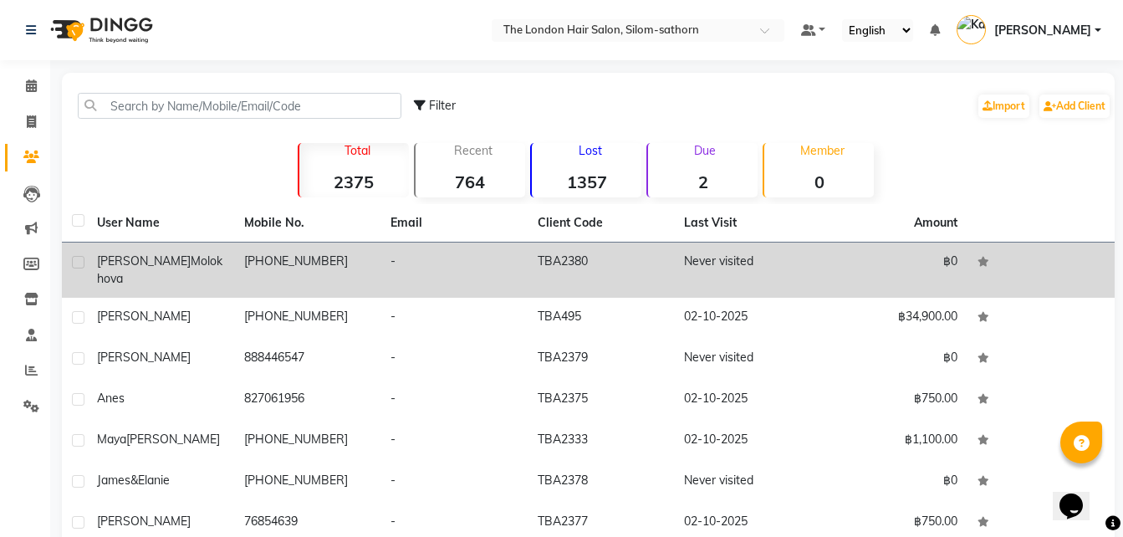
click at [131, 274] on span "Molokhova" at bounding box center [159, 269] width 125 height 33
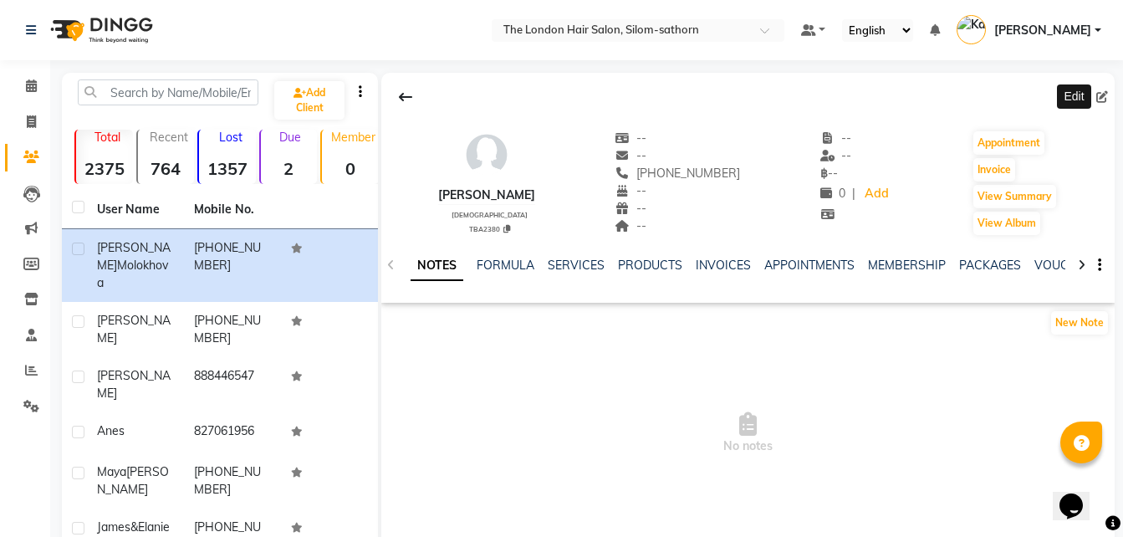
click at [1107, 100] on icon at bounding box center [1103, 97] width 12 height 12
select select "[DEMOGRAPHIC_DATA]"
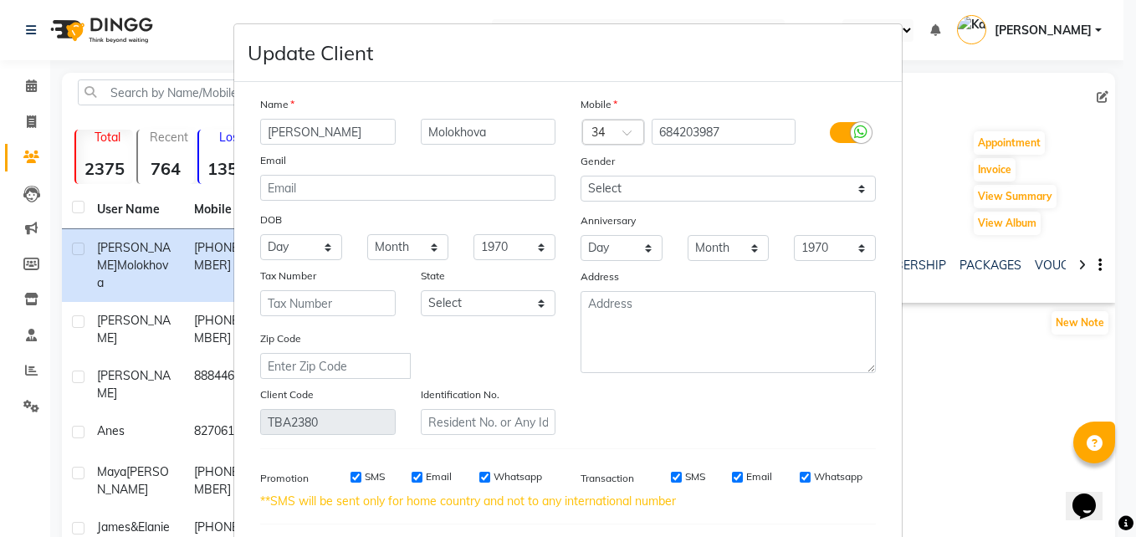
click at [278, 131] on input "[PERSON_NAME]" at bounding box center [328, 132] width 136 height 26
click at [282, 145] on div "Name [PERSON_NAME] Email DOB Day 01 02 03 04 05 06 07 08 09 10 11 12 13 14 15 1…" at bounding box center [408, 265] width 320 height 340
click at [282, 134] on input "[PERSON_NAME]" at bounding box center [328, 132] width 136 height 26
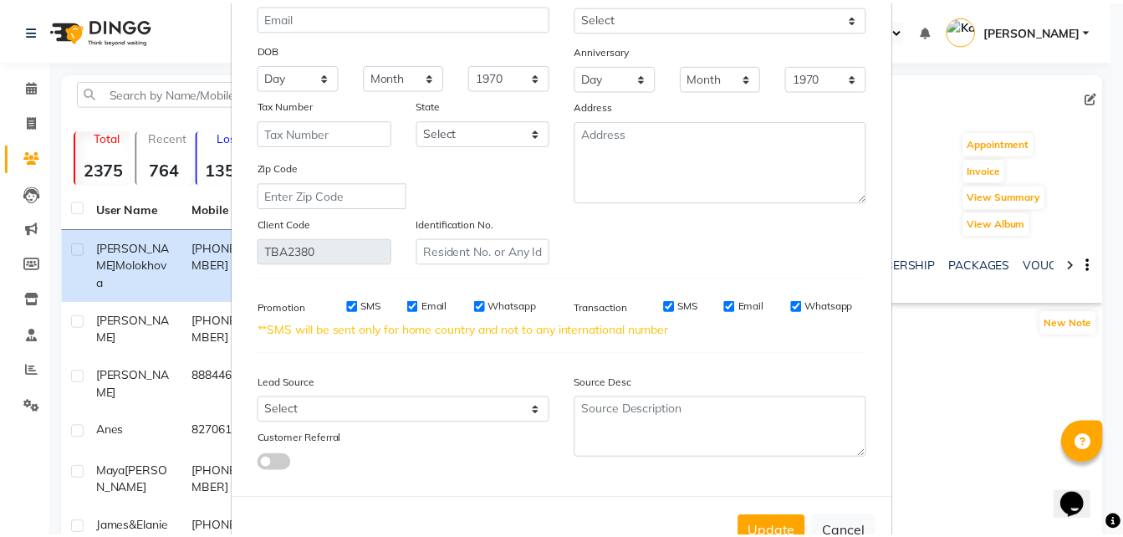
scroll to position [222, 0]
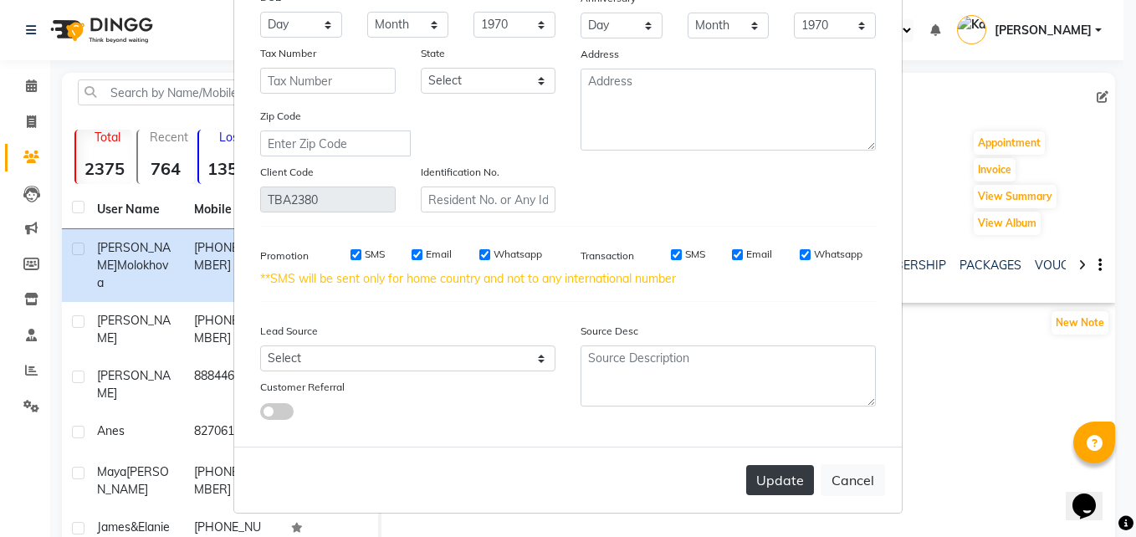
type input "[PERSON_NAME]"
click at [760, 485] on button "Update" at bounding box center [780, 480] width 68 height 30
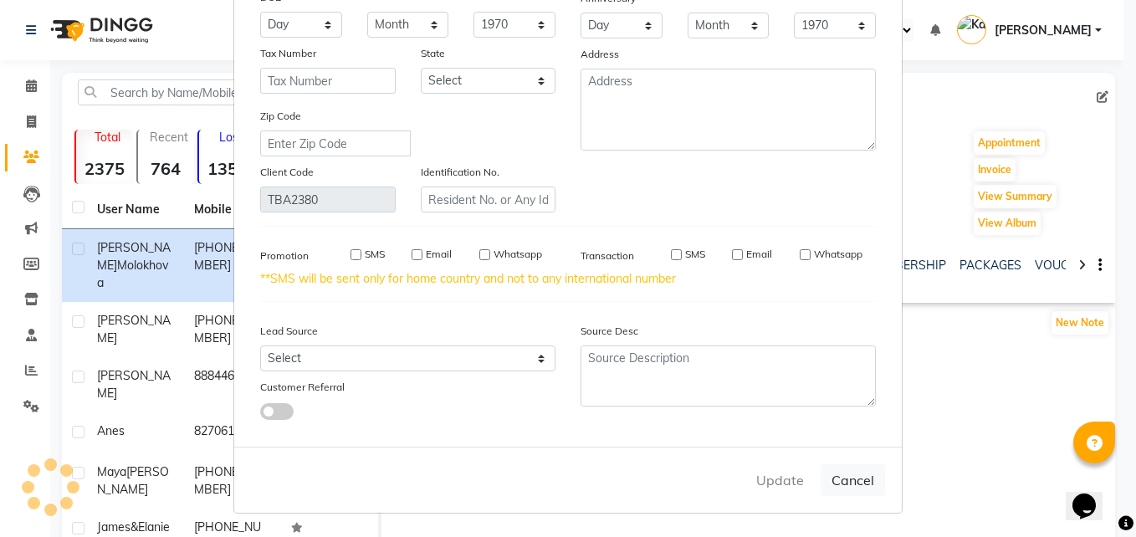
select select
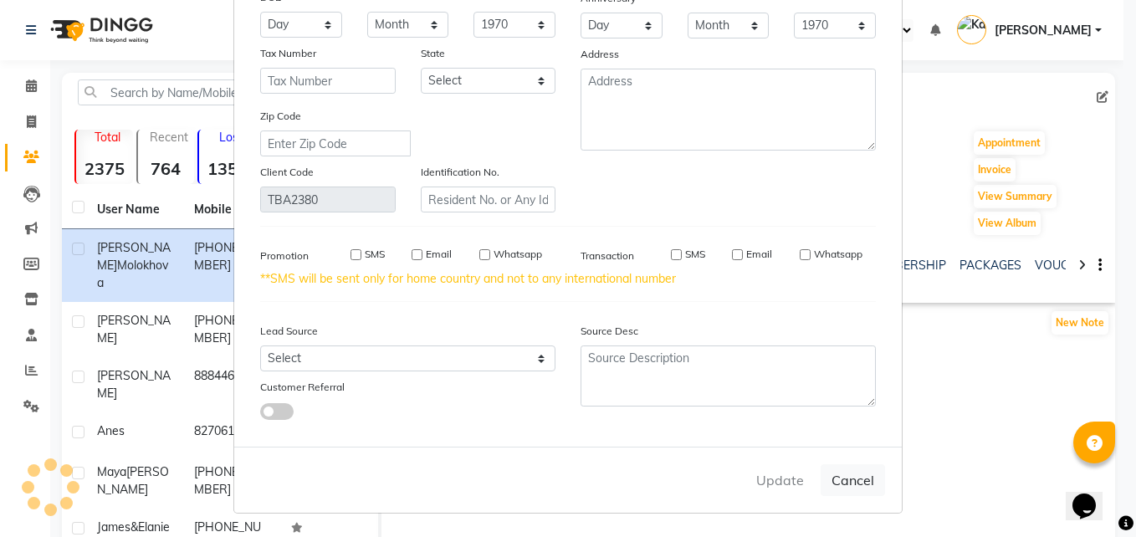
select select
checkbox input "false"
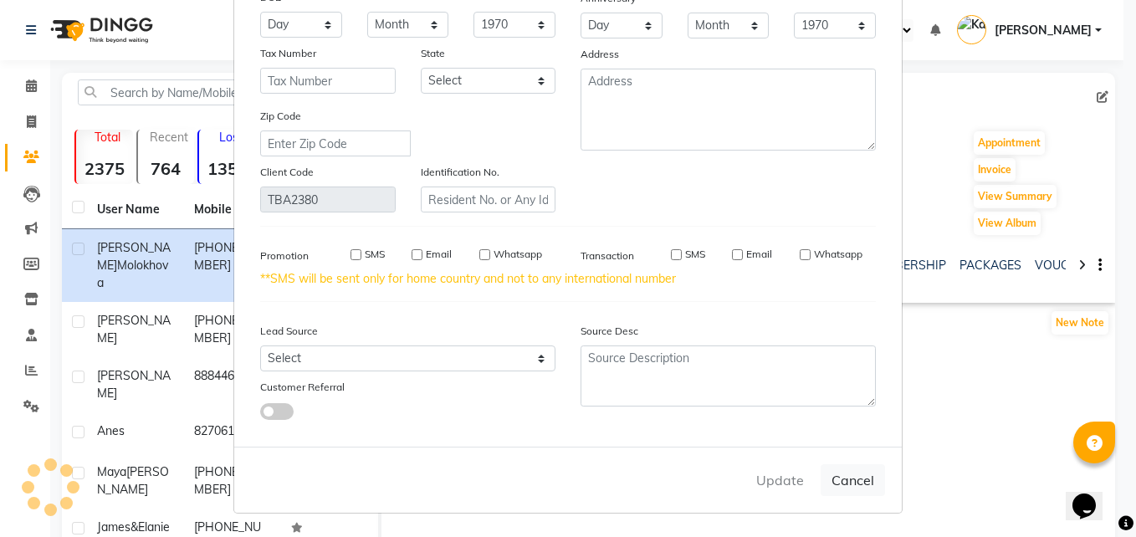
checkbox input "false"
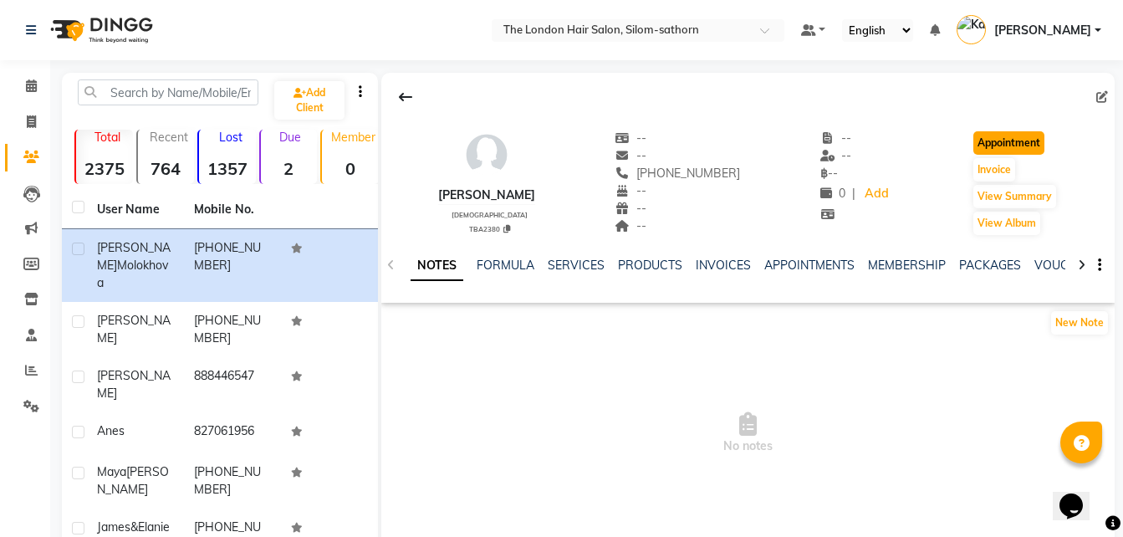
click at [1035, 146] on button "Appointment" at bounding box center [1009, 142] width 71 height 23
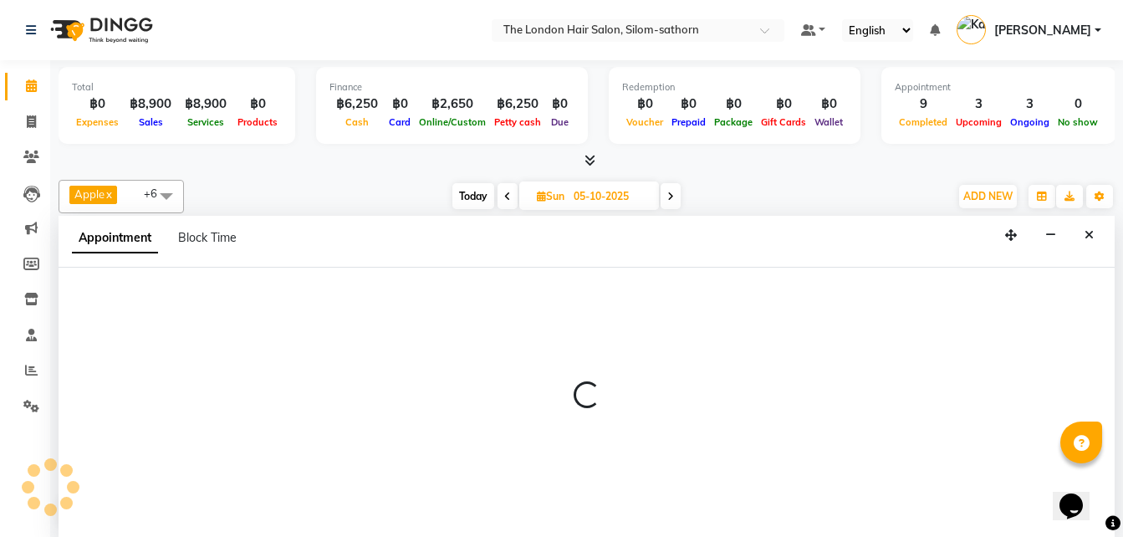
scroll to position [1, 0]
type input "02-10-2025"
select select "600"
select select "tentative"
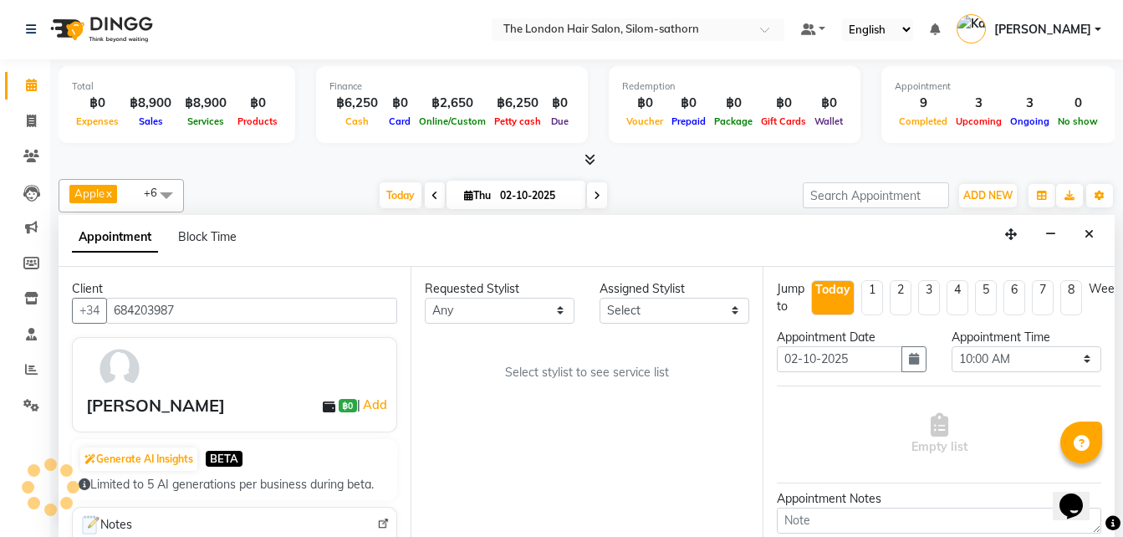
scroll to position [442, 0]
click at [483, 305] on select "Any Aon Apple Boss [PERSON_NAME] [PERSON_NAME] Pim Por" at bounding box center [500, 311] width 150 height 26
select select "56709"
click at [425, 298] on select "Any Aon Apple Boss [PERSON_NAME] [PERSON_NAME] Pim Por" at bounding box center [500, 311] width 150 height 26
select select "56709"
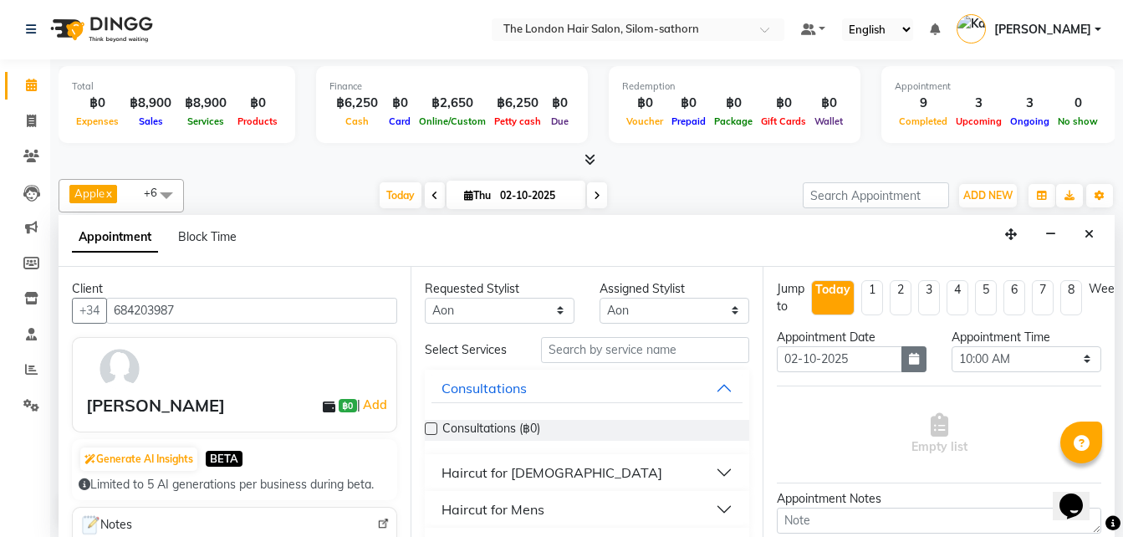
click at [911, 366] on button "button" at bounding box center [914, 359] width 25 height 26
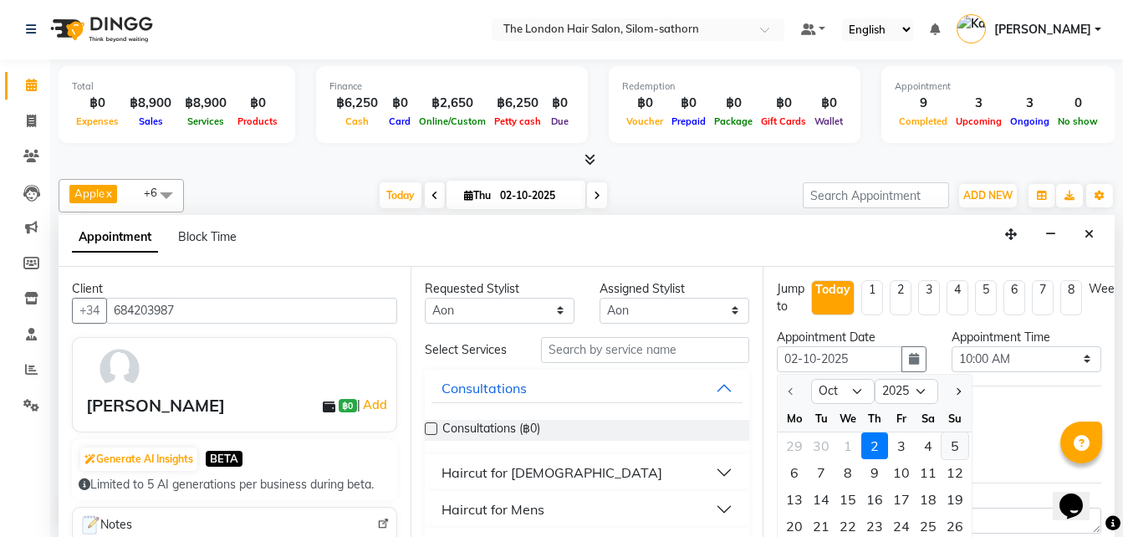
click at [958, 445] on div "5" at bounding box center [955, 445] width 27 height 27
type input "05-10-2025"
select select "600"
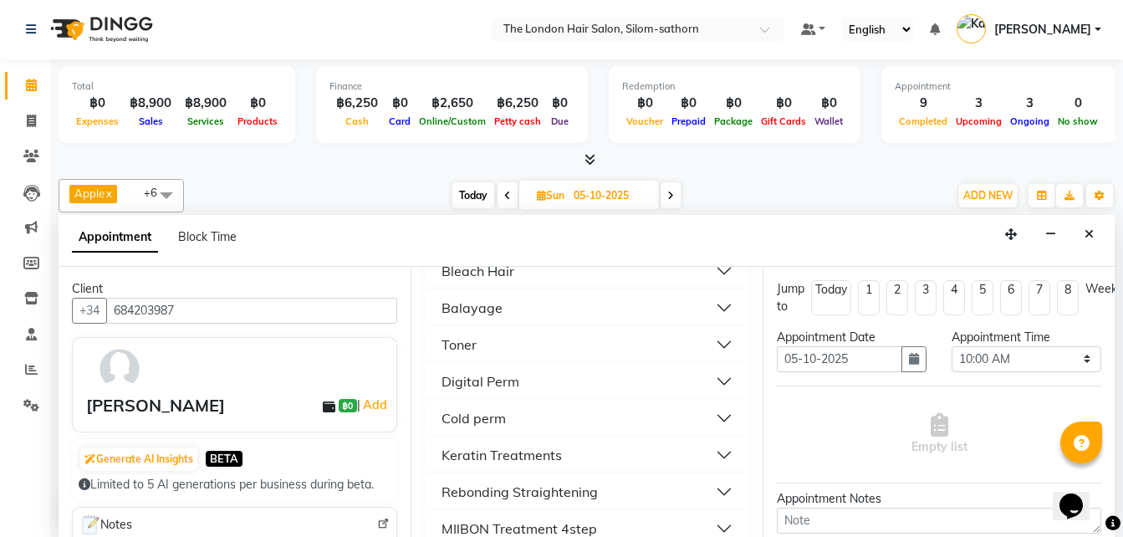
scroll to position [570, 0]
click at [489, 309] on div "Balayage" at bounding box center [472, 307] width 61 height 20
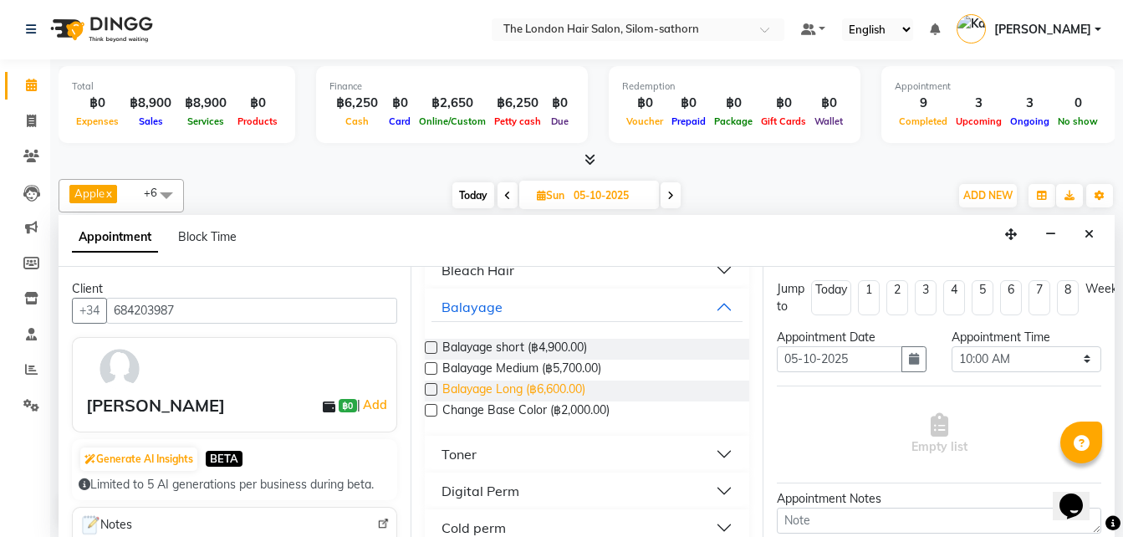
click at [565, 389] on span "Balayage Long (฿6,600.00)" at bounding box center [513, 391] width 143 height 21
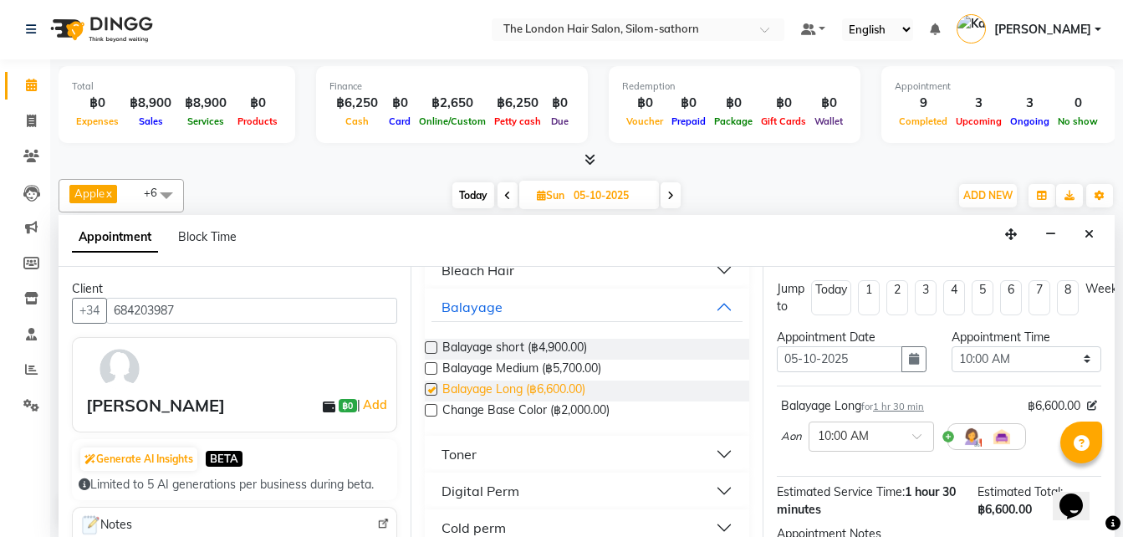
checkbox input "false"
click at [493, 306] on div "Balayage" at bounding box center [472, 307] width 61 height 20
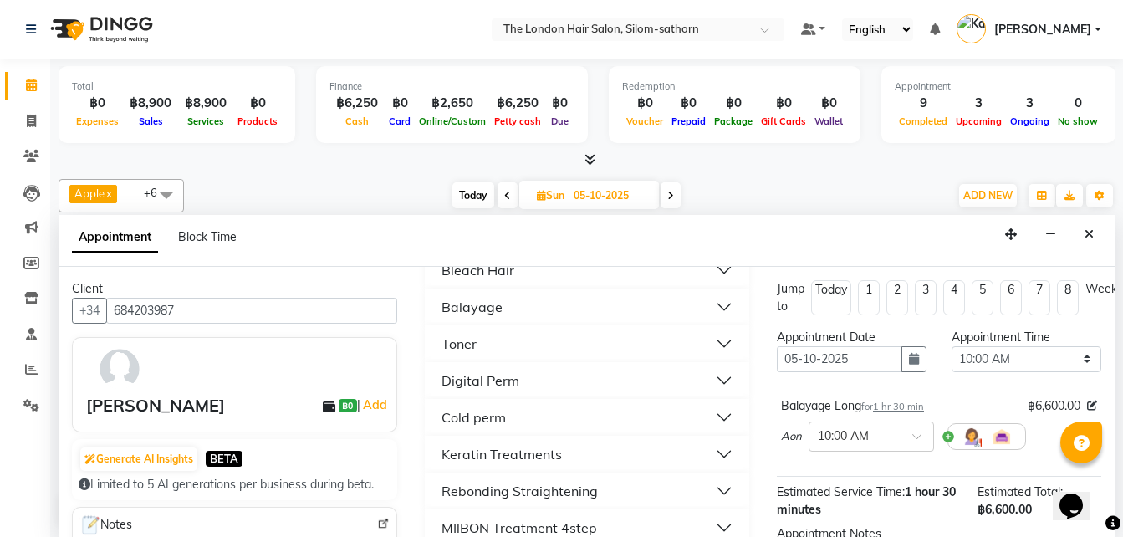
click at [455, 348] on div "Toner" at bounding box center [459, 344] width 35 height 20
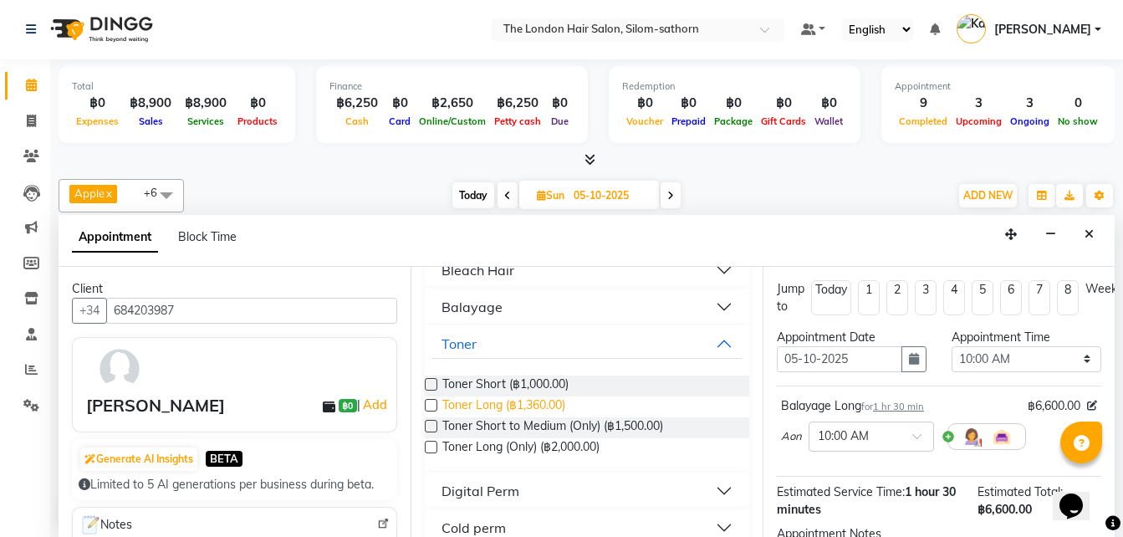
click at [524, 407] on span "Toner Long (฿1,360.00)" at bounding box center [503, 406] width 123 height 21
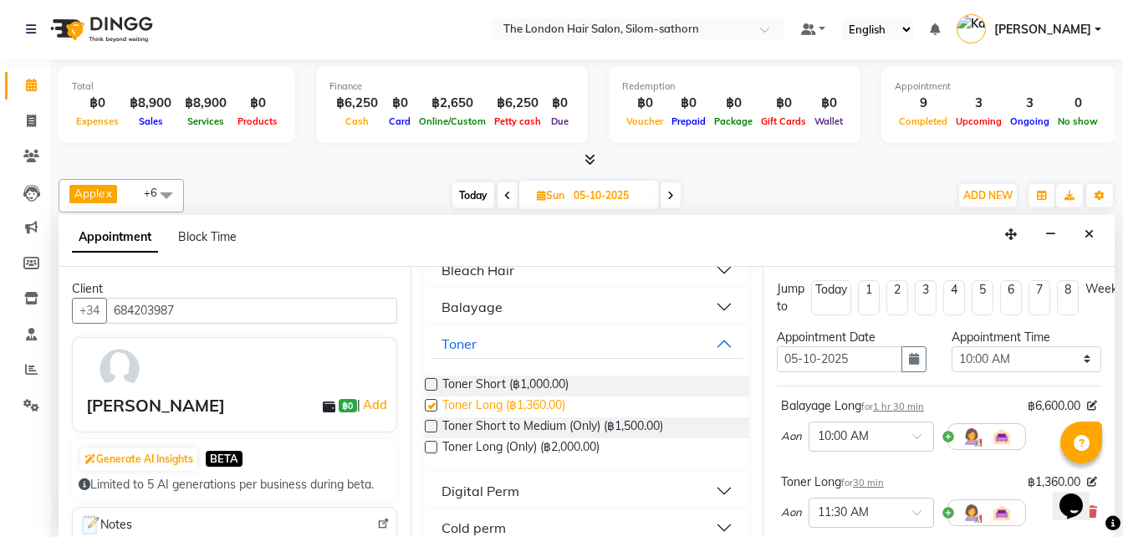
checkbox input "false"
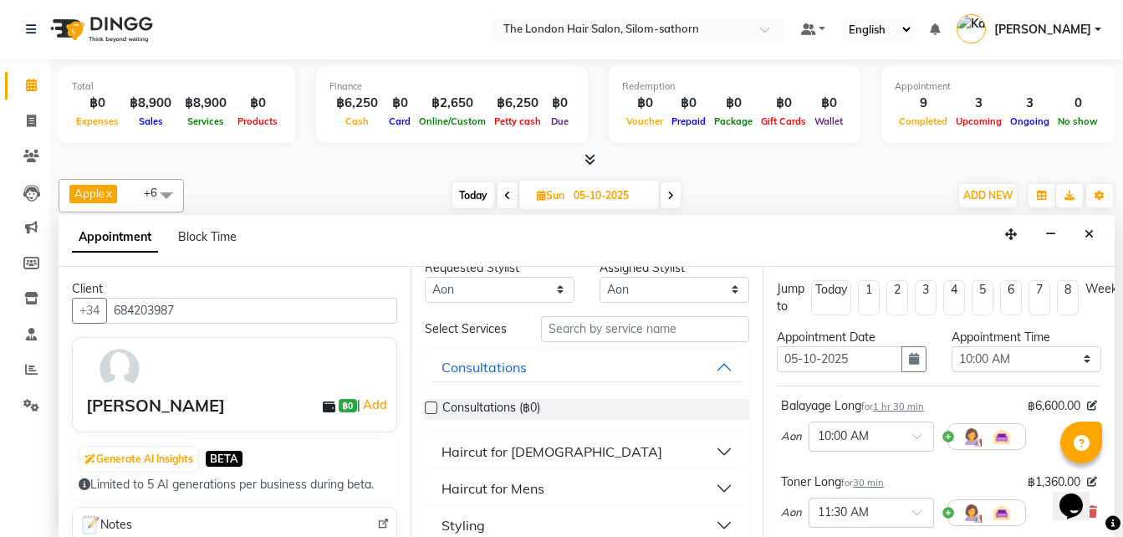
scroll to position [22, 0]
click at [468, 530] on div "Styling" at bounding box center [463, 524] width 43 height 20
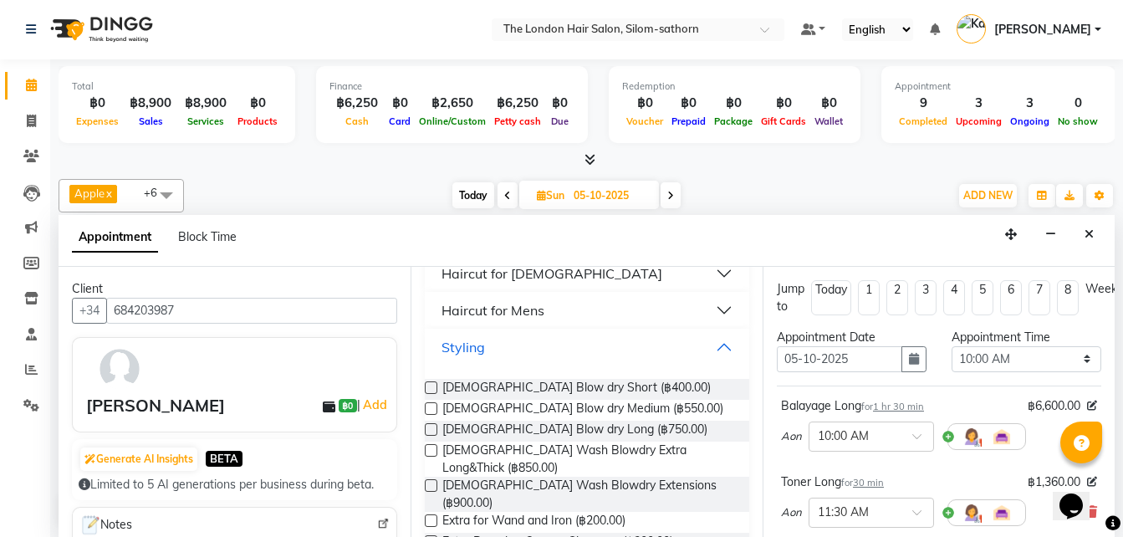
scroll to position [222, 0]
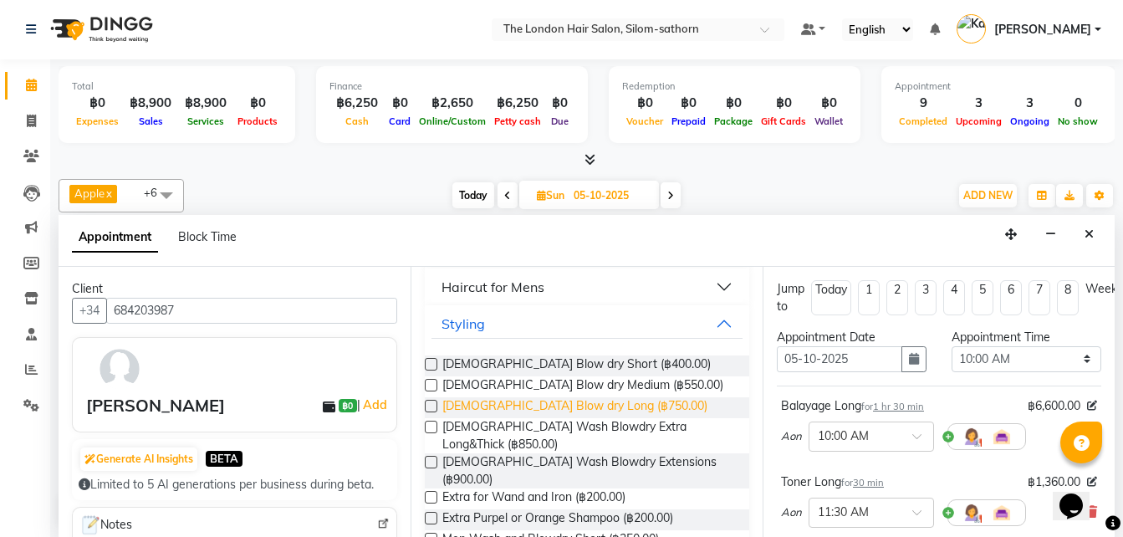
click at [581, 413] on span "[DEMOGRAPHIC_DATA] Blow dry Long (฿750.00)" at bounding box center [574, 407] width 265 height 21
checkbox input "false"
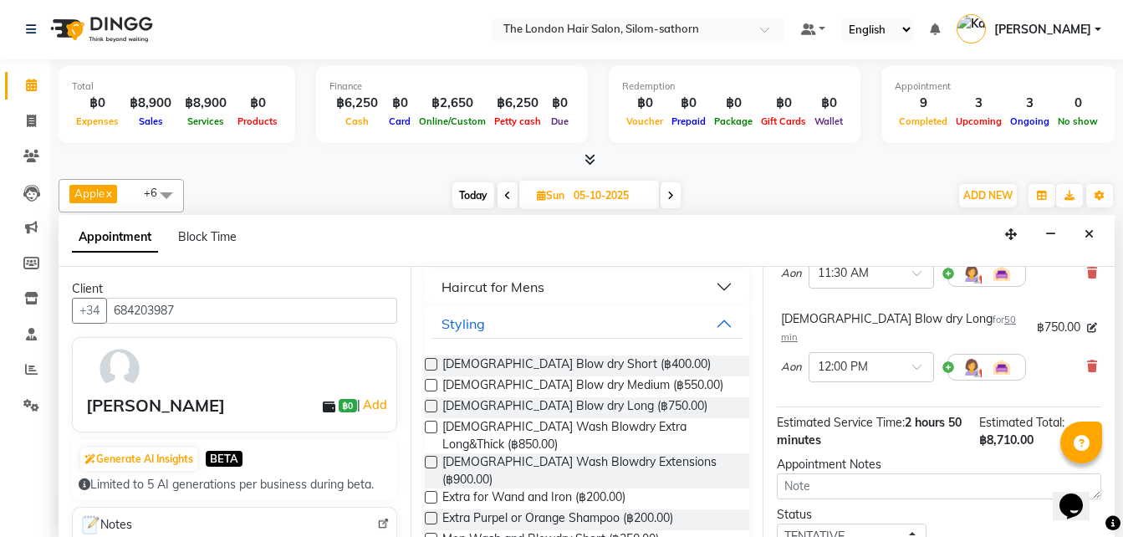
scroll to position [352, 0]
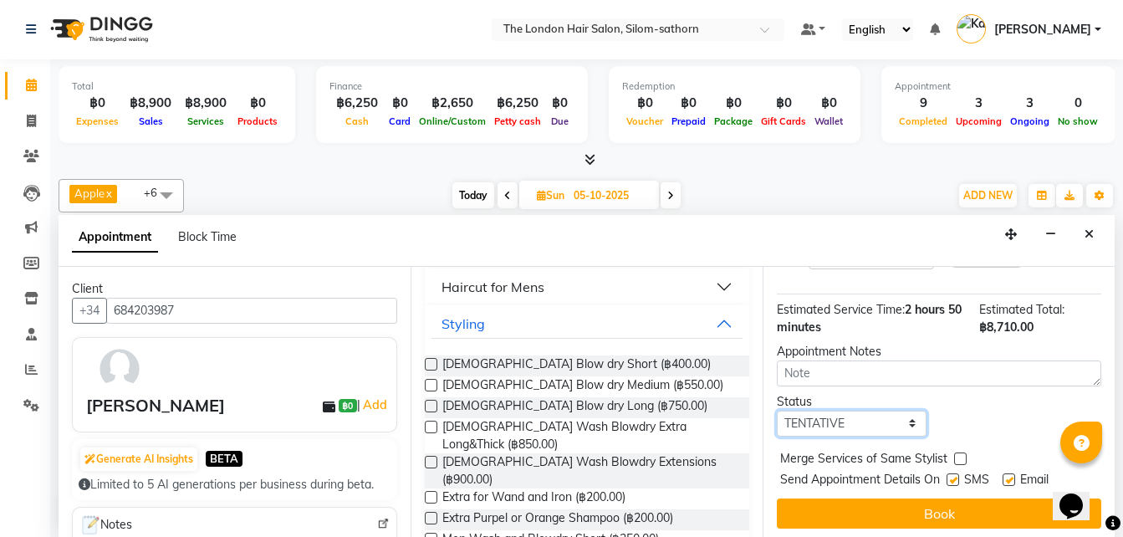
click at [834, 411] on select "Select TENTATIVE CONFIRM UPCOMING" at bounding box center [852, 424] width 150 height 26
select select "confirm booking"
click at [777, 411] on select "Select TENTATIVE CONFIRM UPCOMING" at bounding box center [852, 424] width 150 height 26
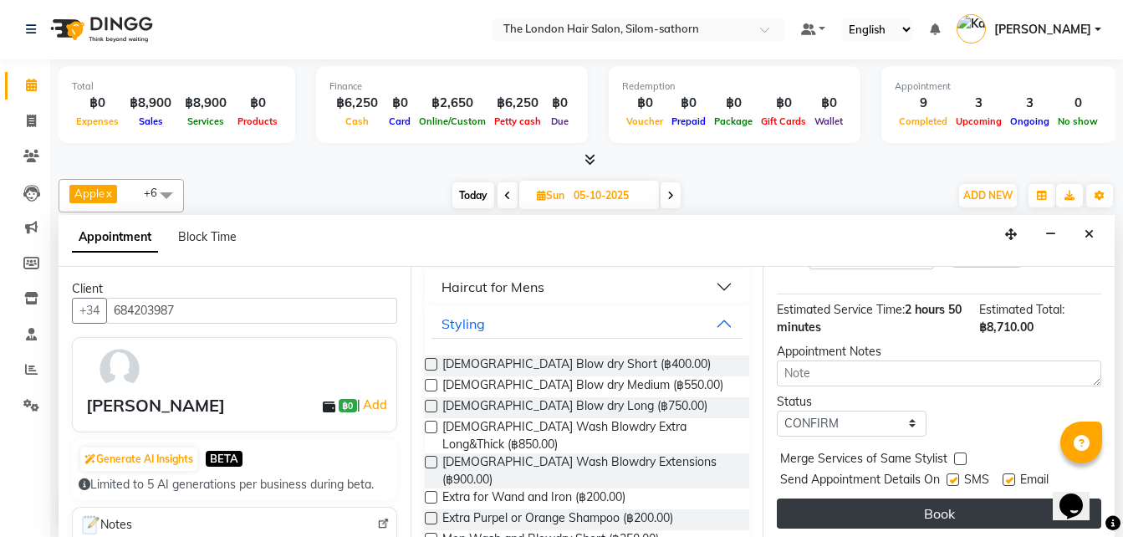
click at [859, 499] on button "Book" at bounding box center [939, 514] width 325 height 30
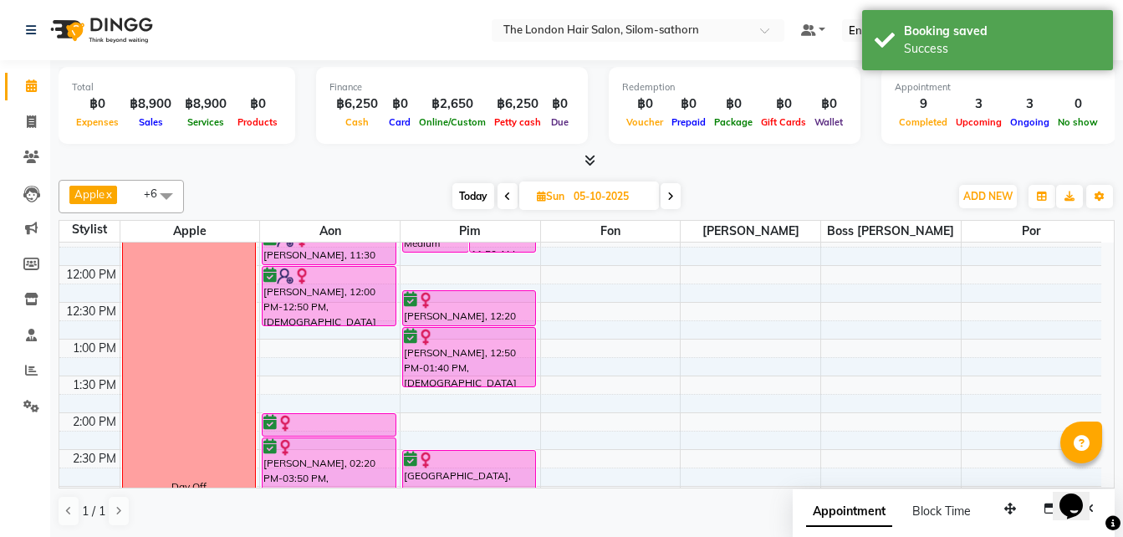
scroll to position [198, 0]
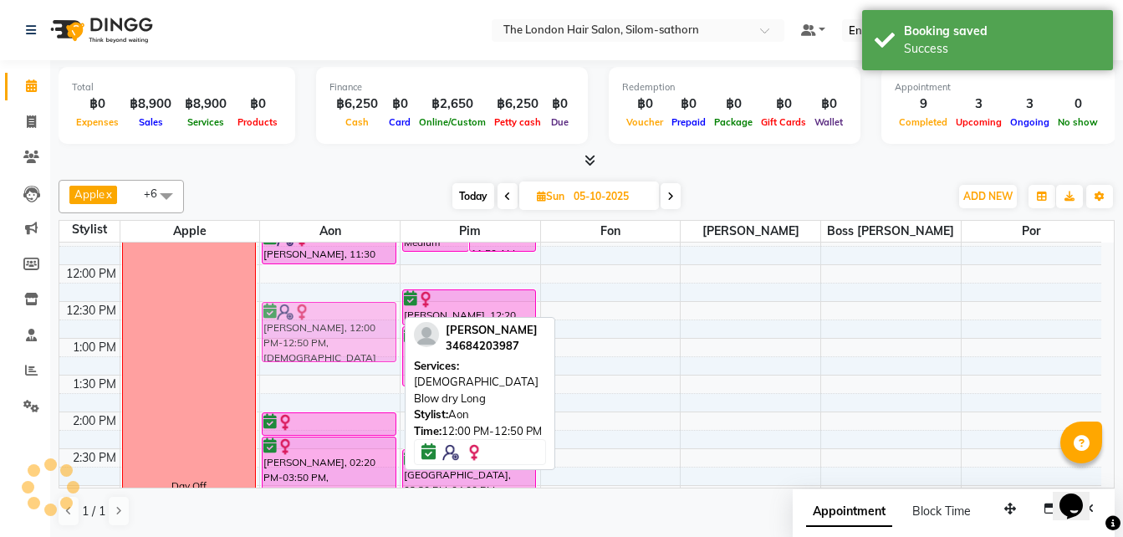
drag, startPoint x: 330, startPoint y: 279, endPoint x: 331, endPoint y: 311, distance: 31.8
click at [331, 311] on div "[PERSON_NAME], 10:00 AM-11:30 AM, [PERSON_NAME] [PERSON_NAME], 11:30 AM-12:00 P…" at bounding box center [330, 485] width 140 height 882
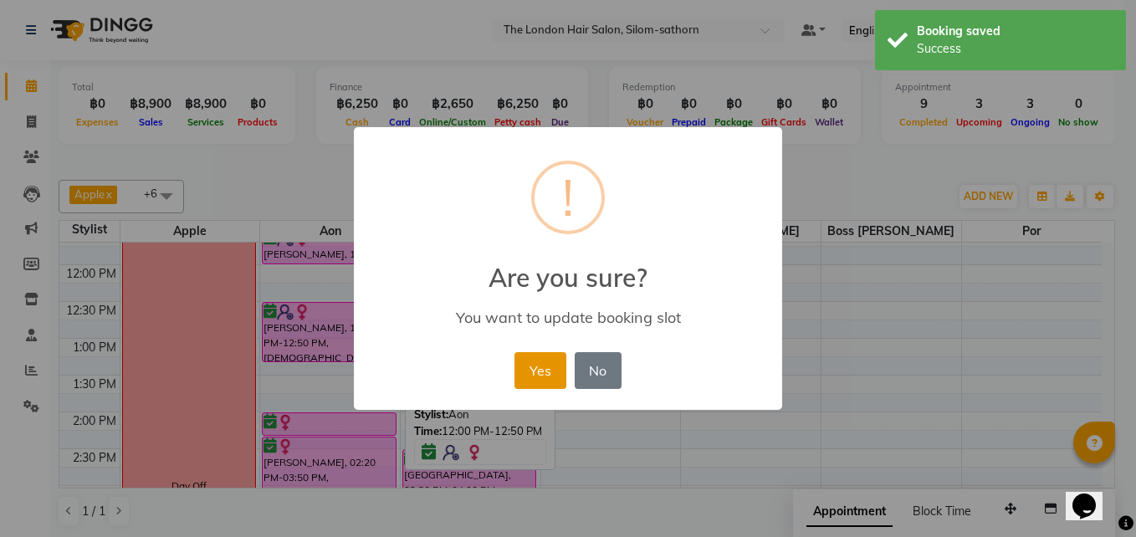
click at [545, 366] on button "Yes" at bounding box center [539, 370] width 51 height 37
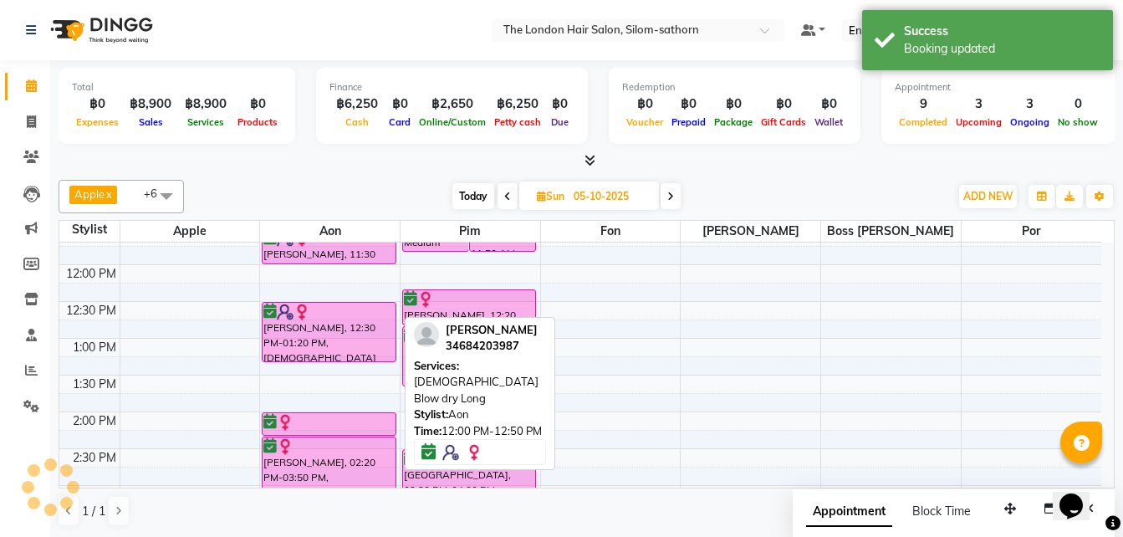
scroll to position [136, 0]
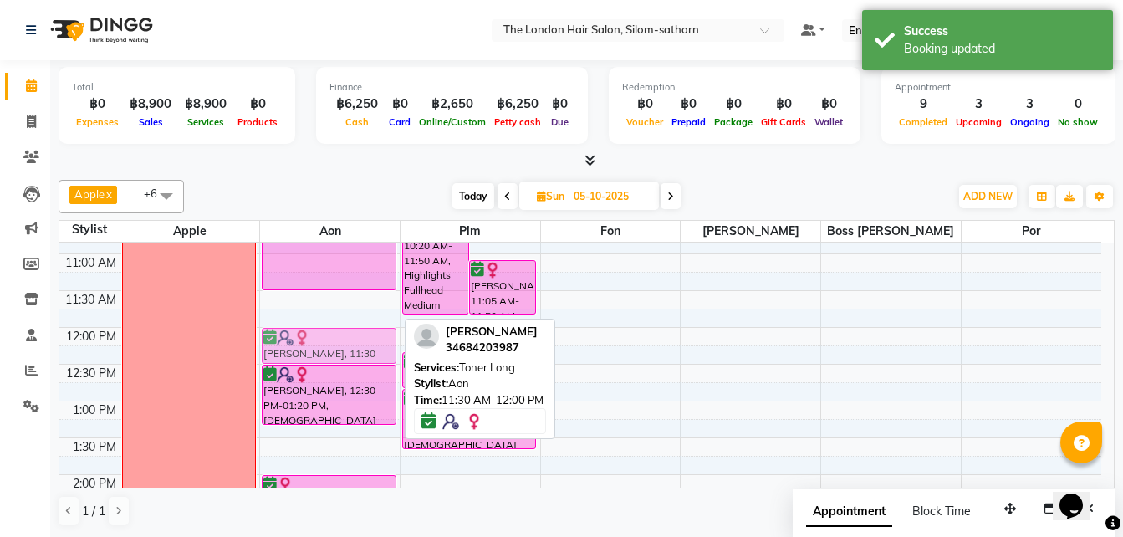
drag, startPoint x: 320, startPoint y: 309, endPoint x: 322, endPoint y: 352, distance: 42.7
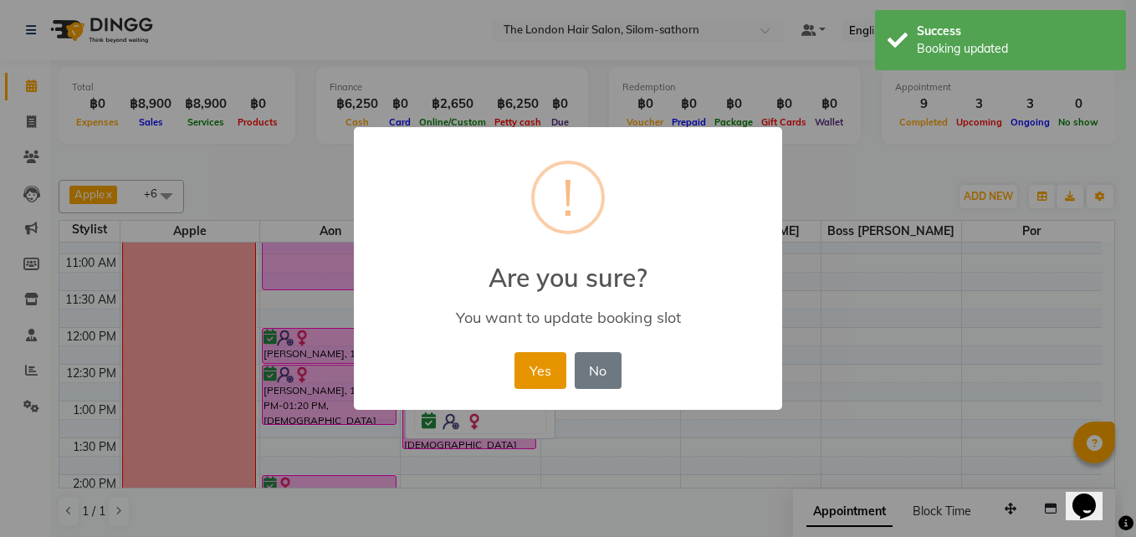
click at [543, 371] on button "Yes" at bounding box center [539, 370] width 51 height 37
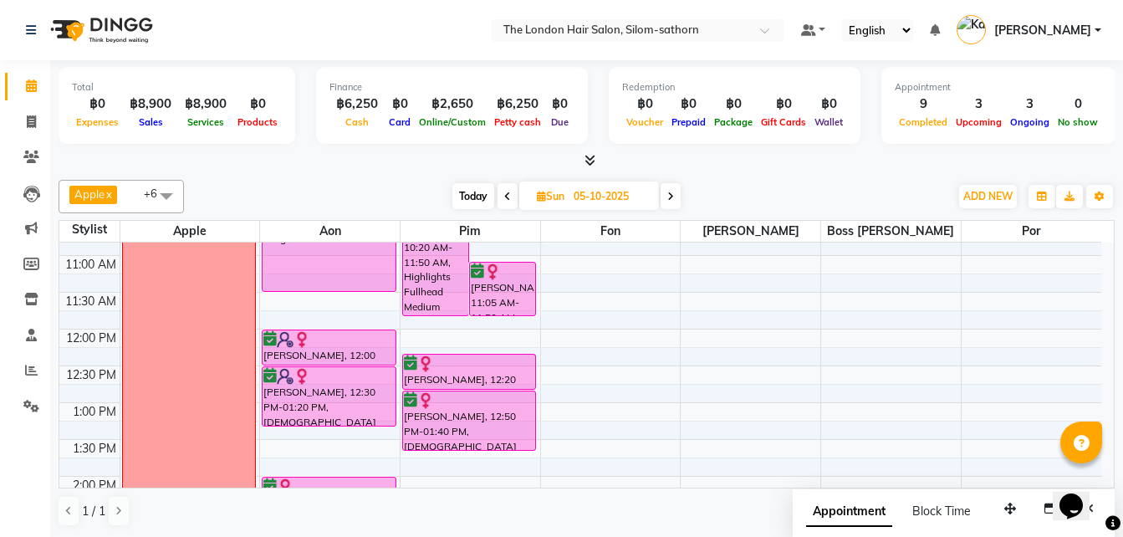
scroll to position [135, 0]
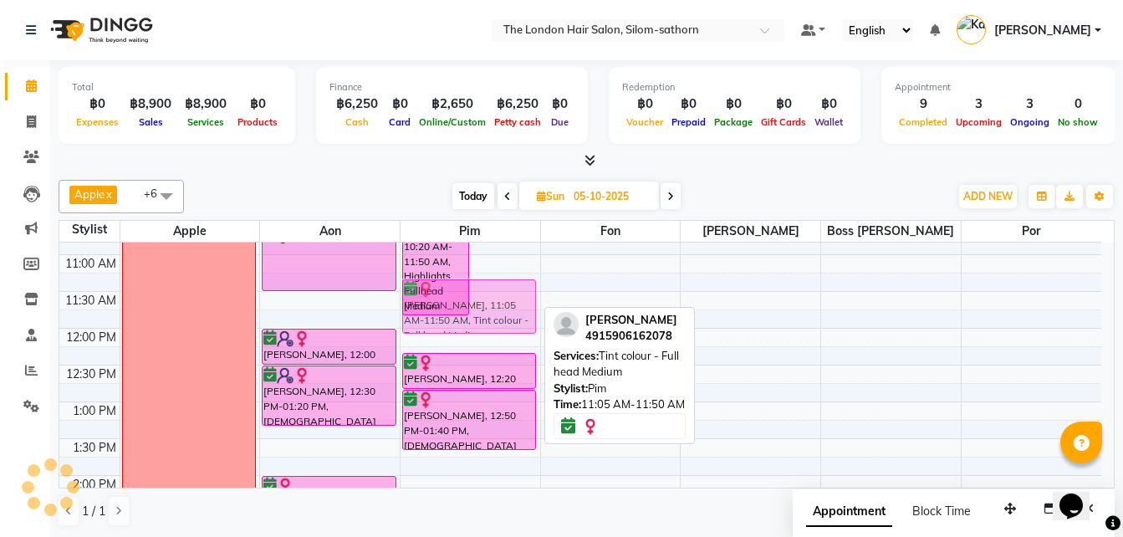
drag, startPoint x: 505, startPoint y: 279, endPoint x: 494, endPoint y: 296, distance: 20.7
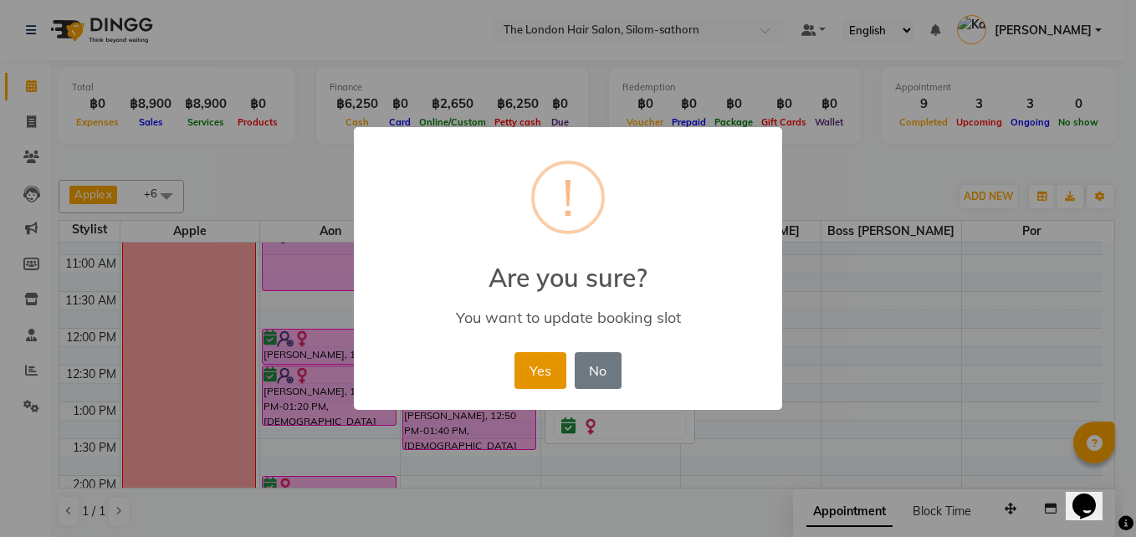
click at [538, 371] on button "Yes" at bounding box center [539, 370] width 51 height 37
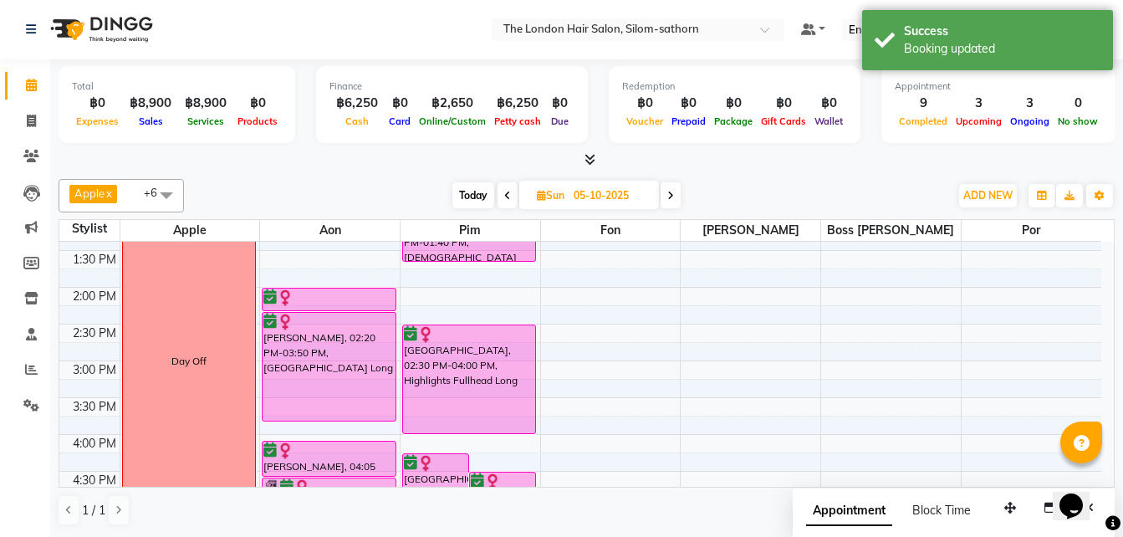
scroll to position [404, 0]
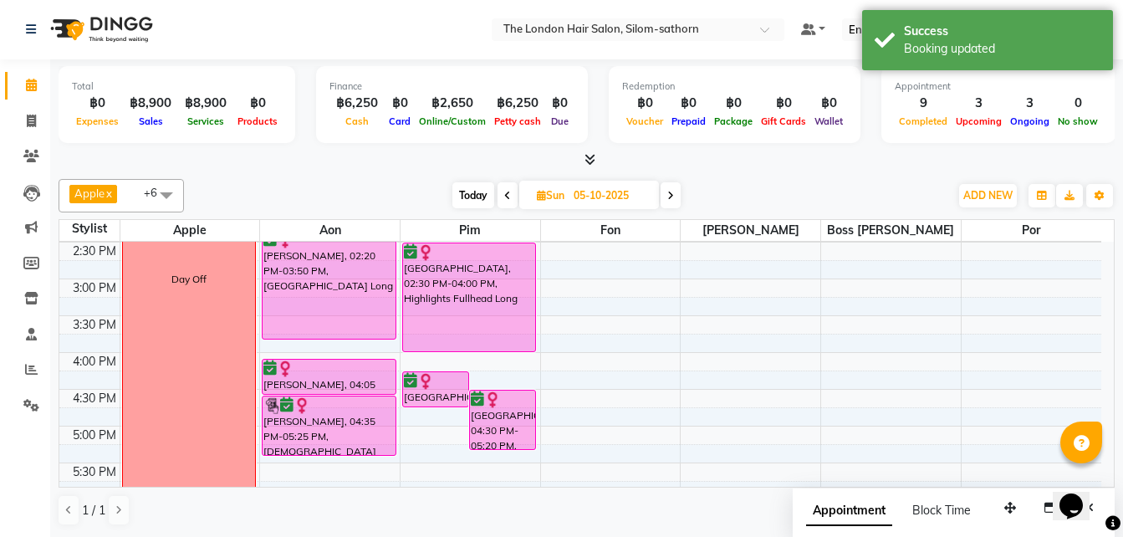
click at [508, 201] on span at bounding box center [508, 195] width 20 height 26
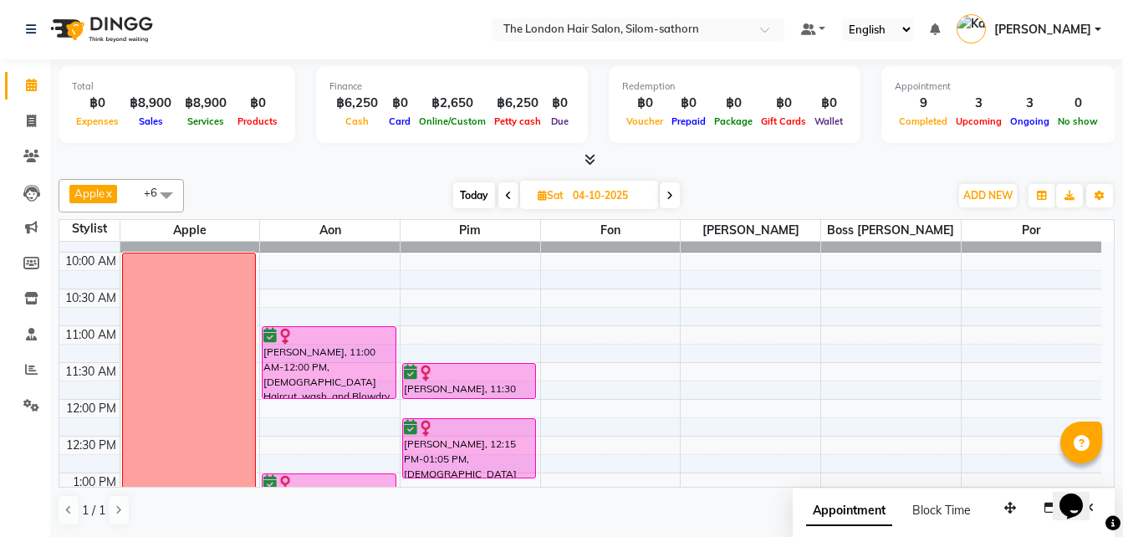
scroll to position [13, 0]
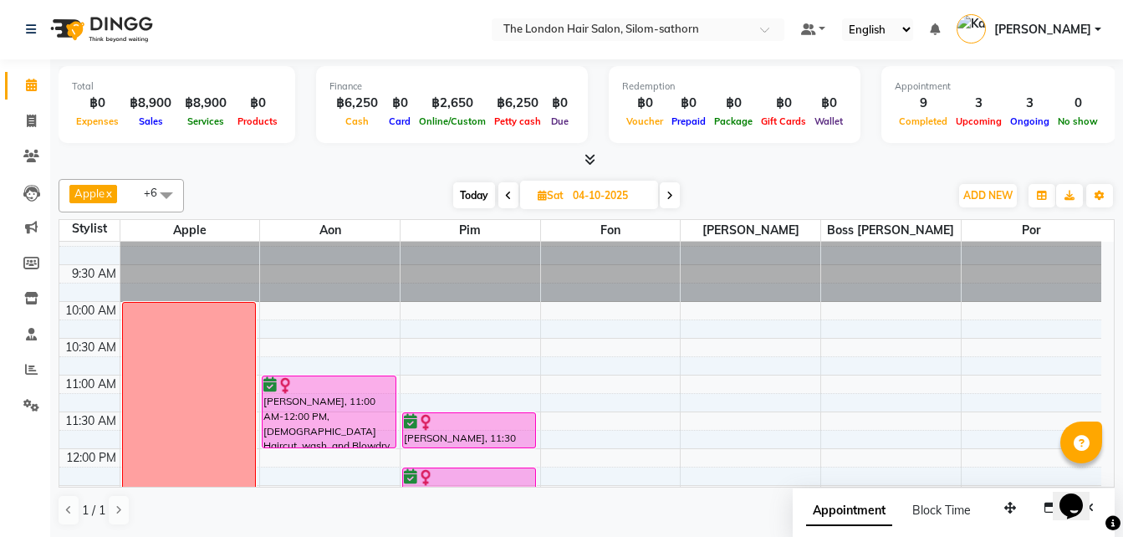
click at [510, 203] on span at bounding box center [509, 195] width 20 height 26
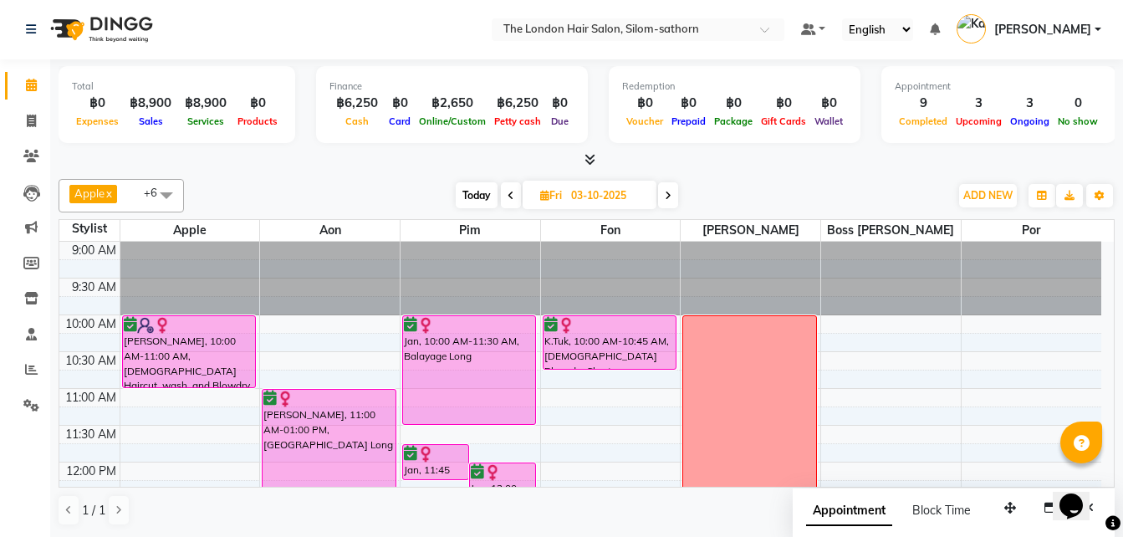
scroll to position [0, 0]
click at [475, 197] on span "Today" at bounding box center [477, 196] width 42 height 26
type input "02-10-2025"
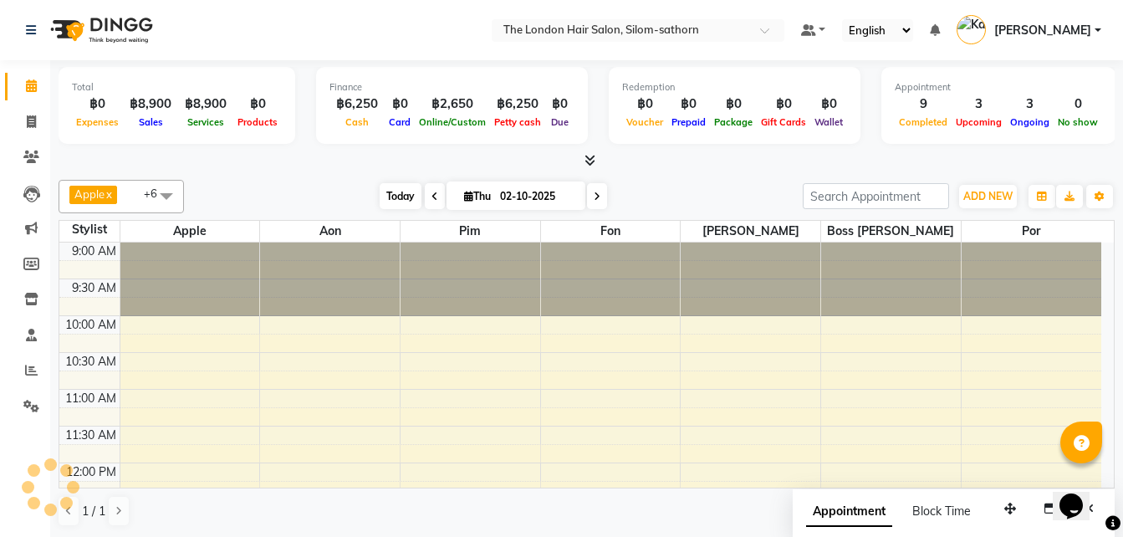
scroll to position [442, 0]
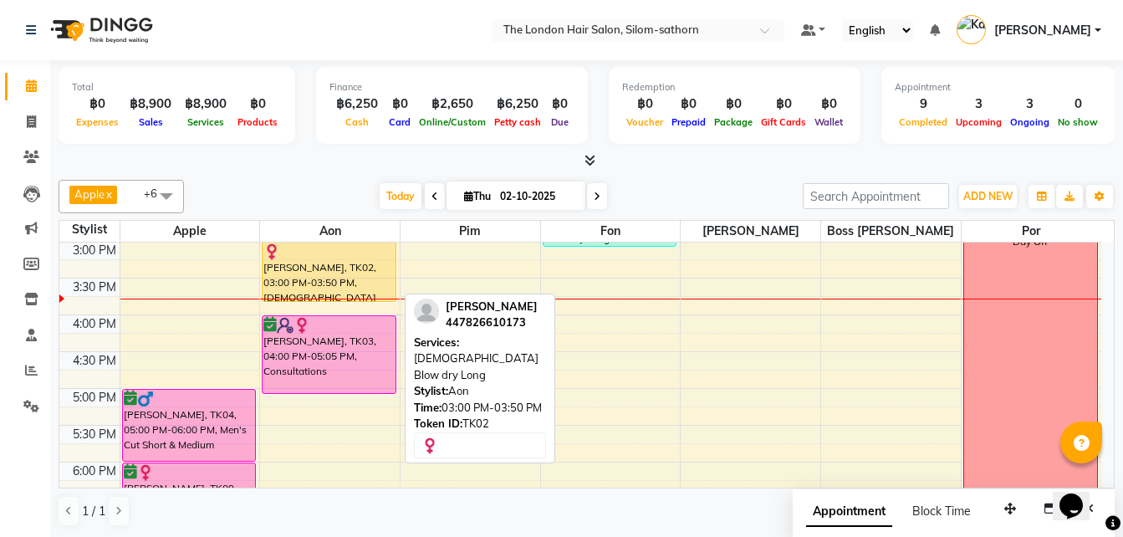
click at [318, 268] on div "[PERSON_NAME], TK02, 03:00 PM-03:50 PM, [DEMOGRAPHIC_DATA] Blow dry Long" at bounding box center [329, 272] width 133 height 59
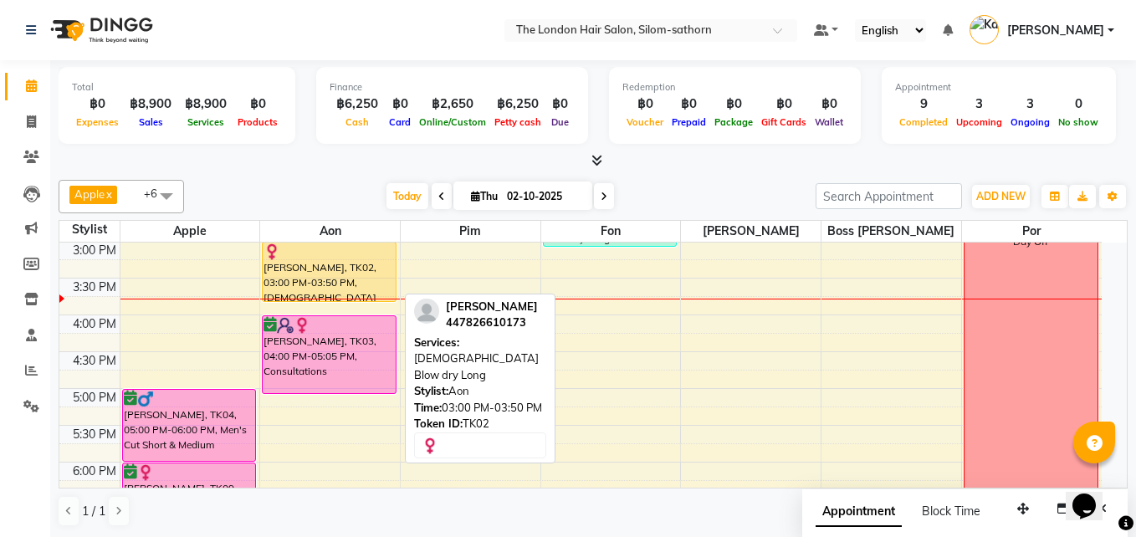
select select "1"
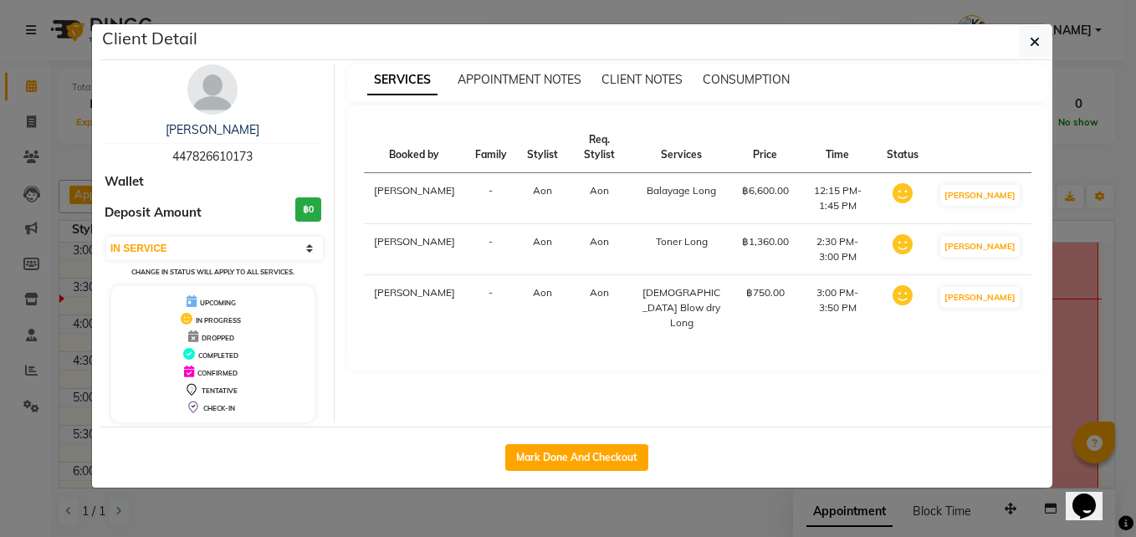
click at [318, 268] on div "Select IN SERVICE CONFIRMED TENTATIVE CHECK IN MARK DONE DROPPED UPCOMING Chang…" at bounding box center [213, 257] width 217 height 44
click at [584, 460] on button "Mark Done And Checkout" at bounding box center [576, 457] width 143 height 27
select select "service"
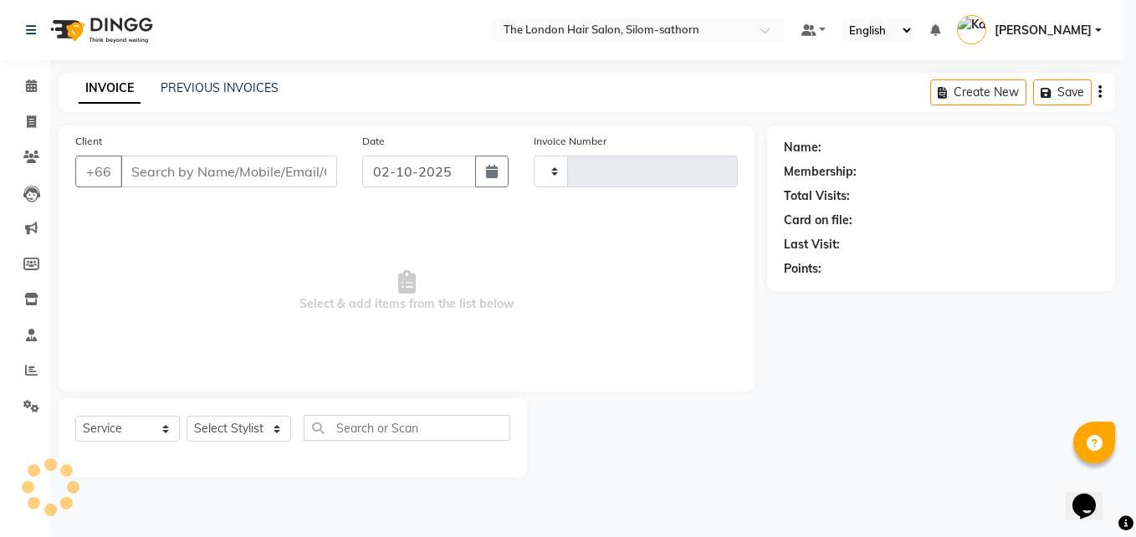
type input "1847"
select select "6977"
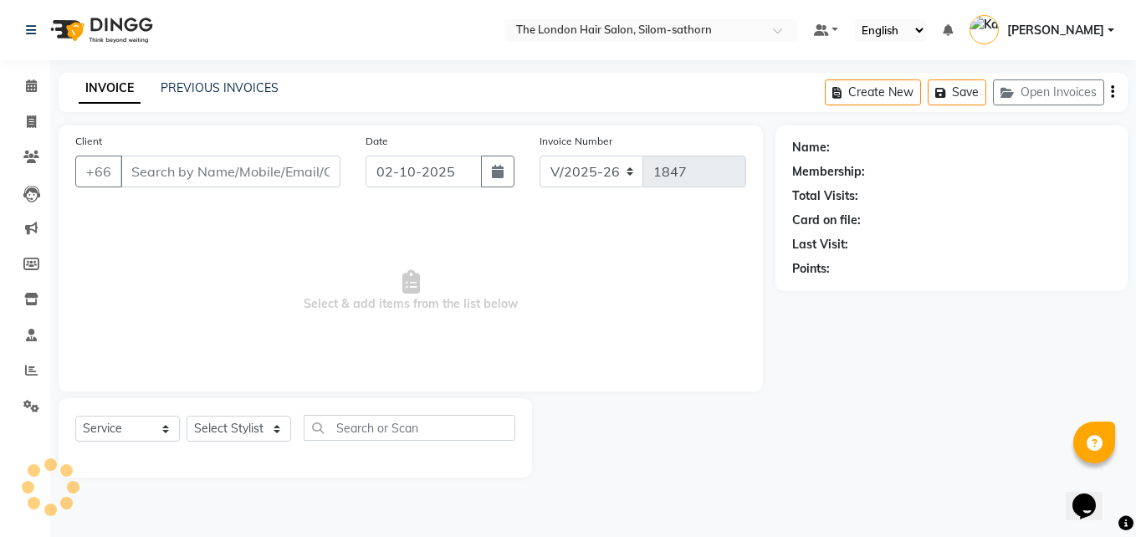
type input "447826610173"
select select "56709"
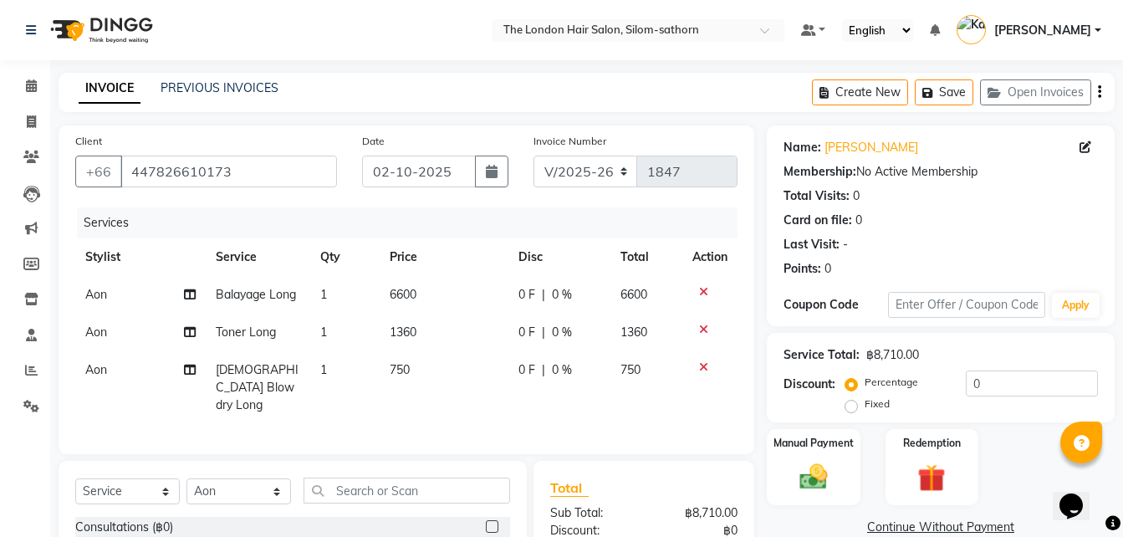
scroll to position [107, 0]
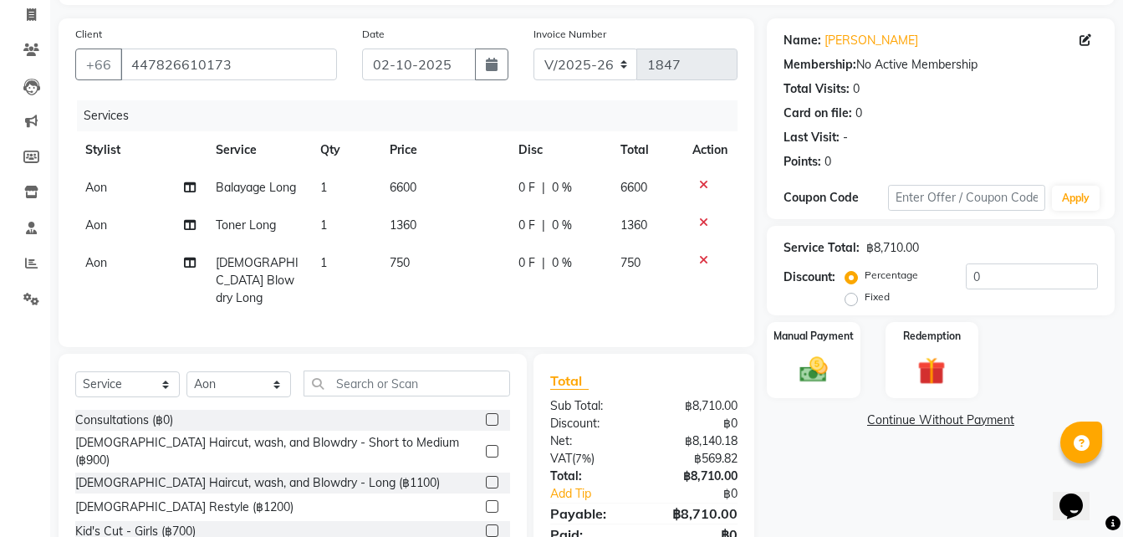
click at [227, 266] on span "[DEMOGRAPHIC_DATA] Blow dry Long" at bounding box center [257, 280] width 83 height 50
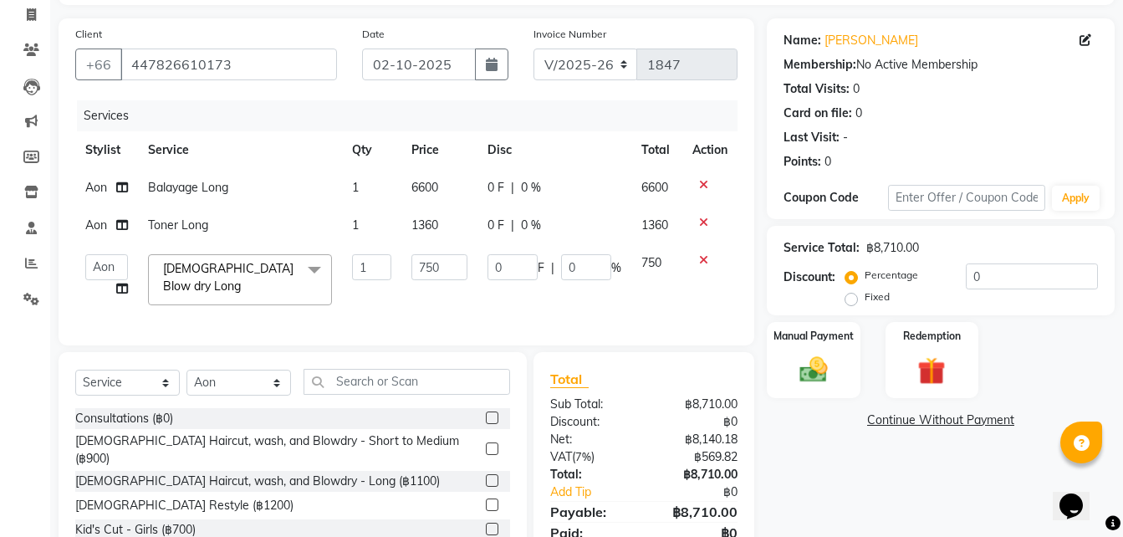
click at [243, 274] on span "[DEMOGRAPHIC_DATA] Blow dry Long" at bounding box center [228, 277] width 130 height 33
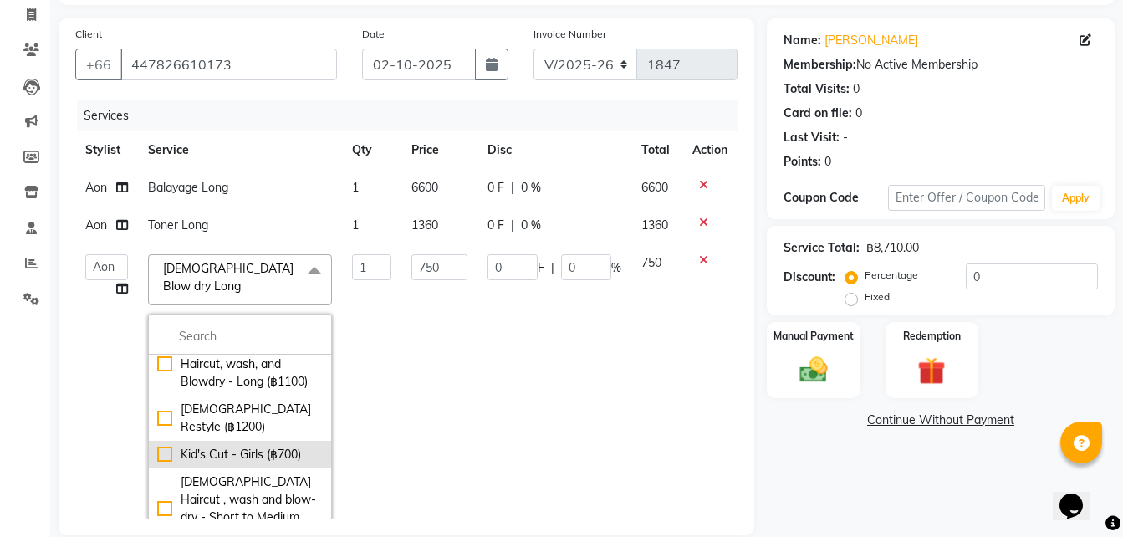
scroll to position [71, 0]
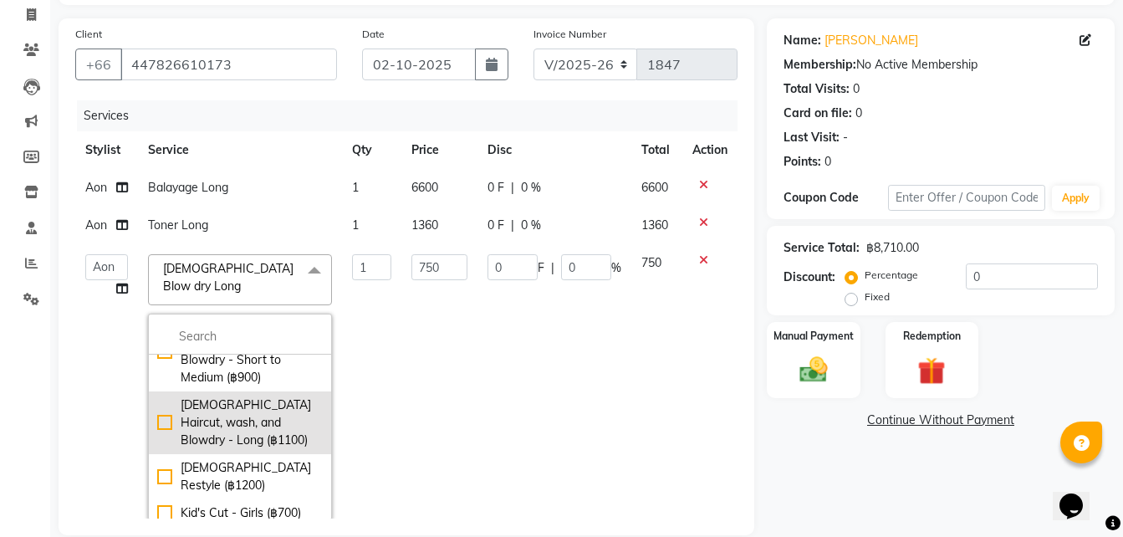
click at [157, 396] on div "[DEMOGRAPHIC_DATA] Haircut, wash, and Blowdry - Long (฿1100)" at bounding box center [240, 422] width 166 height 53
checkbox input "true"
checkbox input "false"
type input "1100"
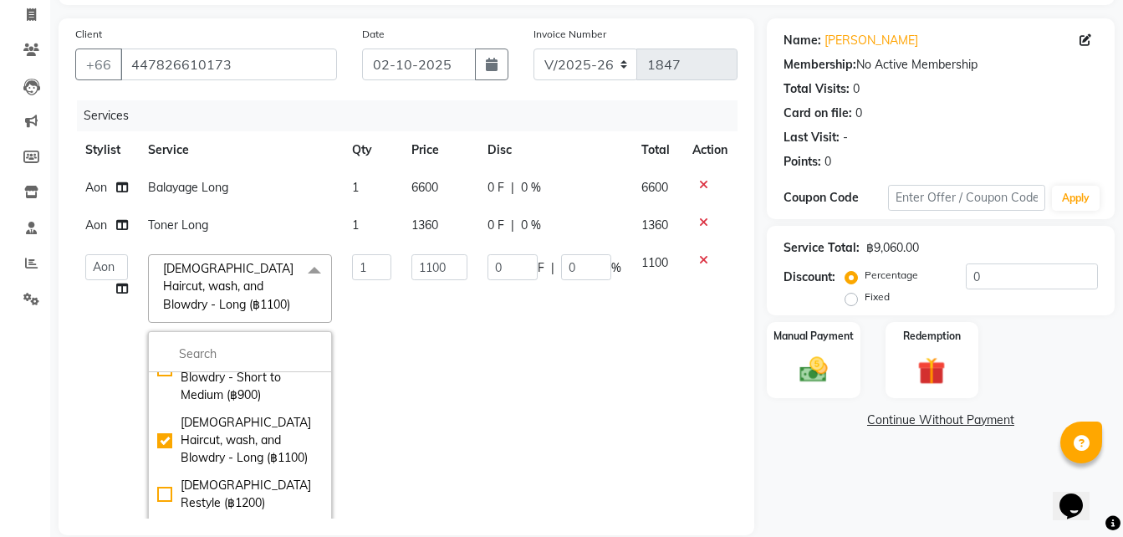
click at [440, 305] on td "1100" at bounding box center [439, 396] width 77 height 304
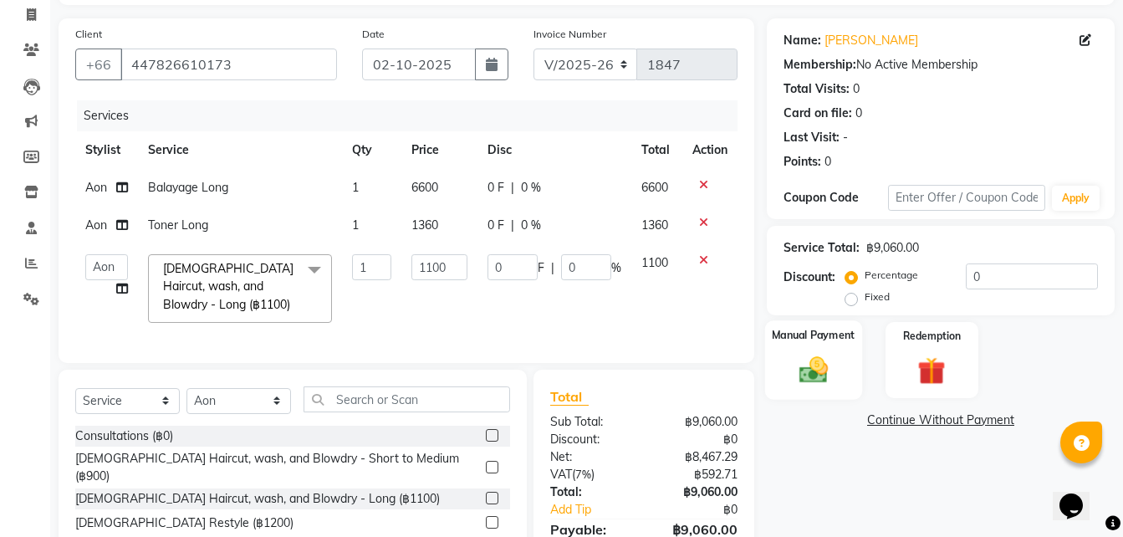
click at [810, 355] on img at bounding box center [813, 369] width 47 height 33
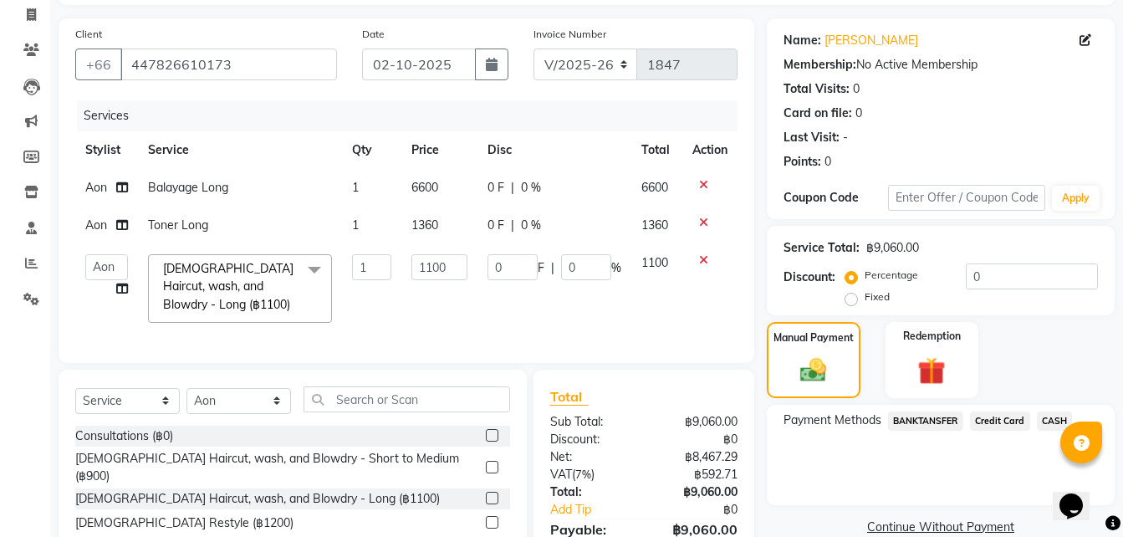
click at [1010, 416] on span "Credit Card" at bounding box center [1000, 421] width 60 height 19
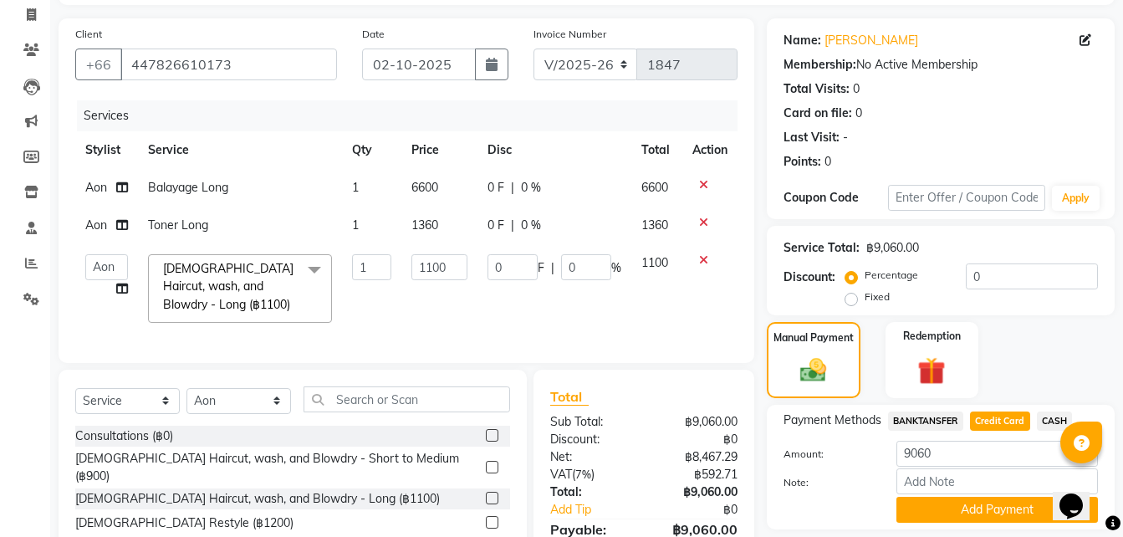
scroll to position [189, 0]
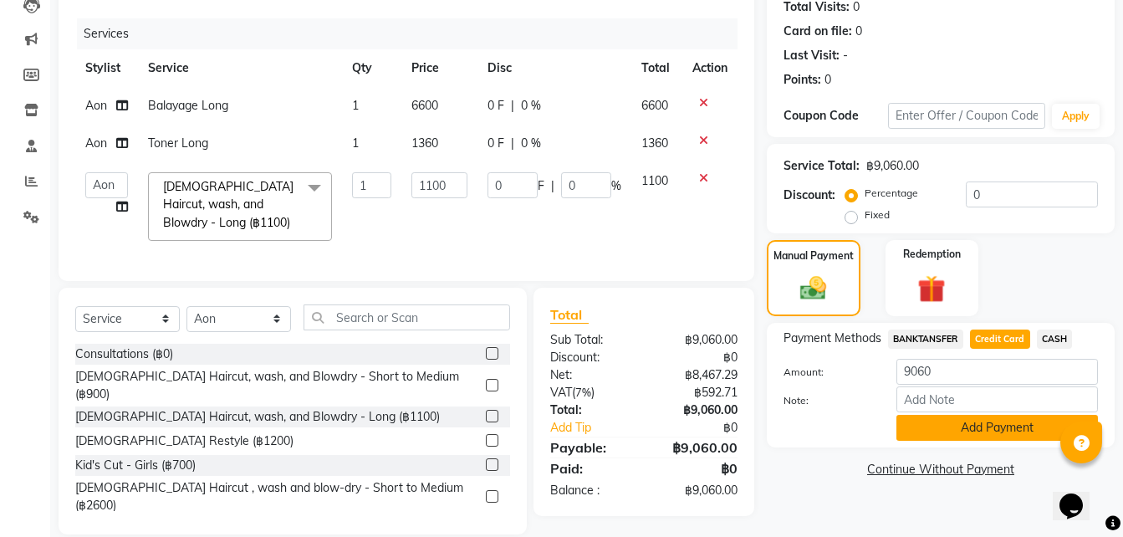
click at [948, 430] on button "Add Payment" at bounding box center [998, 428] width 202 height 26
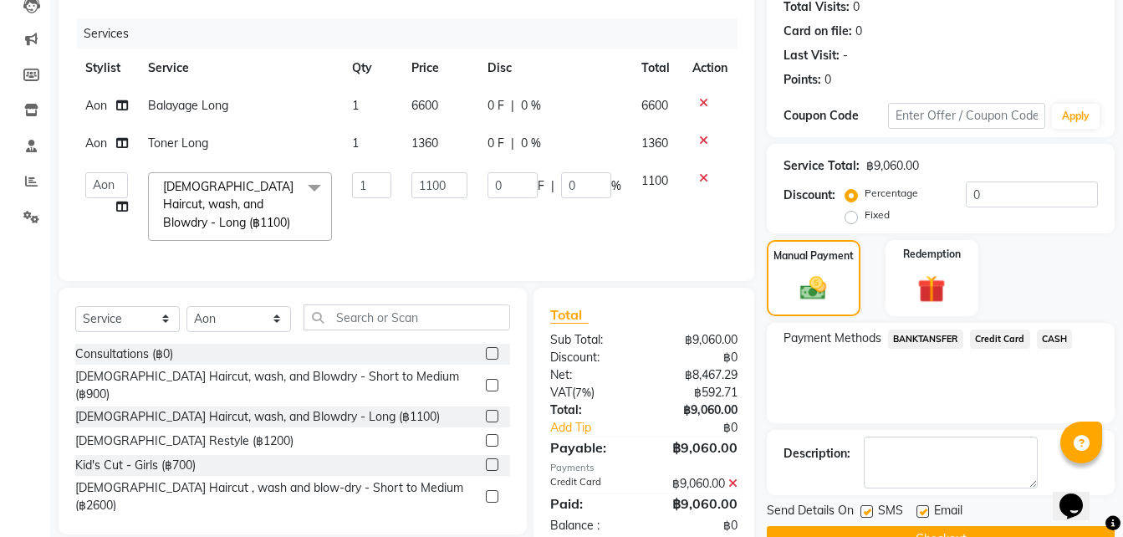
scroll to position [241, 0]
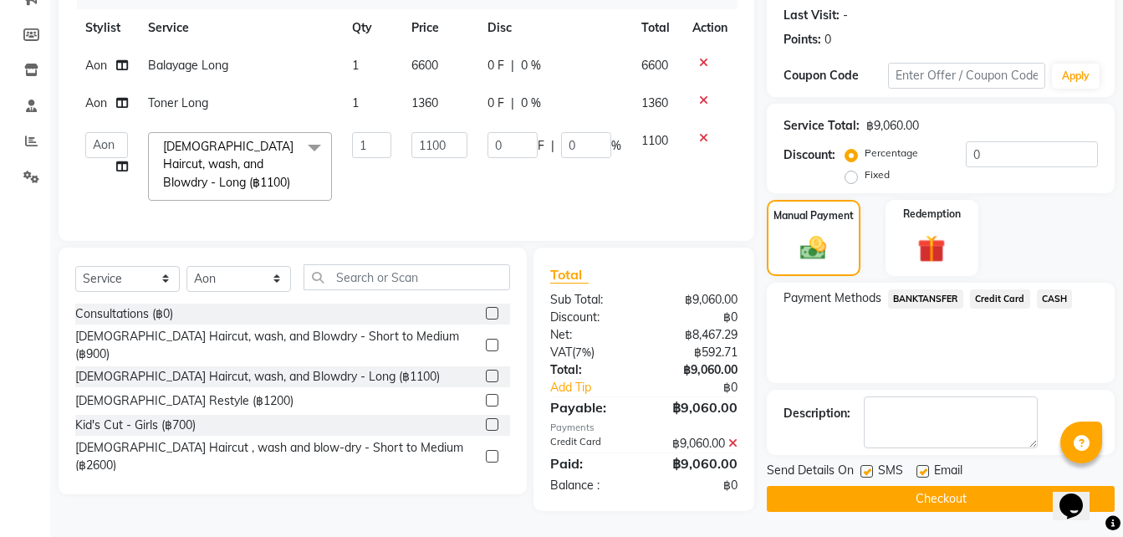
click at [893, 486] on button "Checkout" at bounding box center [941, 499] width 348 height 26
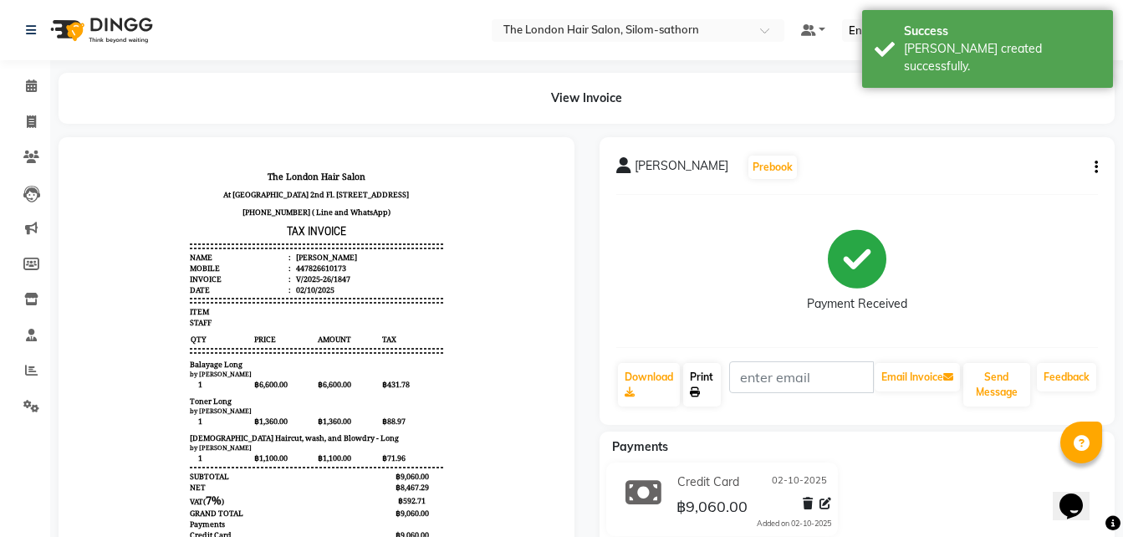
click at [708, 391] on link "Print" at bounding box center [702, 384] width 38 height 43
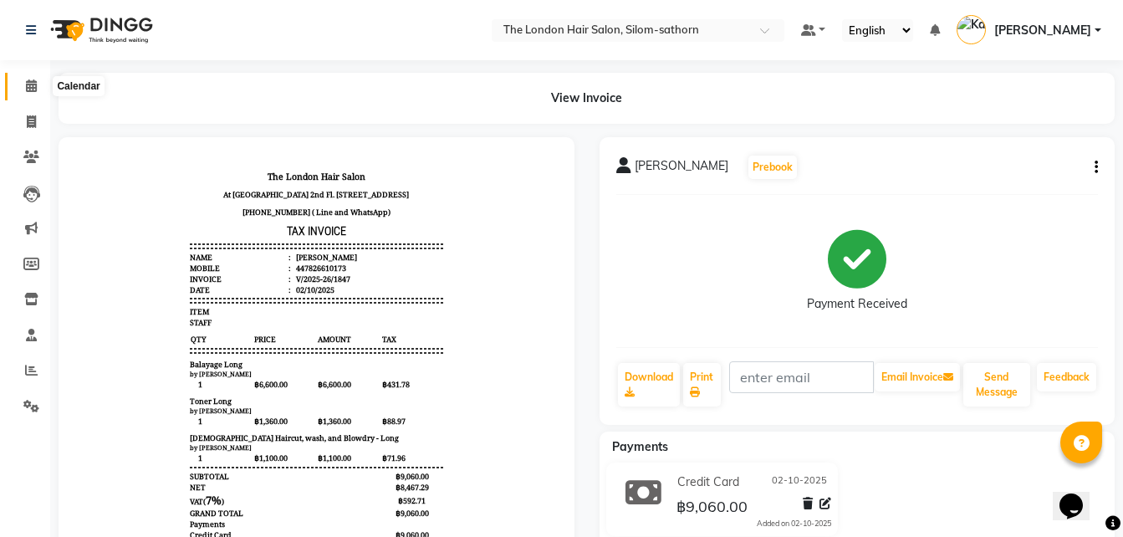
click at [29, 79] on icon at bounding box center [31, 85] width 11 height 13
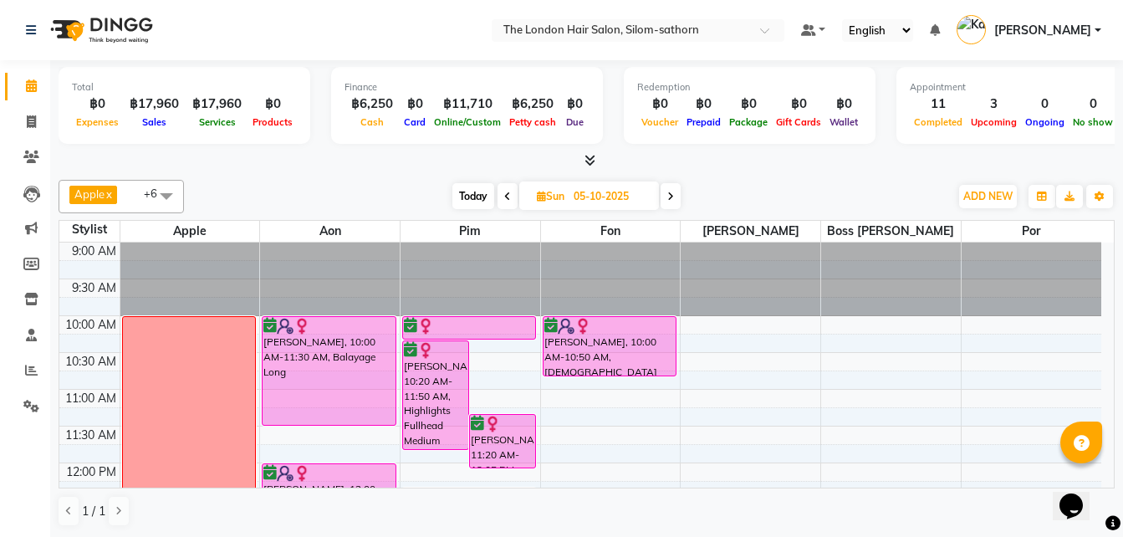
click at [468, 196] on span "Today" at bounding box center [474, 196] width 42 height 26
type input "02-10-2025"
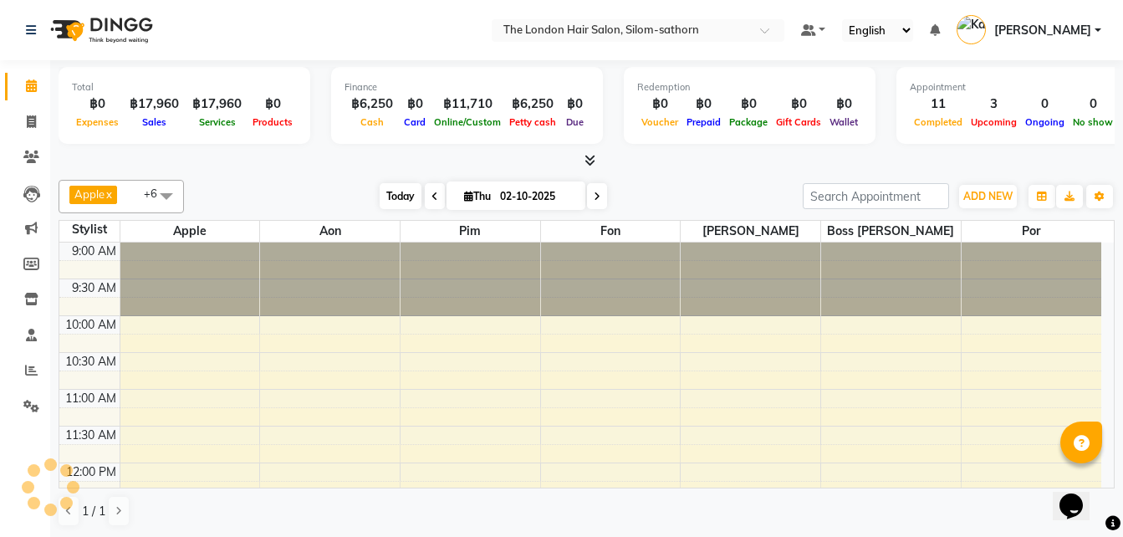
scroll to position [442, 0]
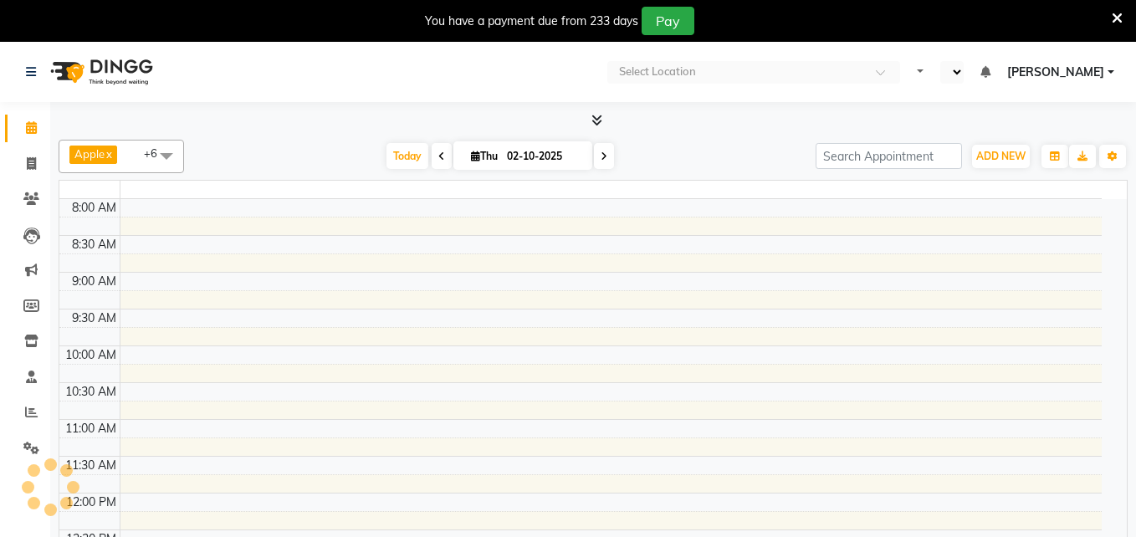
select select "en"
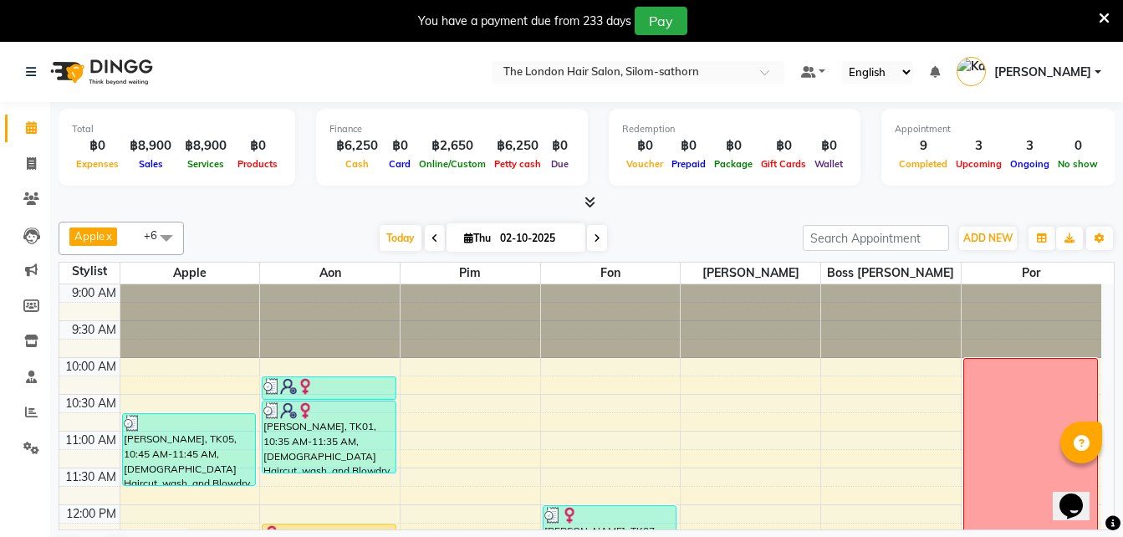
click at [502, 237] on input "02-10-2025" at bounding box center [537, 238] width 84 height 25
select select "10"
select select "2025"
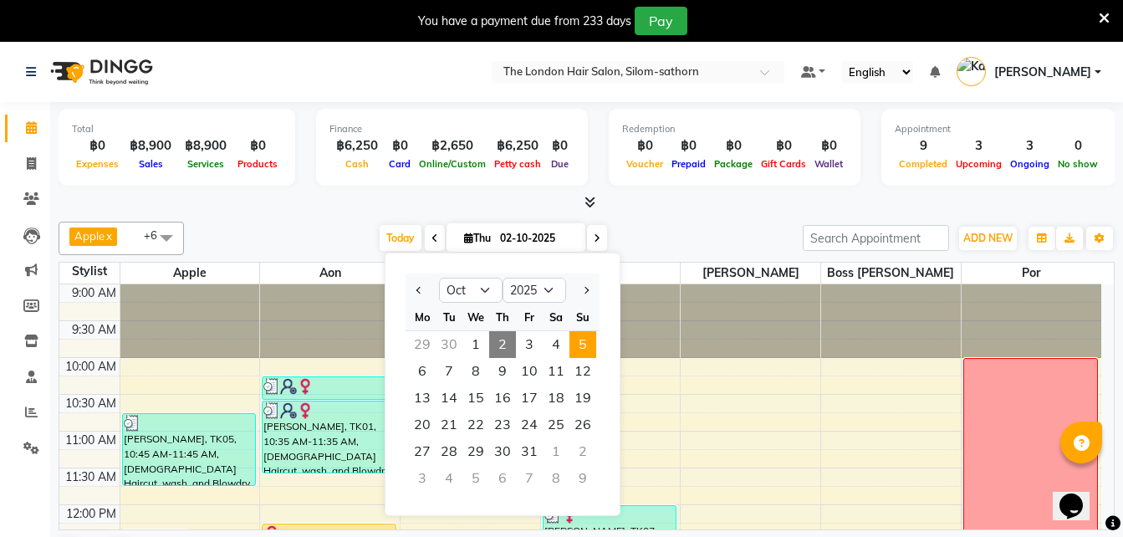
click at [582, 351] on span "5" at bounding box center [583, 344] width 27 height 27
type input "05-10-2025"
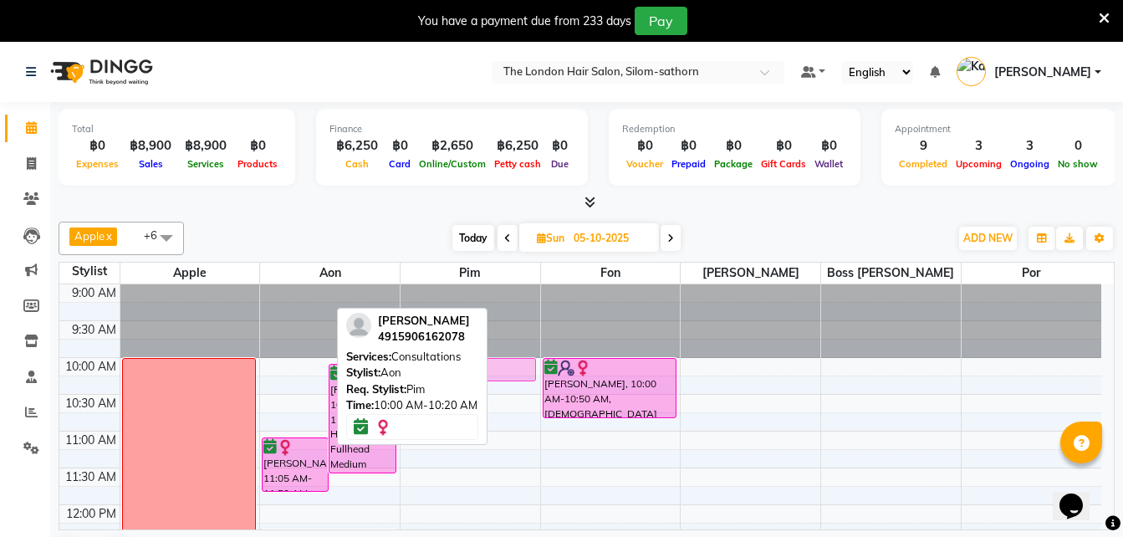
drag, startPoint x: 294, startPoint y: 364, endPoint x: 503, endPoint y: 366, distance: 209.1
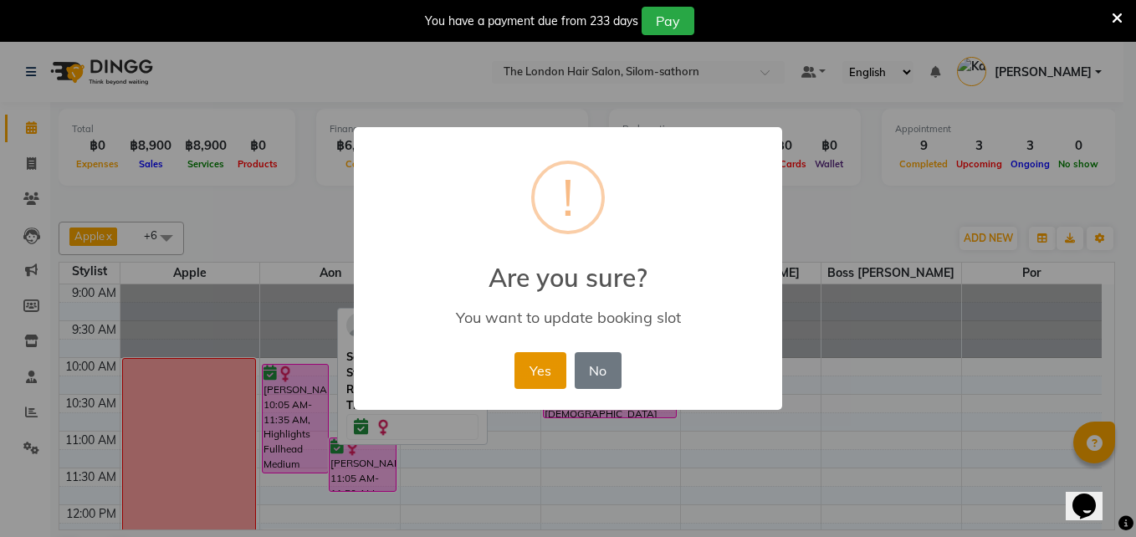
click at [547, 373] on button "Yes" at bounding box center [539, 370] width 51 height 37
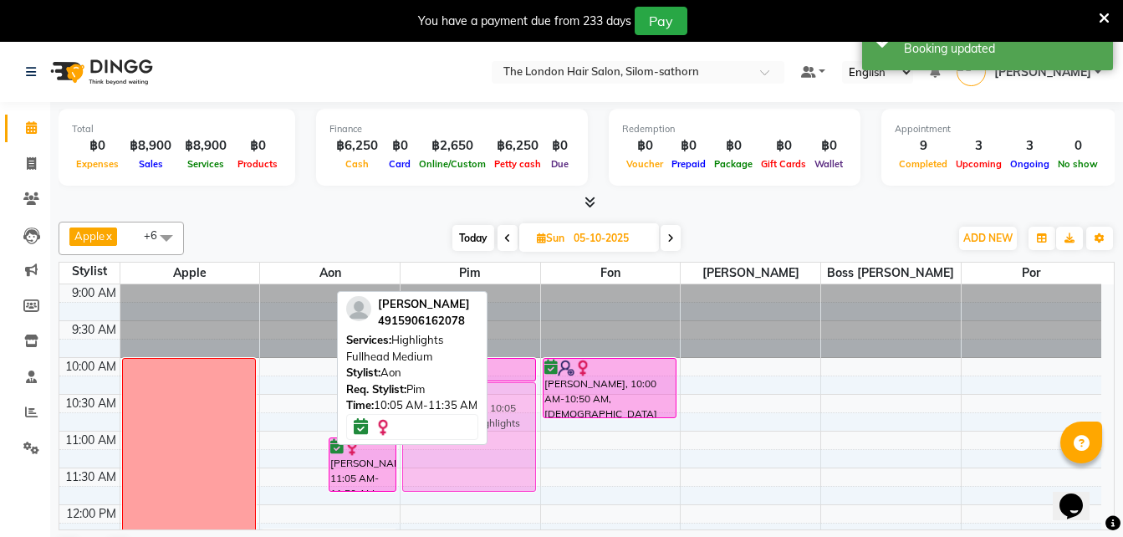
drag, startPoint x: 296, startPoint y: 394, endPoint x: 492, endPoint y: 410, distance: 196.4
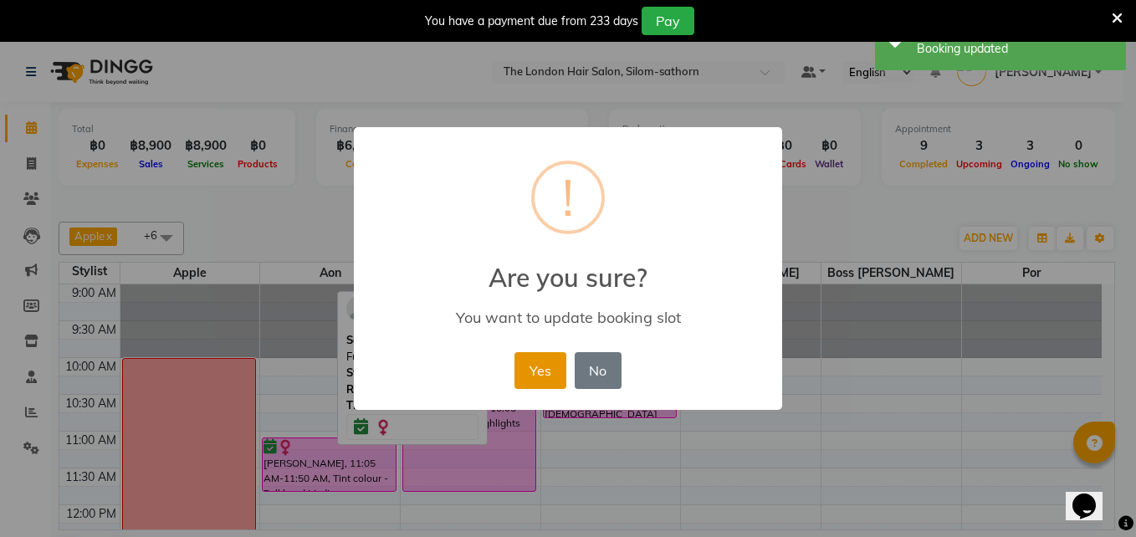
click at [547, 366] on button "Yes" at bounding box center [539, 370] width 51 height 37
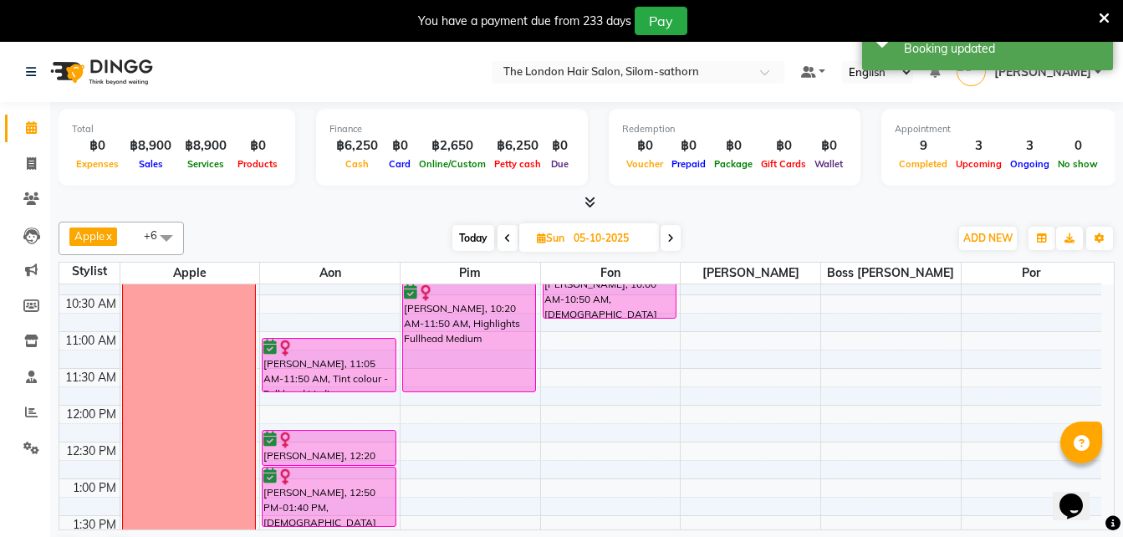
scroll to position [99, 0]
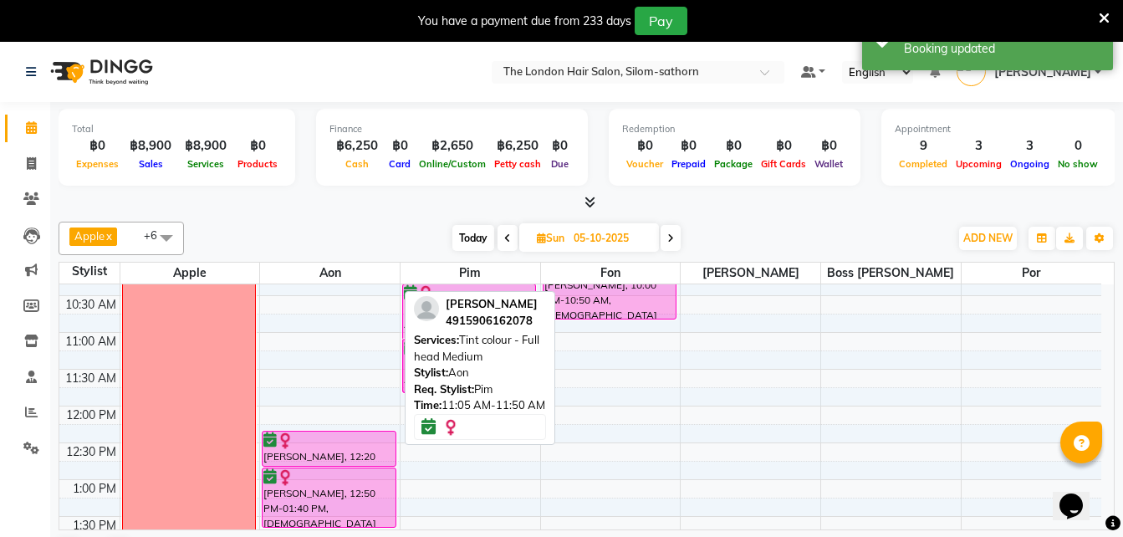
drag, startPoint x: 293, startPoint y: 376, endPoint x: 460, endPoint y: 367, distance: 167.5
click at [460, 367] on div "Apple x Aon x Pim x Fon x Kate x Boss Luke x Por x +6 UnSelect All Apple Aon Pi…" at bounding box center [587, 395] width 1056 height 361
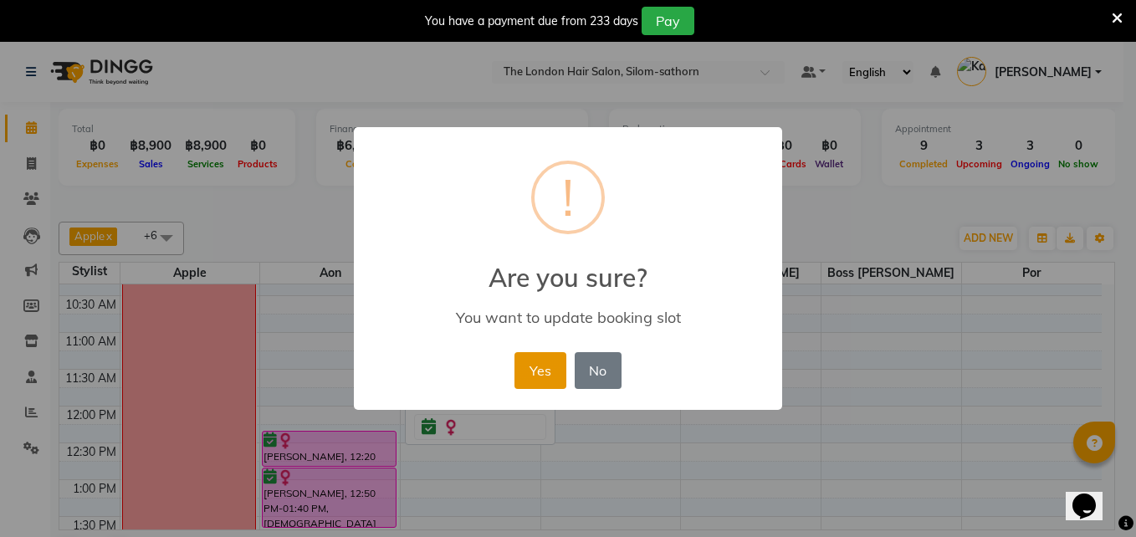
click at [545, 376] on button "Yes" at bounding box center [539, 370] width 51 height 37
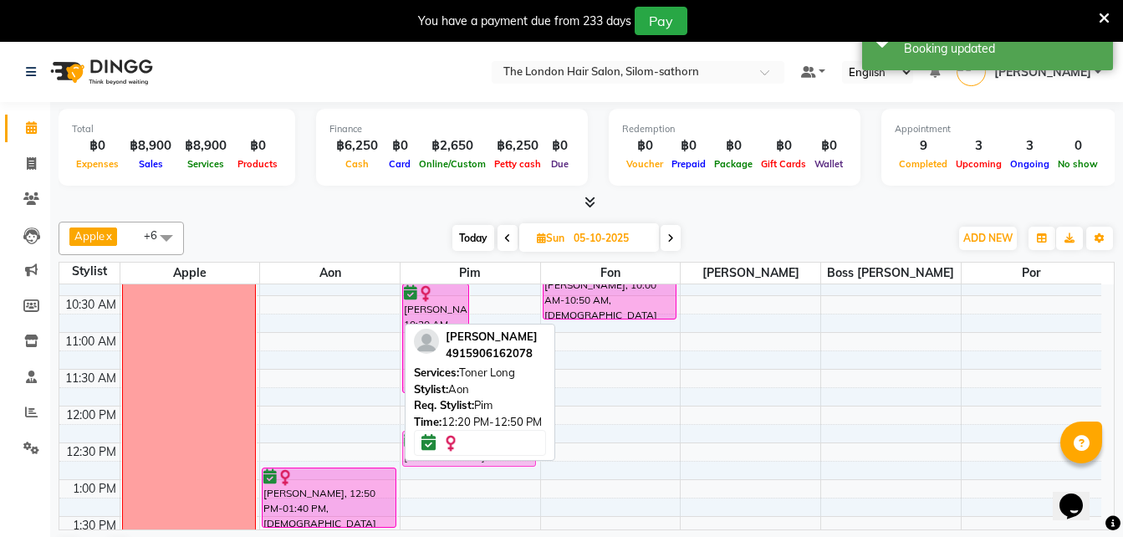
drag, startPoint x: 323, startPoint y: 451, endPoint x: 464, endPoint y: 447, distance: 141.4
click at [464, 447] on div "Apple x Aon x Pim x Fon x Kate x Boss Luke x Por x +6 UnSelect All Apple Aon Pi…" at bounding box center [587, 395] width 1056 height 361
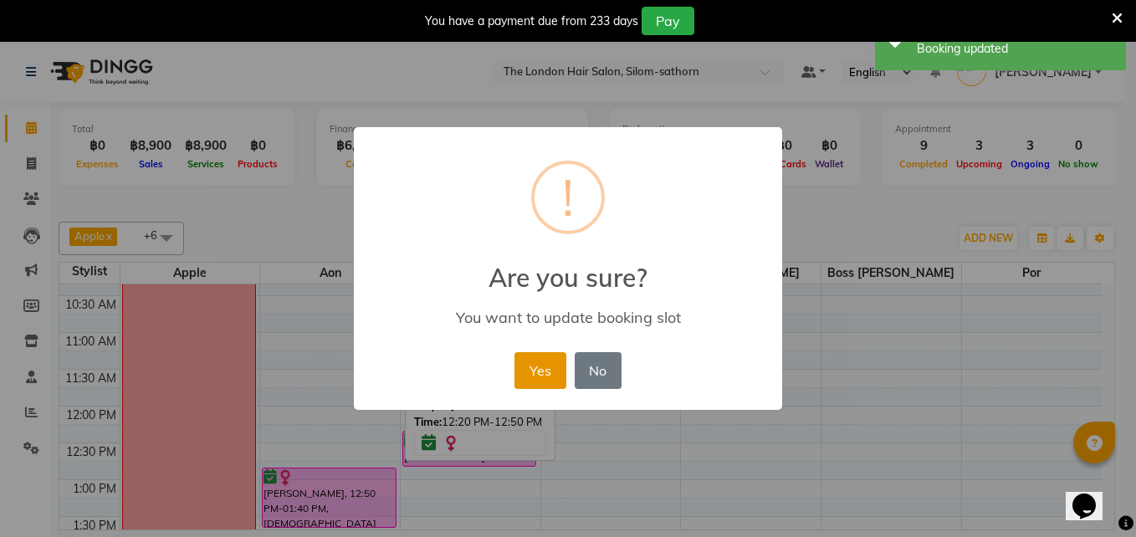
click at [546, 376] on button "Yes" at bounding box center [539, 370] width 51 height 37
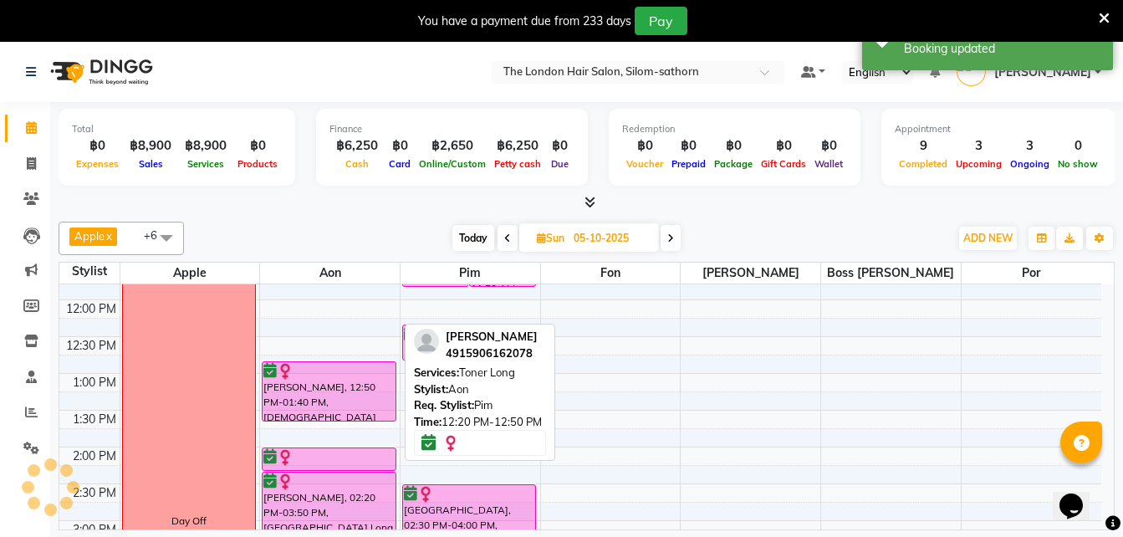
scroll to position [207, 0]
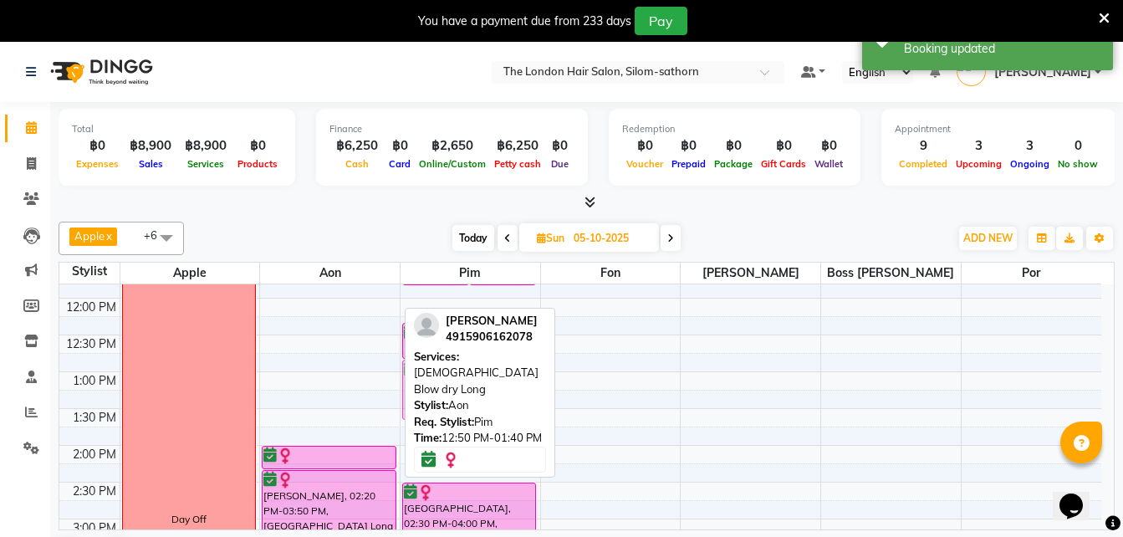
drag, startPoint x: 340, startPoint y: 376, endPoint x: 475, endPoint y: 383, distance: 135.7
click at [475, 383] on div "Apple x Aon x Pim x Fon x Kate x Boss Luke x Por x +6 UnSelect All Apple Aon Pi…" at bounding box center [587, 395] width 1056 height 361
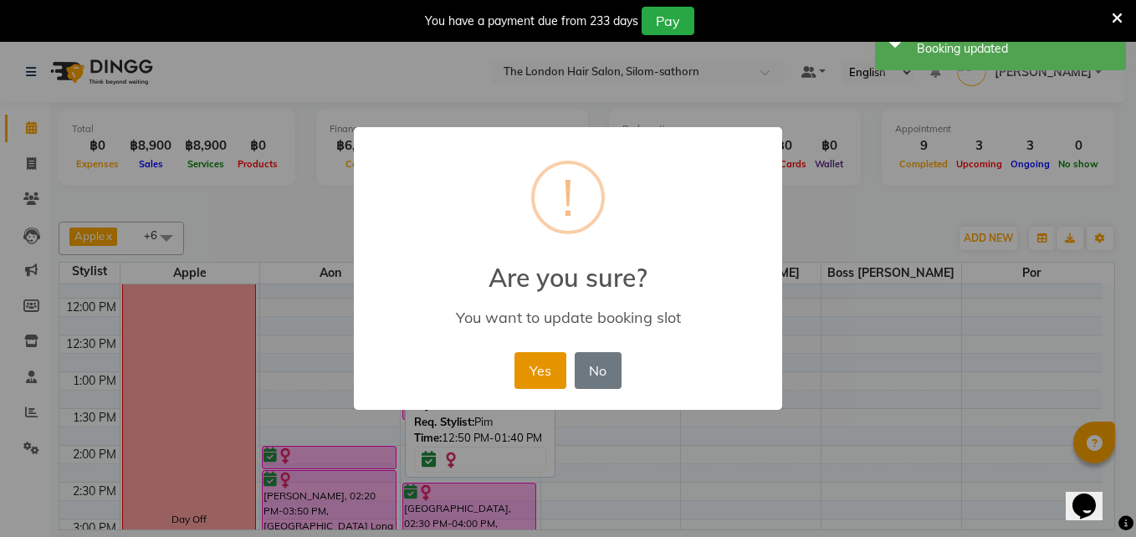
click at [531, 371] on button "Yes" at bounding box center [539, 370] width 51 height 37
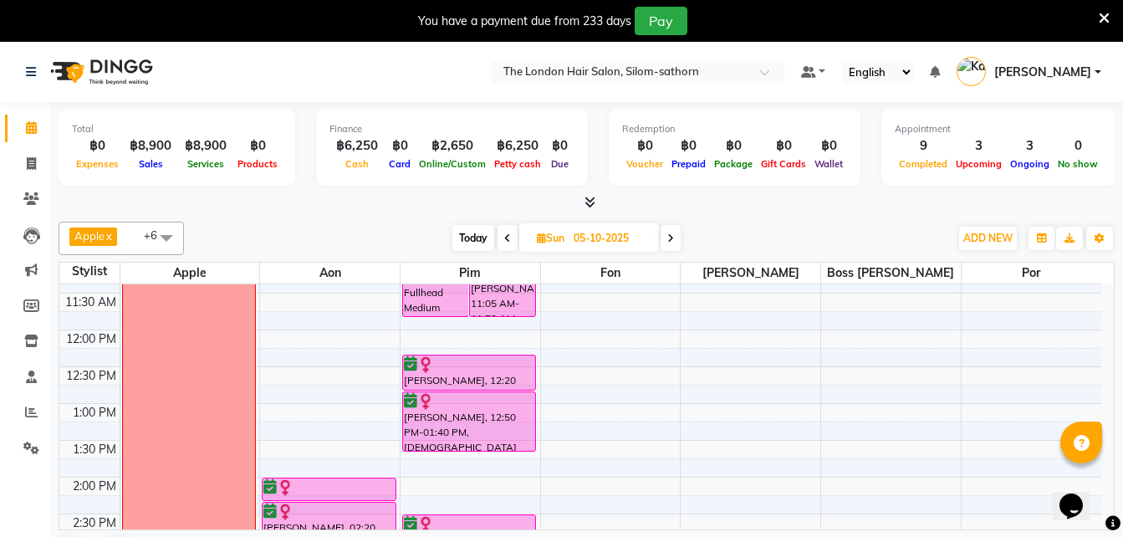
scroll to position [0, 0]
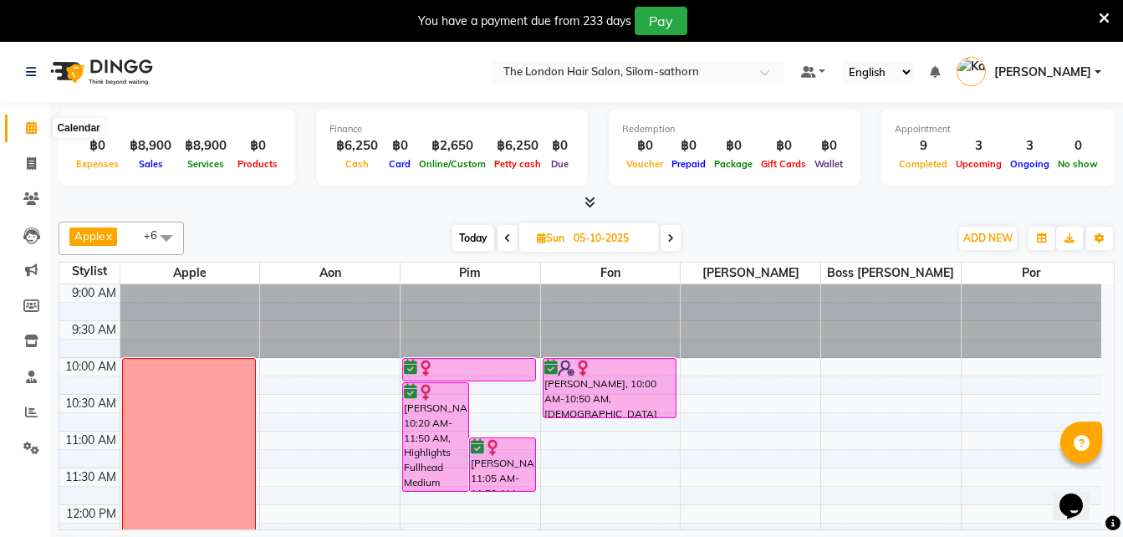
click at [25, 135] on span at bounding box center [31, 128] width 29 height 19
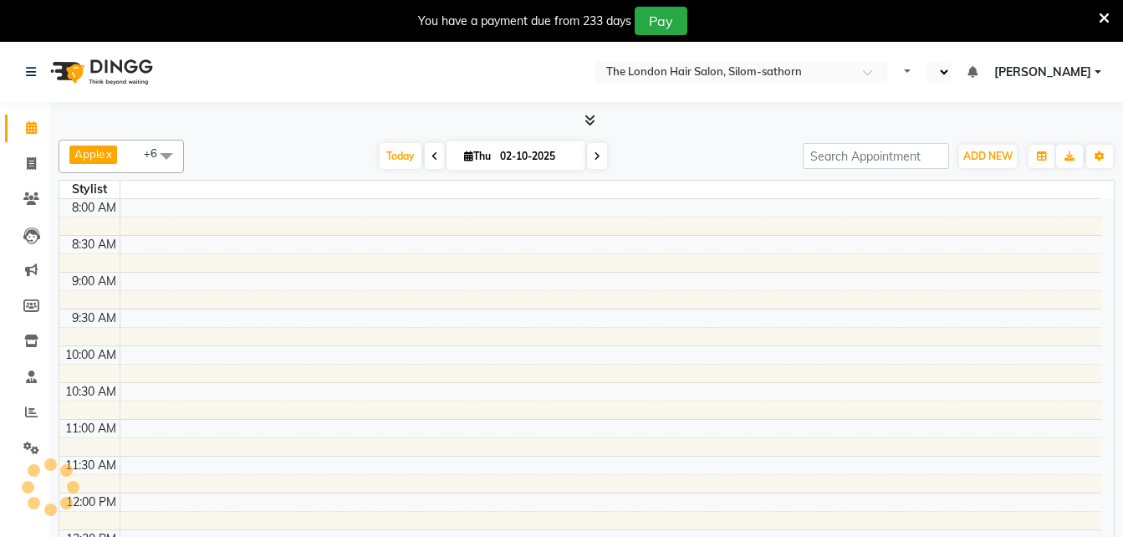
select select "en"
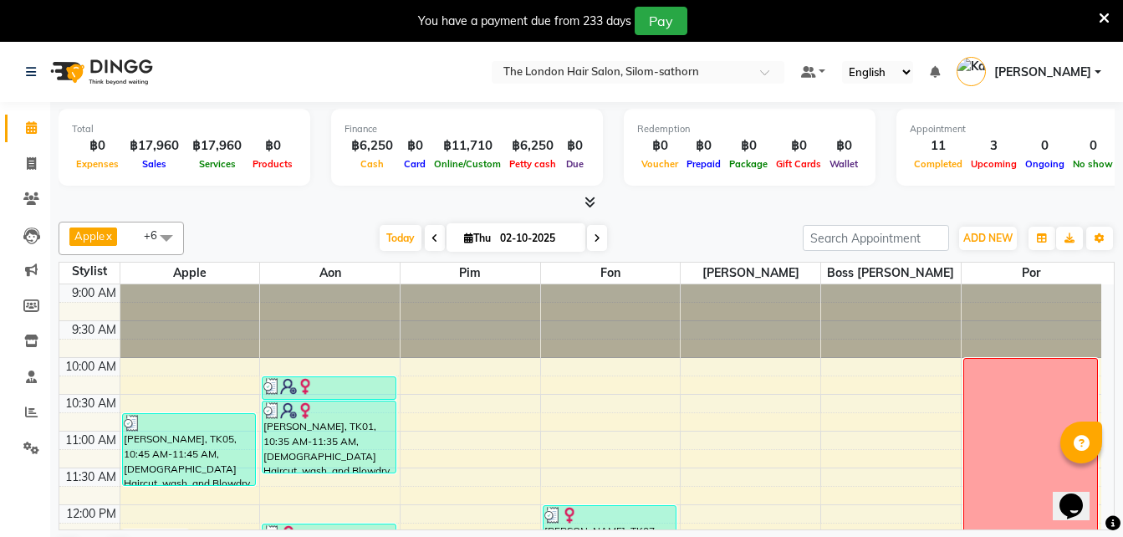
click at [511, 245] on input "02-10-2025" at bounding box center [537, 238] width 84 height 25
select select "10"
select select "2025"
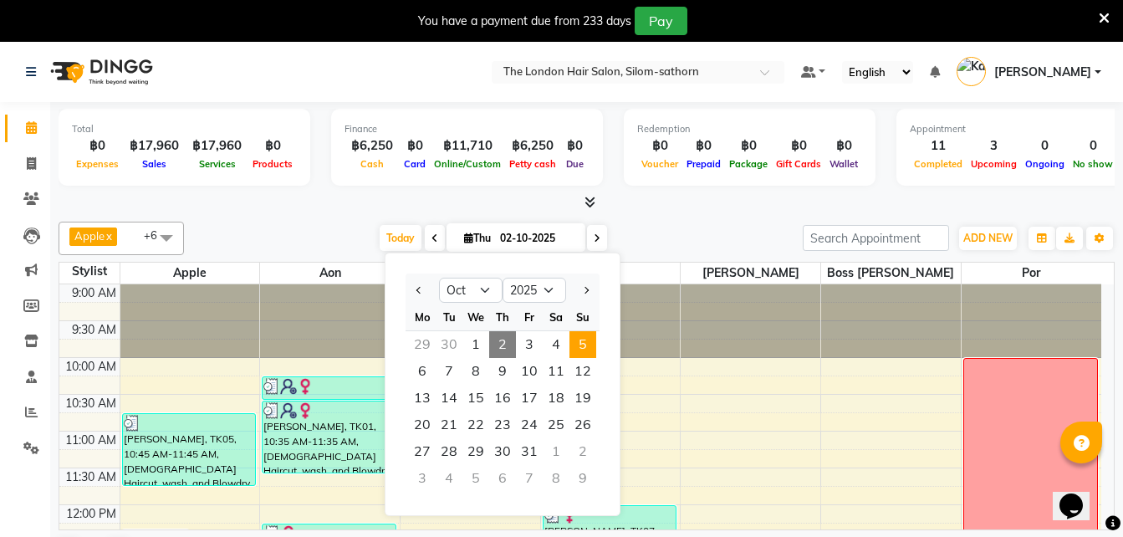
click at [586, 345] on span "5" at bounding box center [583, 344] width 27 height 27
type input "05-10-2025"
